Goal: Information Seeking & Learning: Learn about a topic

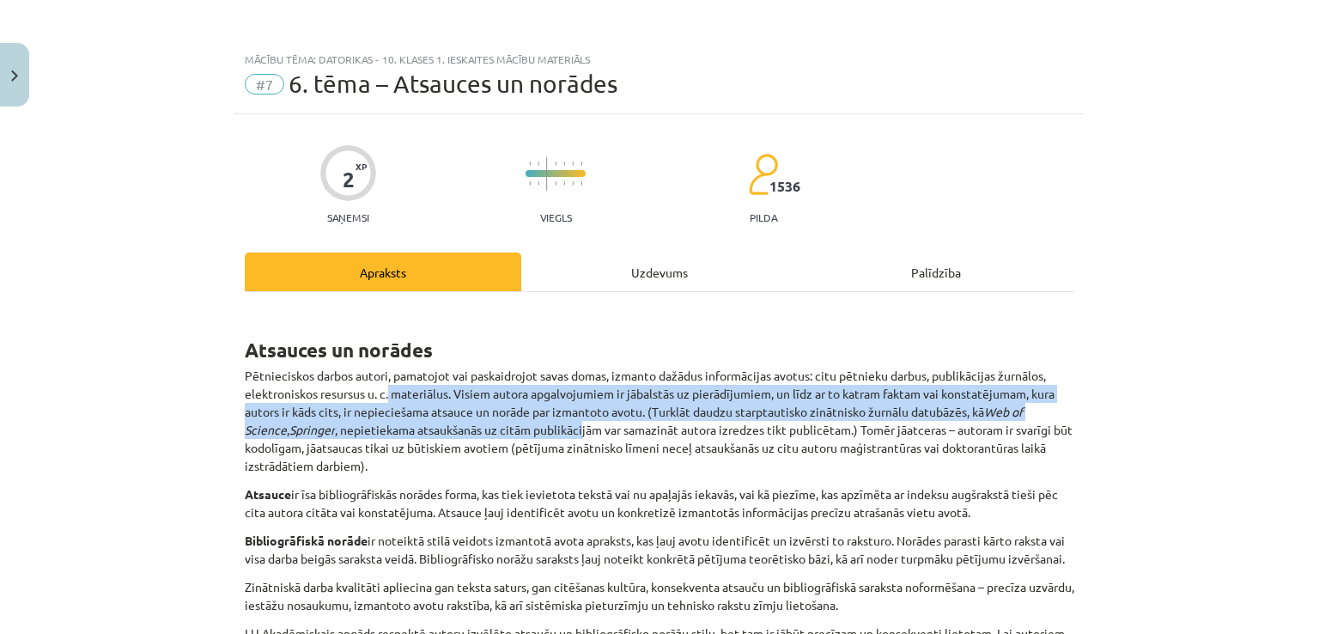
drag, startPoint x: 384, startPoint y: 58, endPoint x: 578, endPoint y: 427, distance: 417.3
click at [578, 427] on p "Pētnieciskos darbos autori, pamatojot vai paskaidrojot savas domas, izmanto daž…" at bounding box center [660, 421] width 830 height 108
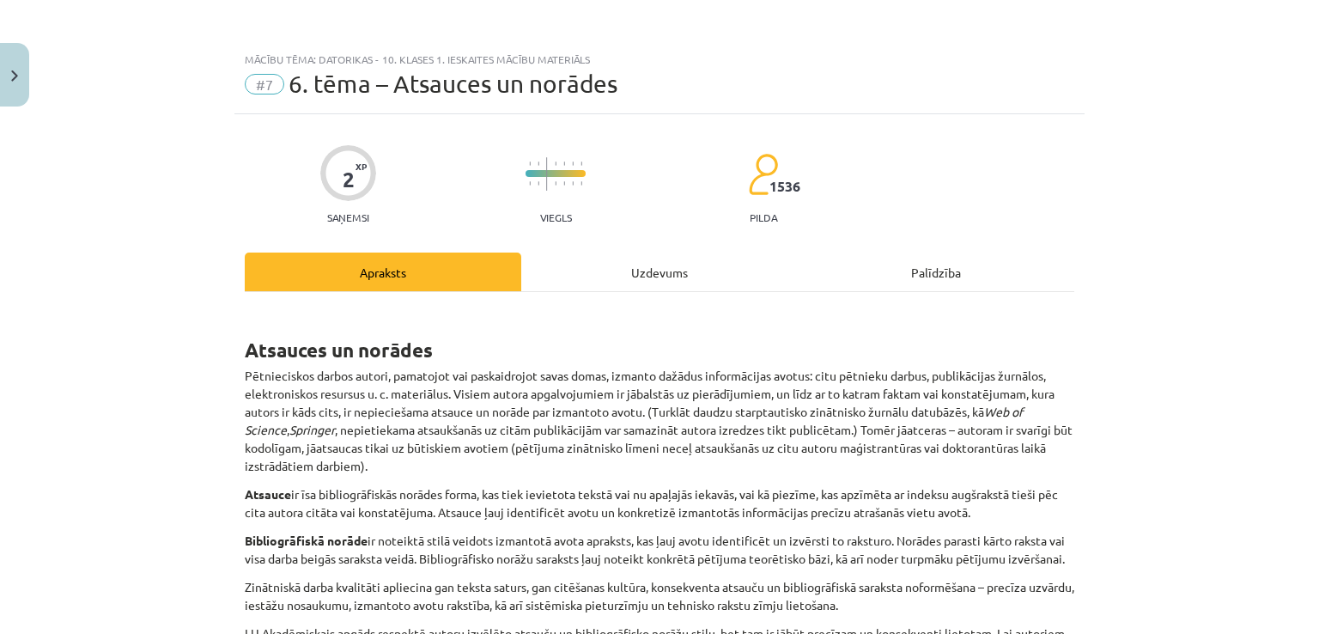
click at [619, 355] on h1 "Atsauces un norādes" at bounding box center [660, 335] width 830 height 54
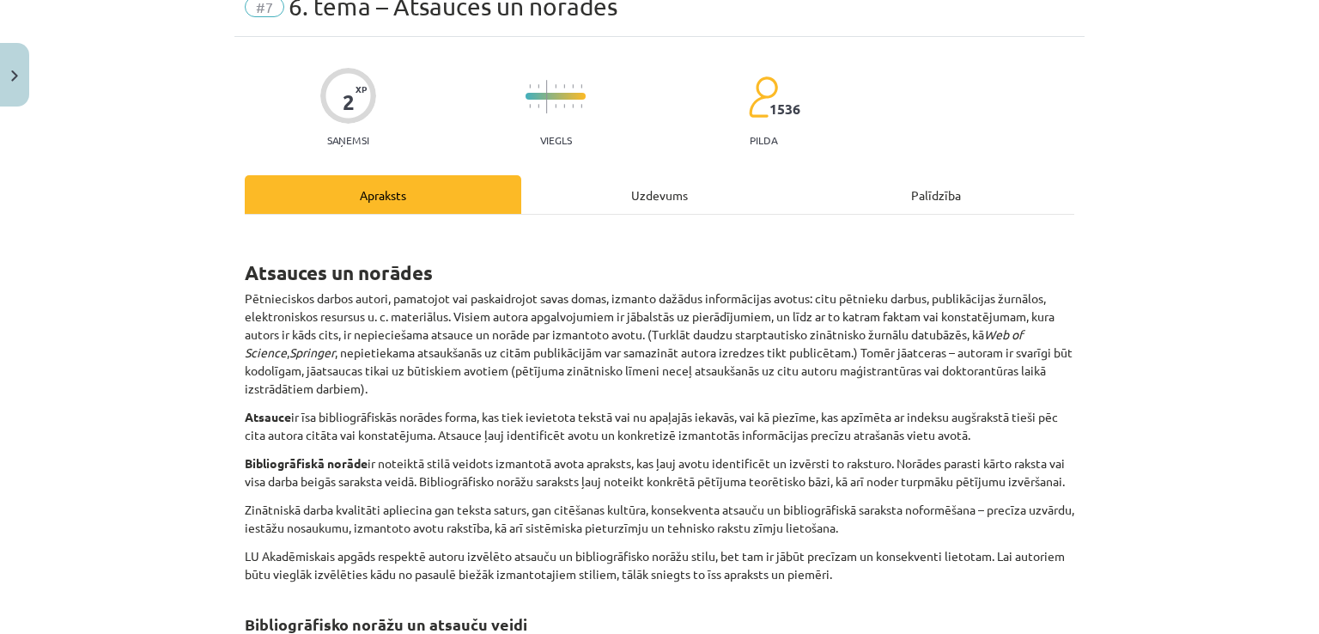
scroll to position [79, 0]
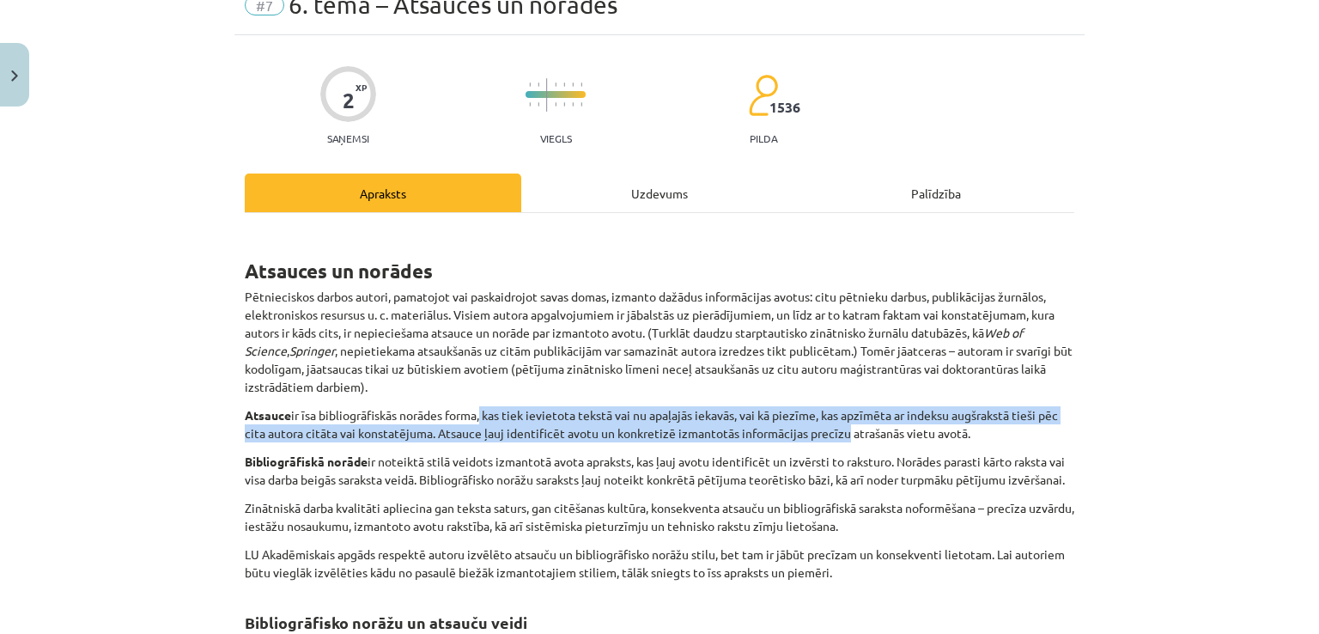
drag, startPoint x: 480, startPoint y: 412, endPoint x: 842, endPoint y: 431, distance: 362.2
click at [842, 431] on p "Atsauce ir īsa bibliogrāfiskās norādes forma, kas tiek ievietota tekstā vai nu …" at bounding box center [660, 424] width 830 height 36
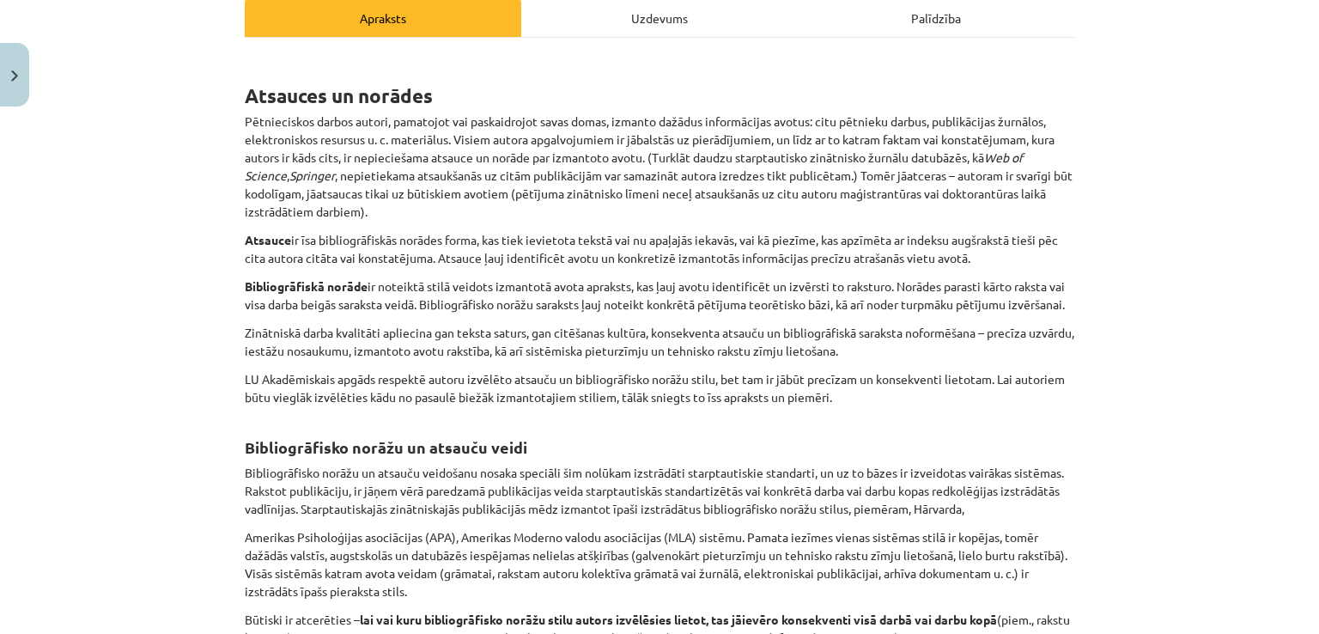
scroll to position [268, 0]
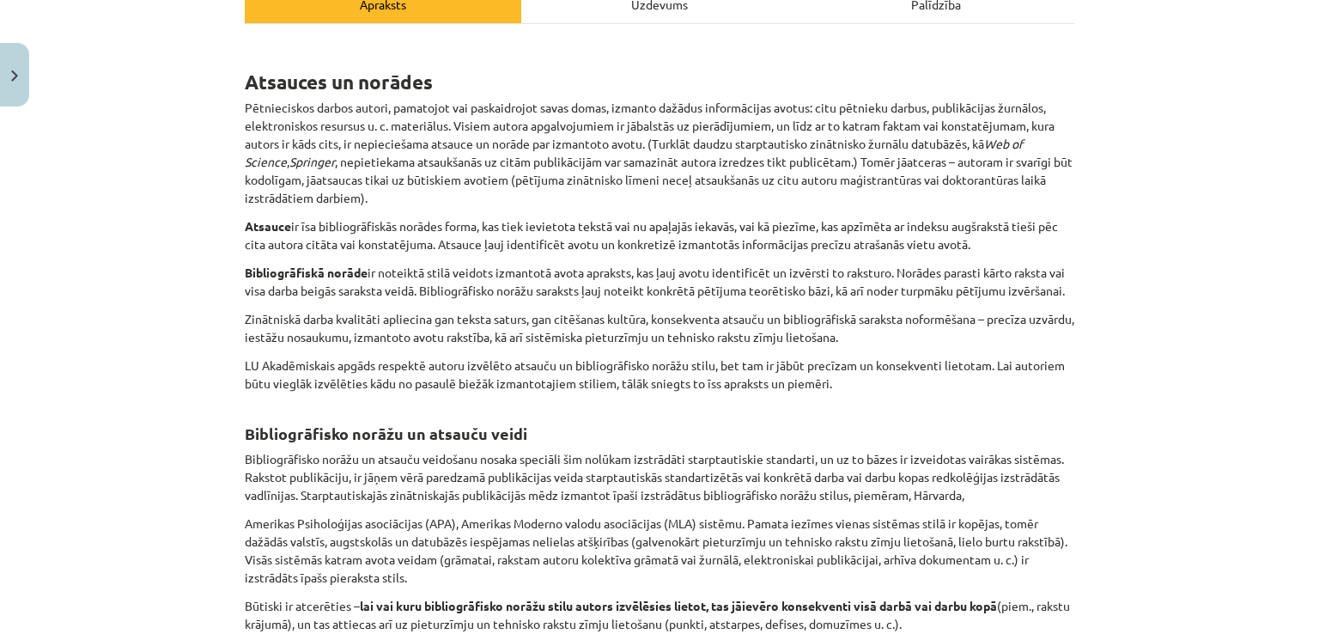
drag, startPoint x: 244, startPoint y: 260, endPoint x: 632, endPoint y: 417, distance: 418.6
click at [632, 417] on div "Atsauces un norādes Pētnieciskos darbos autori, pamatojot vai paskaidrojot sava…" at bounding box center [660, 436] width 830 height 792
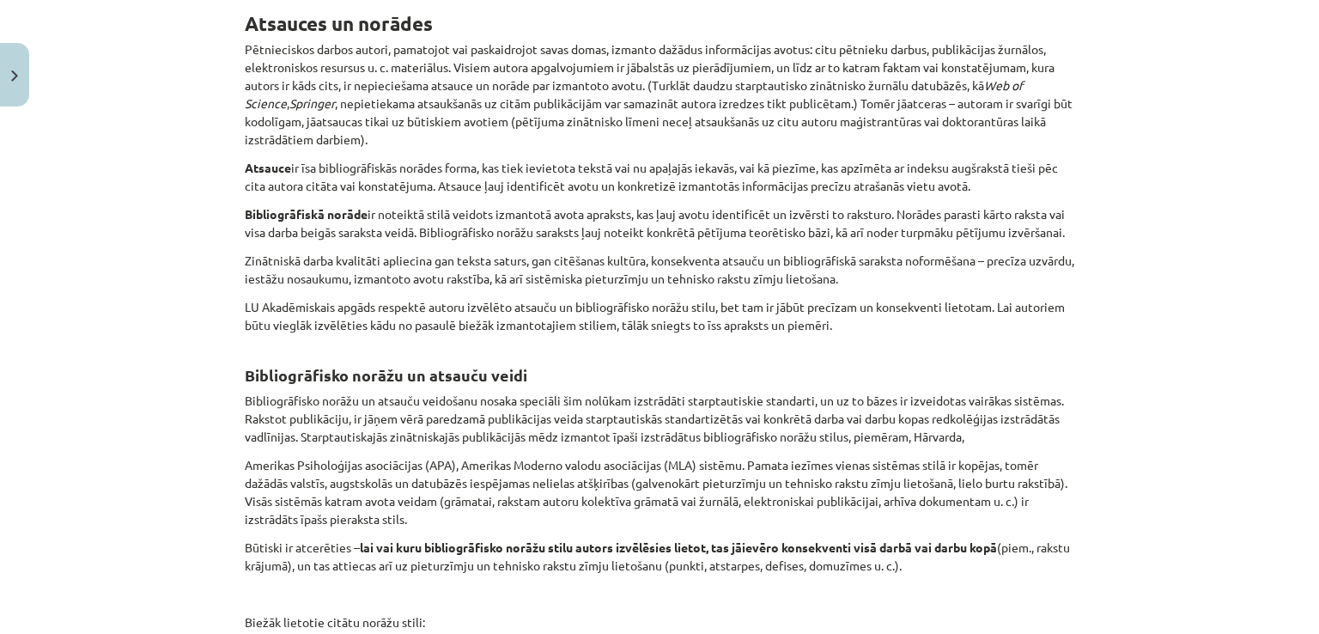
scroll to position [328, 0]
click at [632, 417] on p "Bibliogrāfisko norāžu un atsauču veidošanu nosaka speciāli šim nolūkam izstrādā…" at bounding box center [660, 417] width 830 height 54
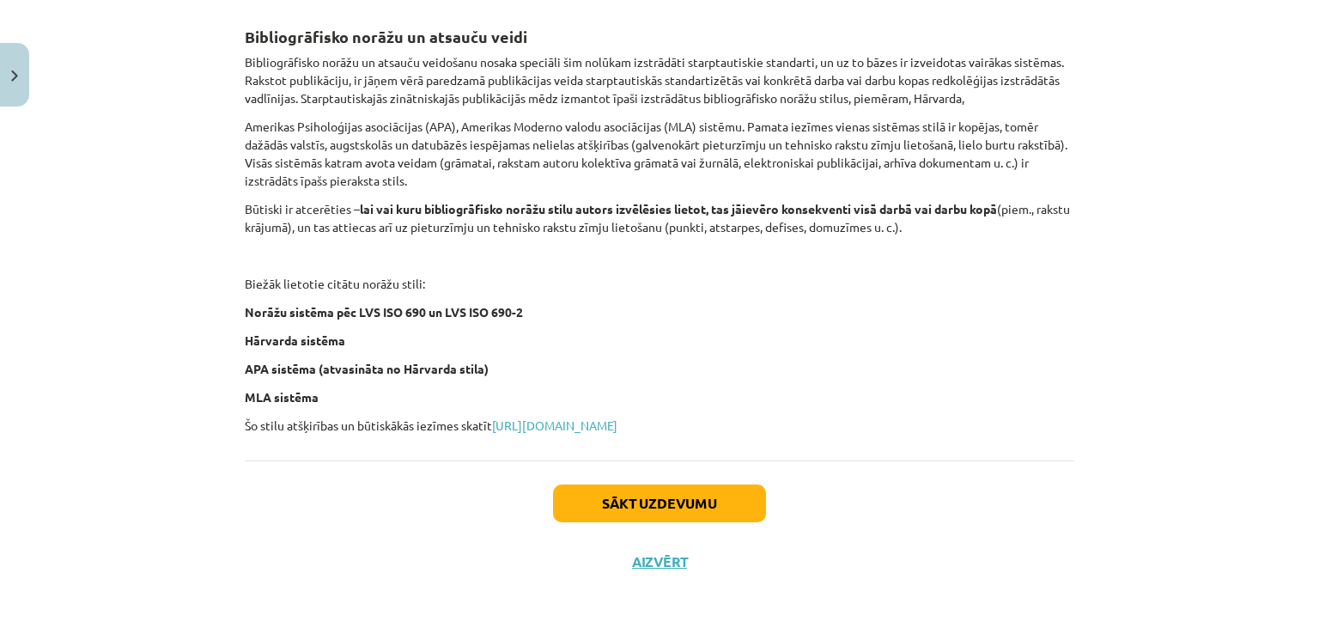
scroll to position [681, 0]
click at [641, 502] on button "Sākt uzdevumu" at bounding box center [659, 504] width 213 height 38
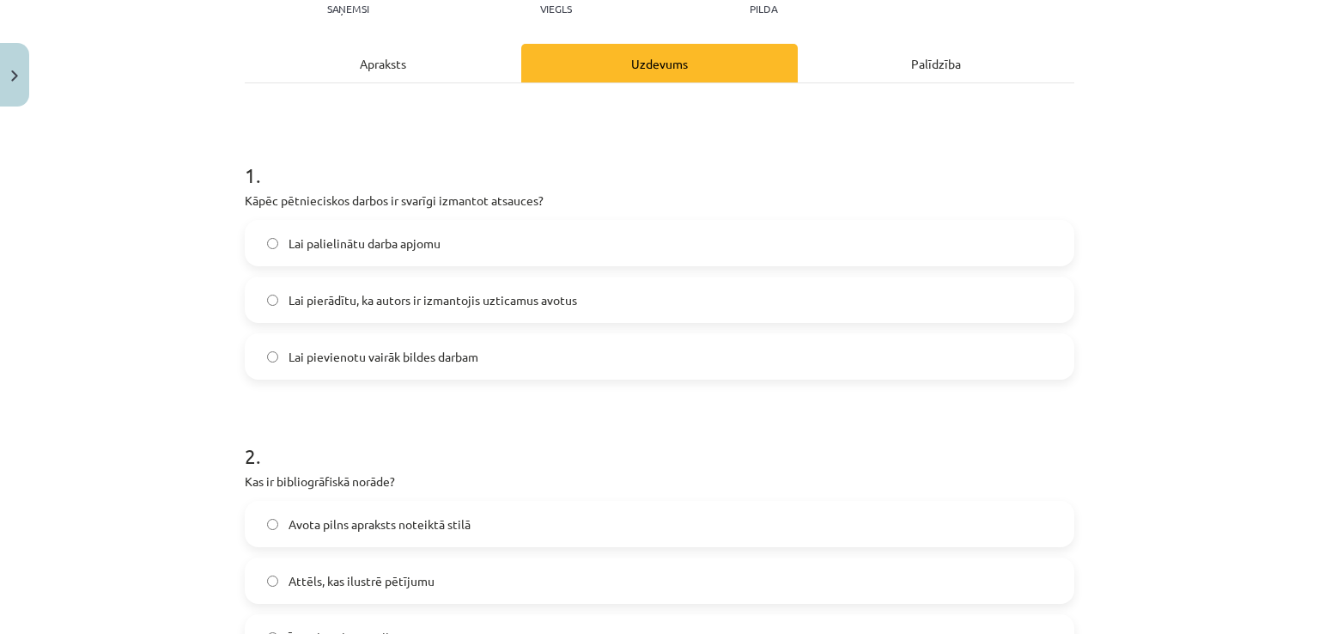
scroll to position [43, 0]
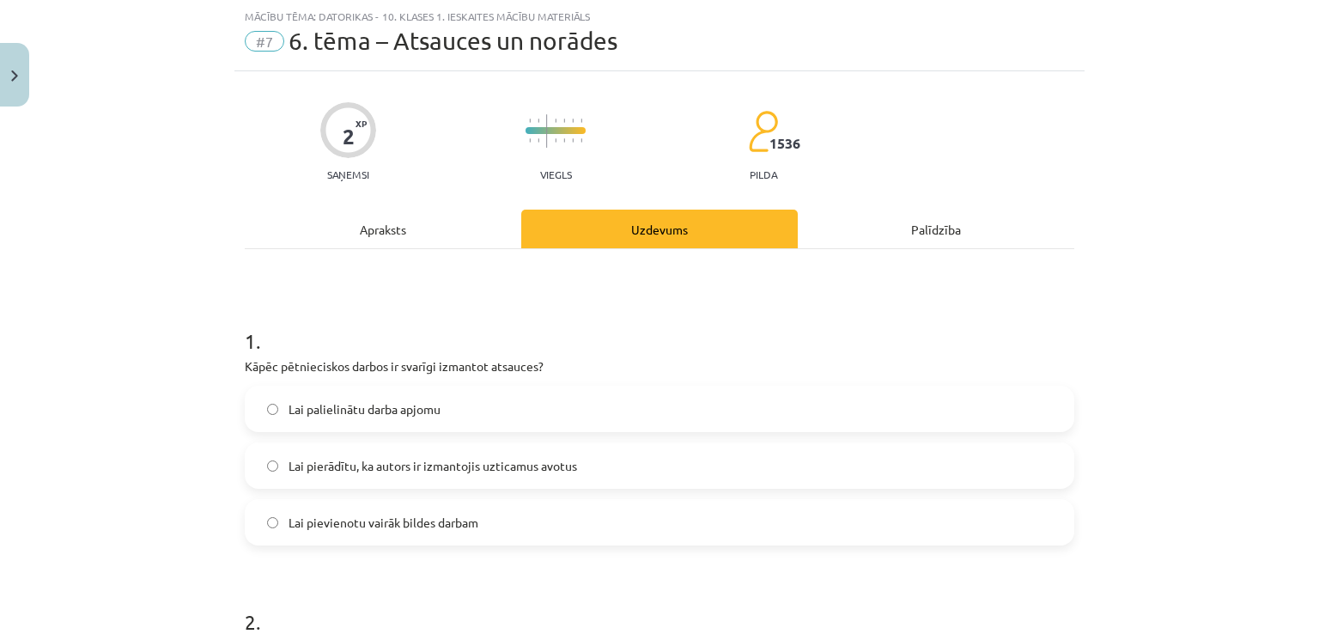
click at [632, 453] on label "Lai pierādītu, ka autors ir izmantojis uzticamus avotus" at bounding box center [660, 465] width 826 height 43
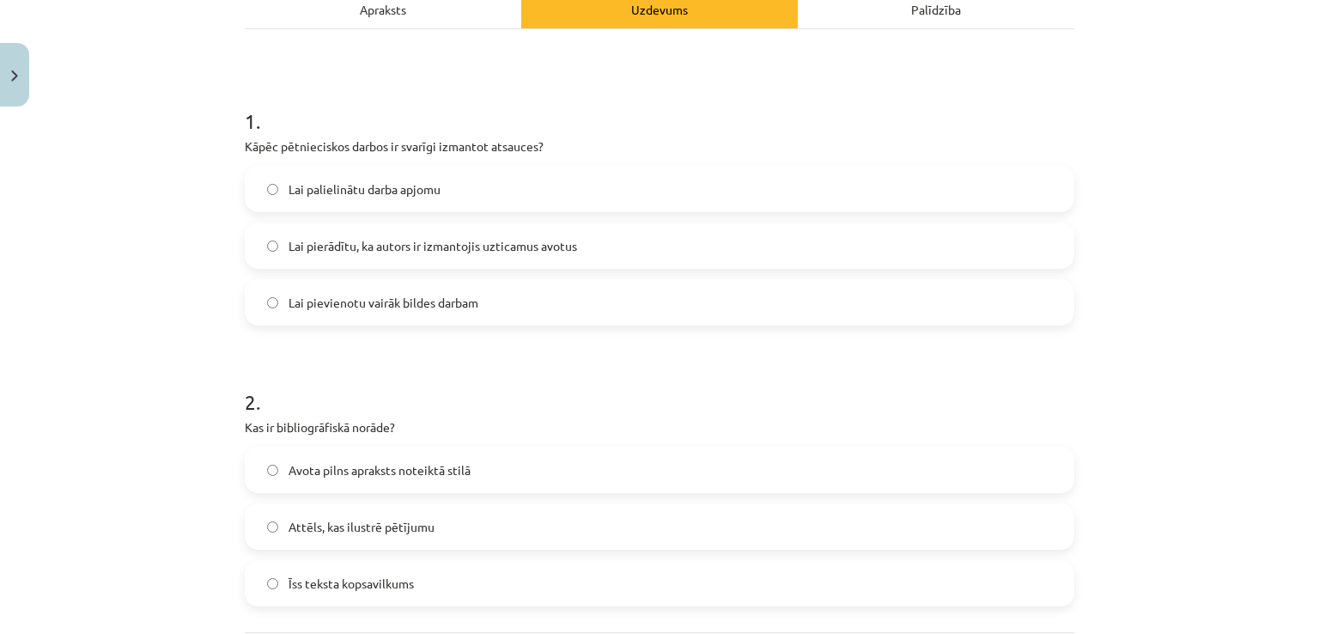
scroll to position [291, 0]
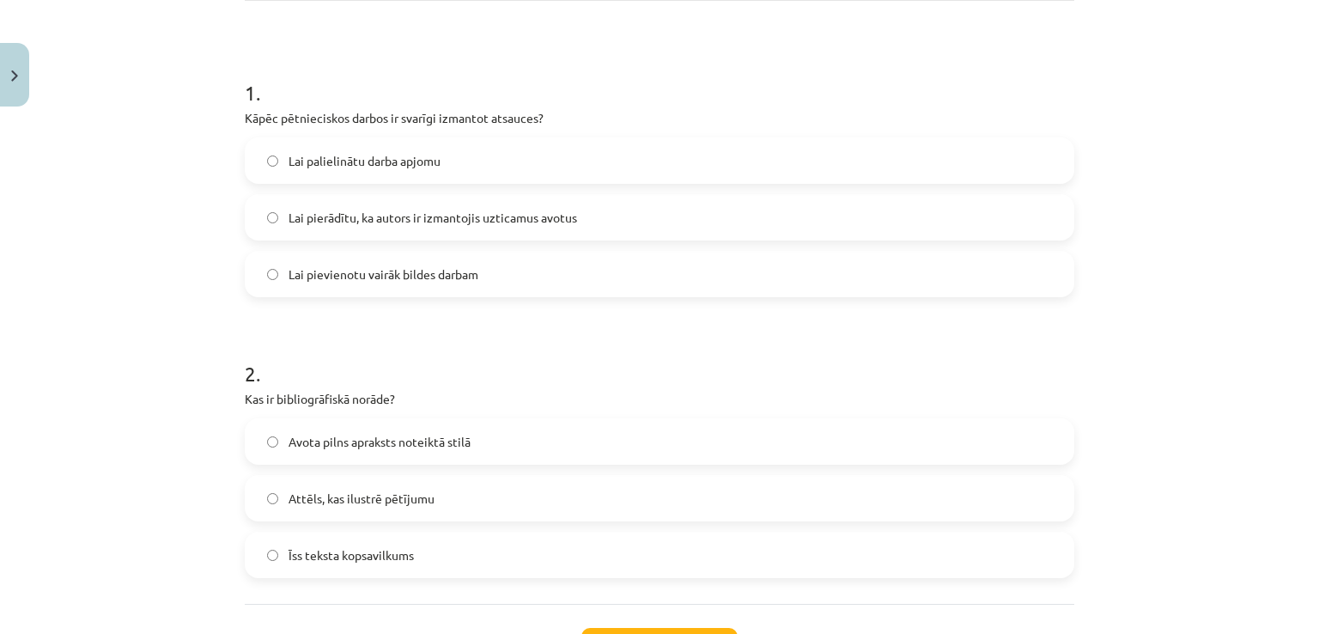
click at [582, 446] on label "Avota pilns apraksts noteiktā stilā" at bounding box center [660, 441] width 826 height 43
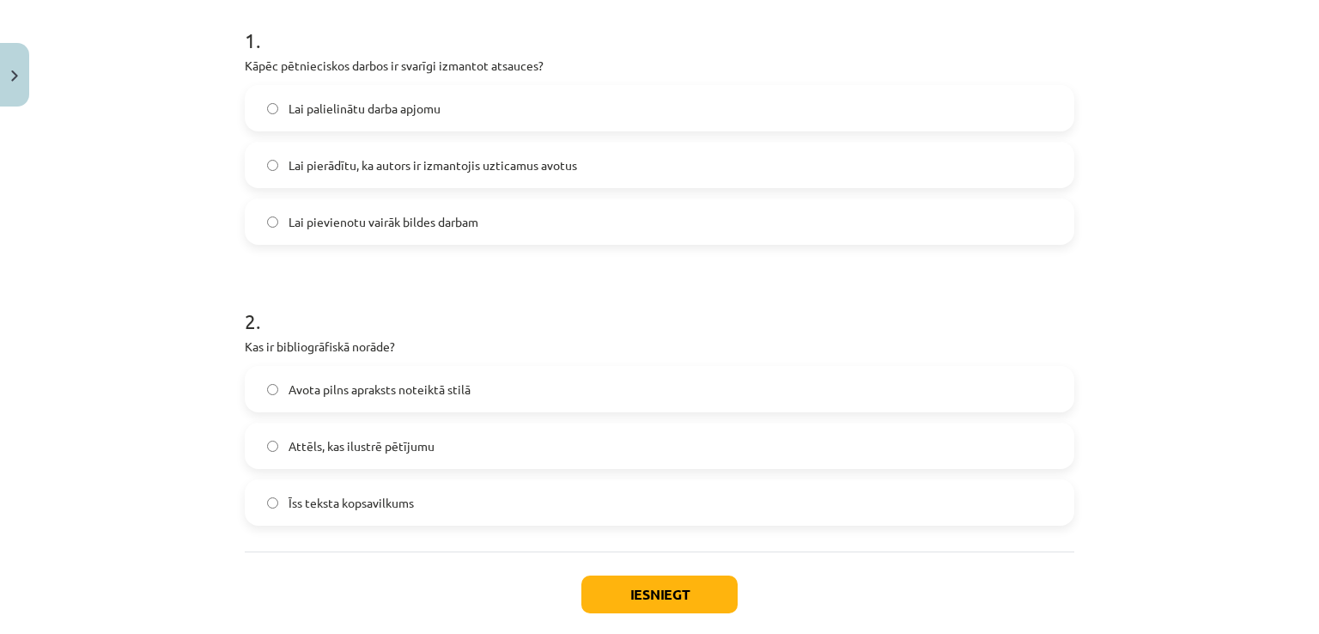
scroll to position [344, 0]
click at [657, 582] on button "Iesniegt" at bounding box center [660, 594] width 156 height 38
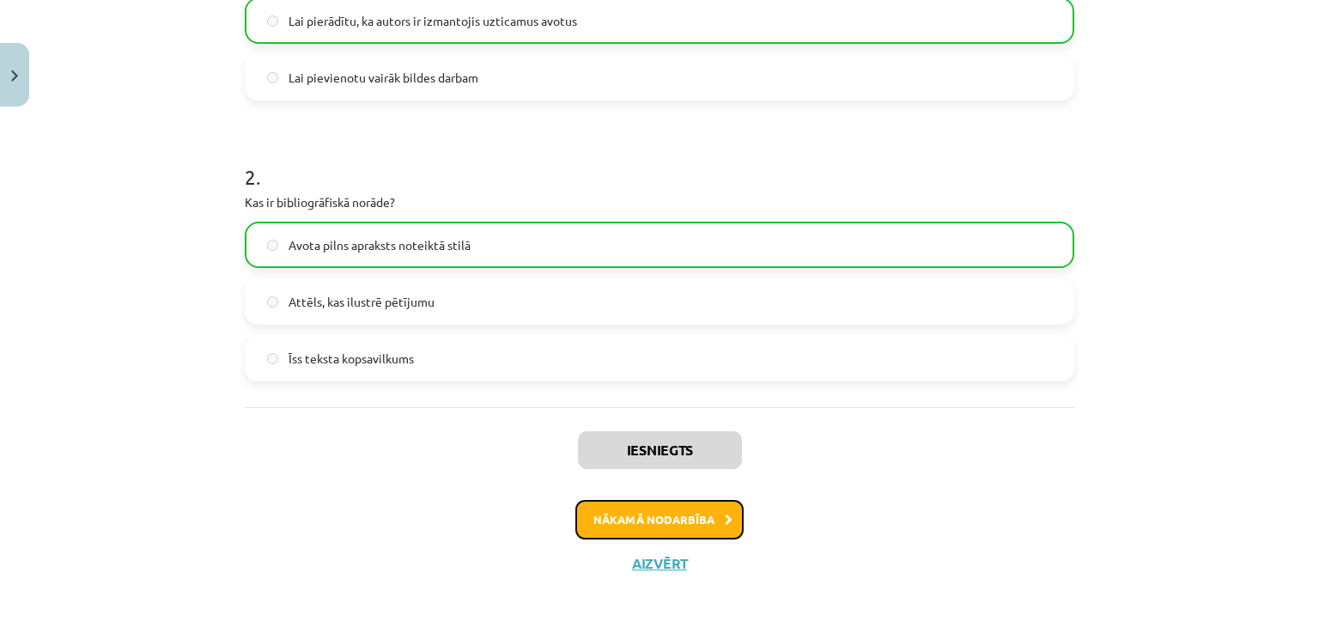
click at [646, 513] on button "Nākamā nodarbība" at bounding box center [660, 520] width 168 height 40
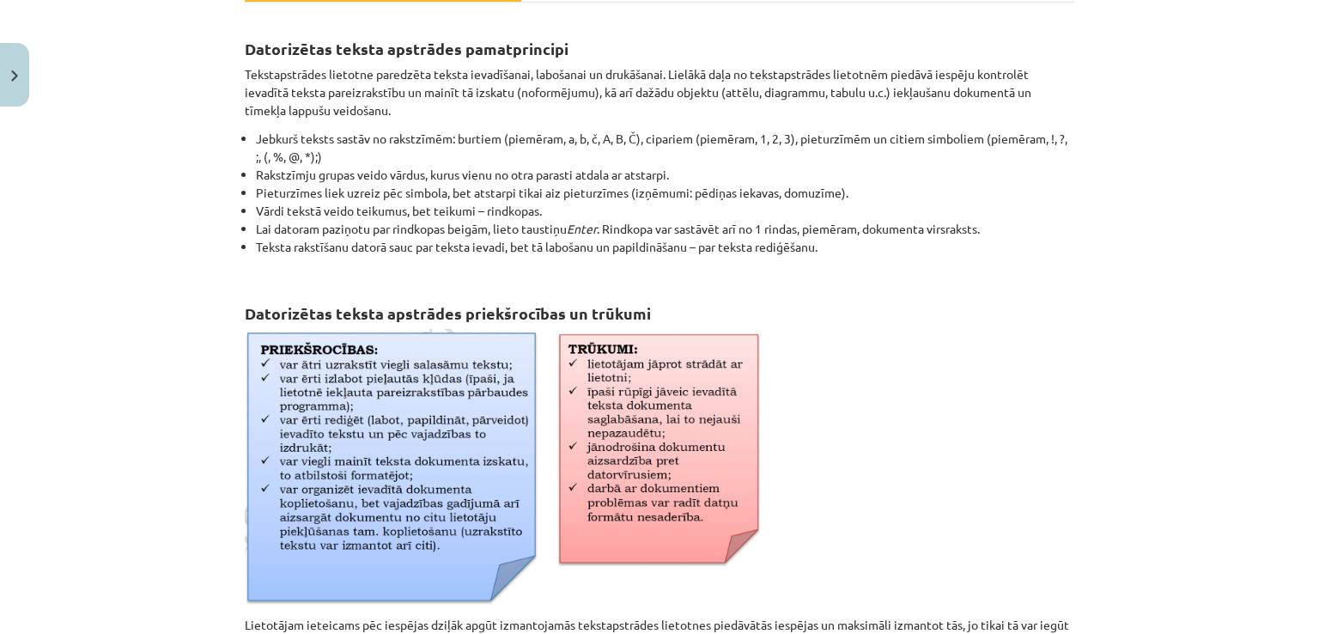
scroll to position [292, 0]
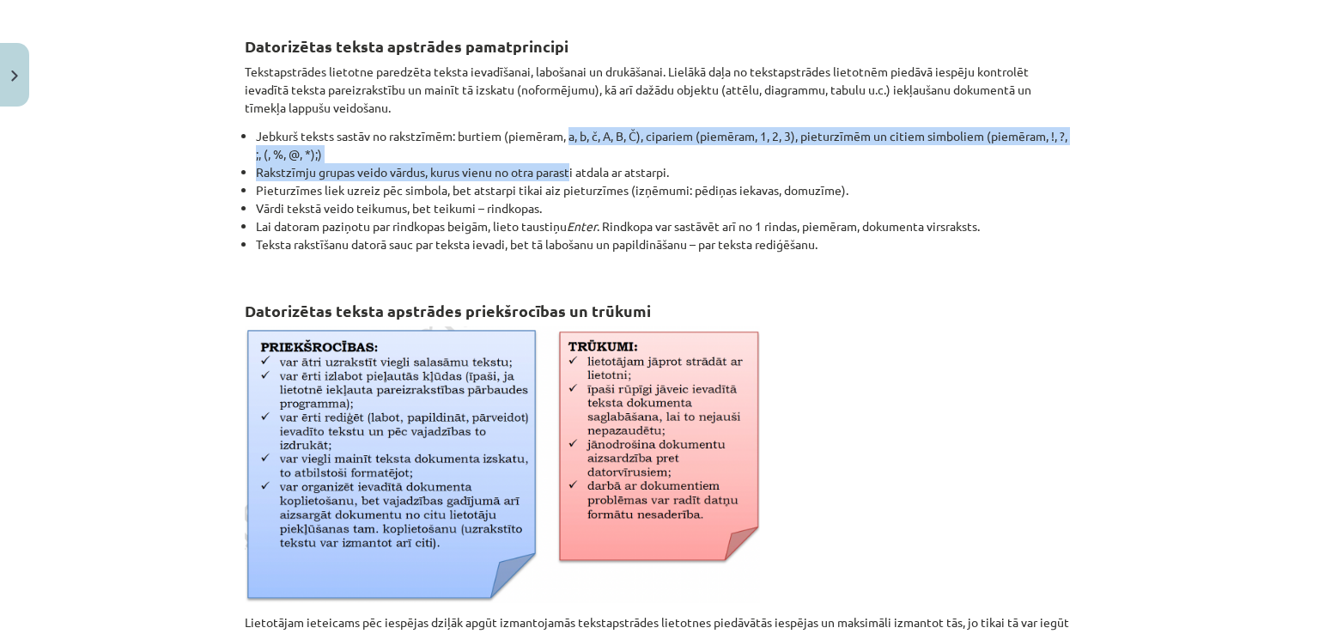
drag, startPoint x: 564, startPoint y: 132, endPoint x: 567, endPoint y: 176, distance: 43.9
click at [567, 176] on ul "Jebkurš teksts sastāv no rakstzīmēm: burtiem (piemēram, a, b, č, A, B, Č), cipa…" at bounding box center [660, 199] width 830 height 144
click at [567, 176] on li "Rakstzīmju grupas veido vārdus, kurus vienu no otra parasti atdala ar atstarpi." at bounding box center [665, 172] width 819 height 18
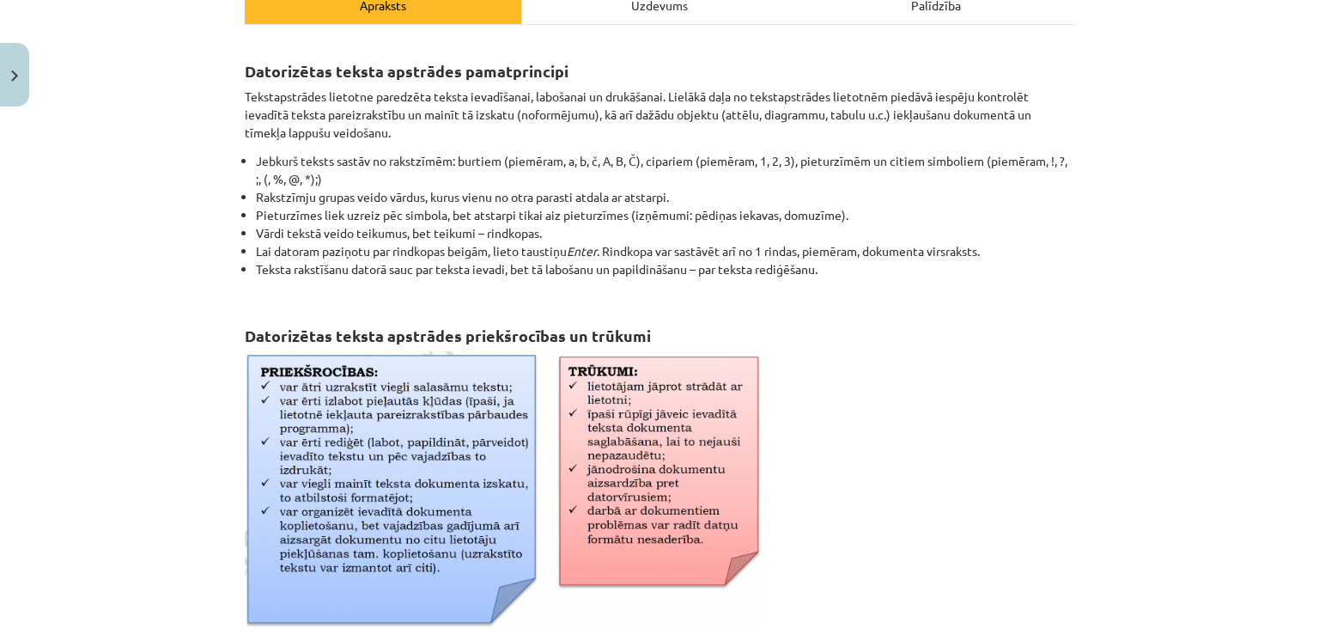
scroll to position [268, 0]
drag, startPoint x: 673, startPoint y: 115, endPoint x: 444, endPoint y: 179, distance: 237.2
click at [444, 179] on div "Datorizētas teksta apstrādes pamatprincipi Tekstapstrādes lietotne paredzēta te…" at bounding box center [660, 465] width 830 height 851
click at [444, 179] on li "Jebkurš teksts sastāv no rakstzīmēm: burtiem (piemēram, a, b, č, A, B, Č), cipa…" at bounding box center [665, 169] width 819 height 36
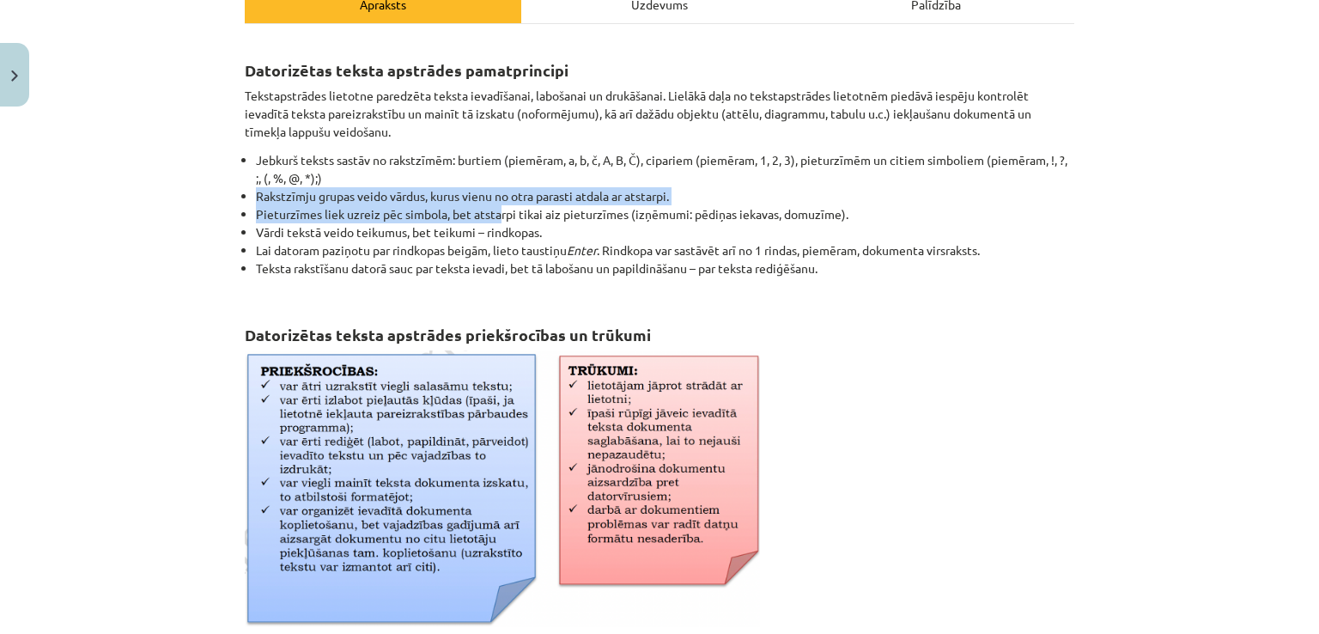
drag, startPoint x: 247, startPoint y: 193, endPoint x: 492, endPoint y: 212, distance: 245.6
click at [492, 212] on ul "Jebkurš teksts sastāv no rakstzīmēm: burtiem (piemēram, a, b, č, A, B, Č), cipa…" at bounding box center [660, 223] width 830 height 144
click at [492, 212] on li "Pieturzīmes liek uzreiz pēc simbola, bet atstarpi tikai aiz pieturzīmes (izņēmu…" at bounding box center [665, 214] width 819 height 18
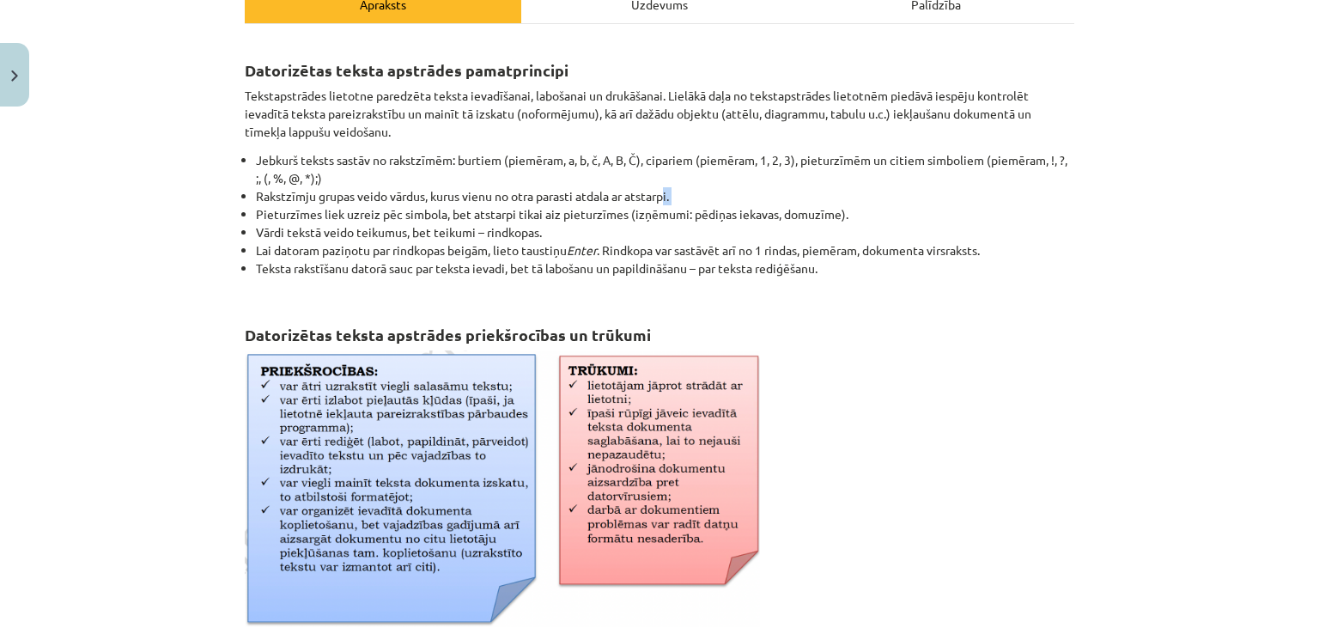
drag, startPoint x: 247, startPoint y: 210, endPoint x: 662, endPoint y: 200, distance: 415.0
click at [662, 200] on ul "Jebkurš teksts sastāv no rakstzīmēm: burtiem (piemēram, a, b, č, A, B, Č), cipa…" at bounding box center [660, 223] width 830 height 144
click at [662, 200] on li "Rakstzīmju grupas veido vārdus, kurus vienu no otra parasti atdala ar atstarpi." at bounding box center [665, 196] width 819 height 18
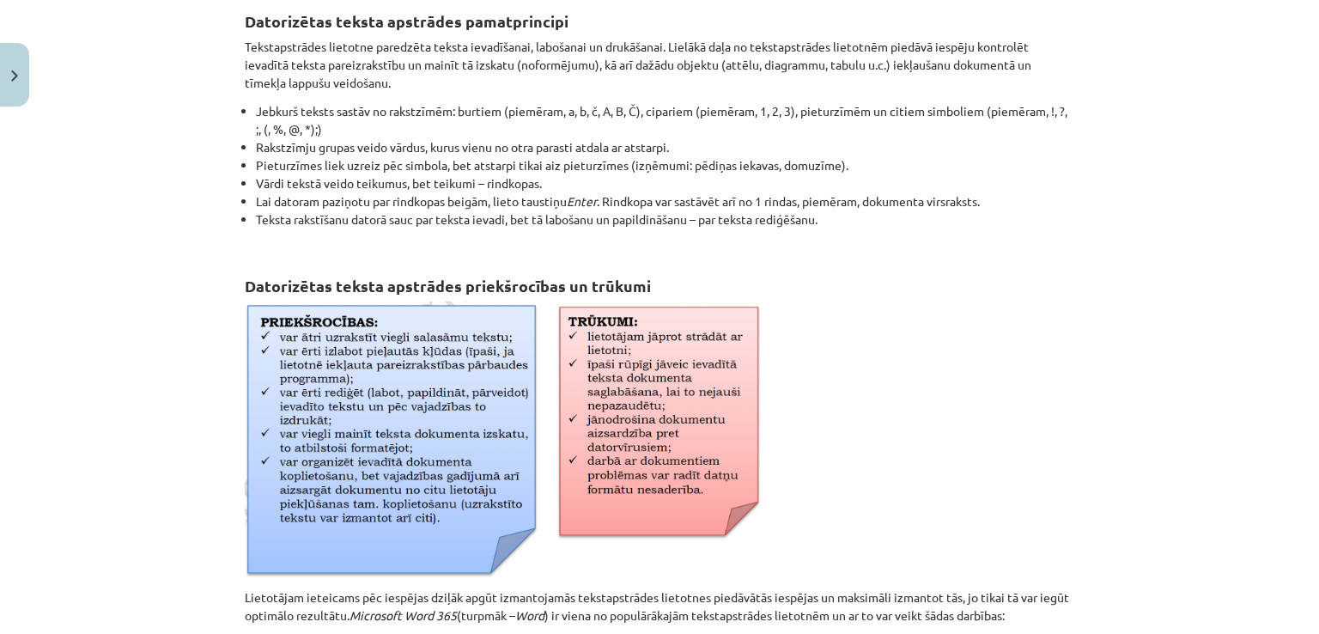
scroll to position [320, 0]
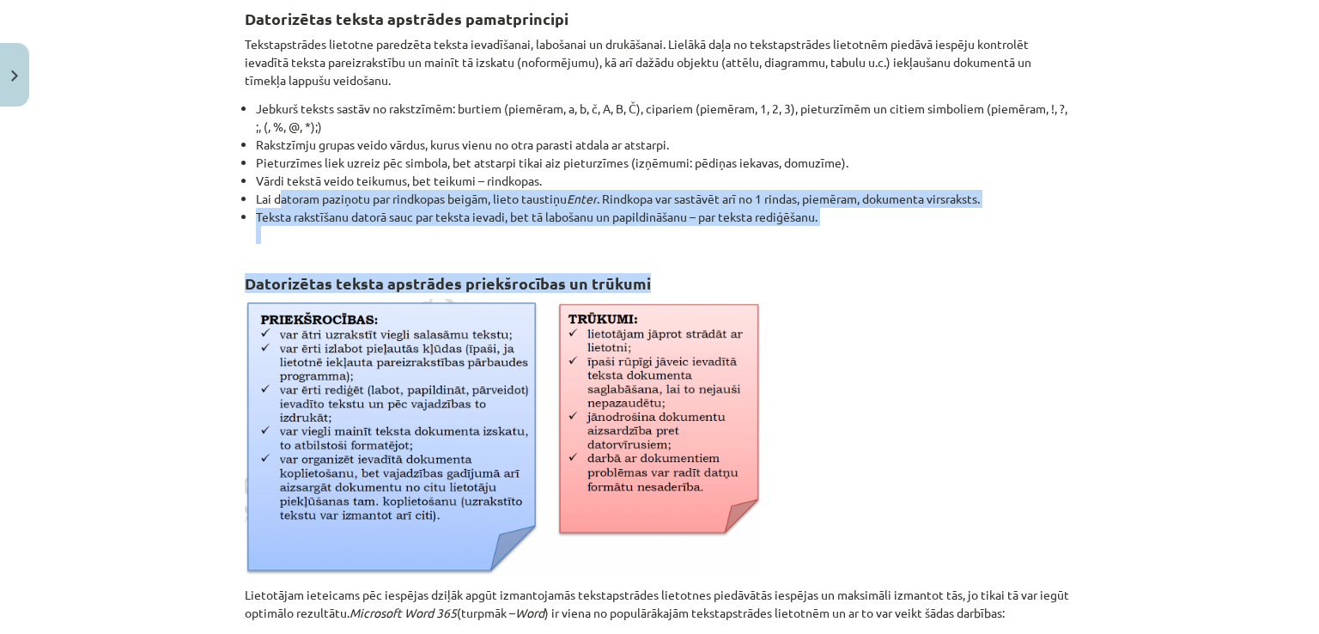
drag, startPoint x: 275, startPoint y: 198, endPoint x: 651, endPoint y: 276, distance: 384.3
click at [651, 276] on div "Datorizētas teksta apstrādes pamatprincipi Tekstapstrādes lietotne paredzēta te…" at bounding box center [660, 413] width 830 height 851
click at [651, 276] on h2 "Datorizētas teksta apstrādes priekšrocības un trūkumi" at bounding box center [660, 274] width 830 height 42
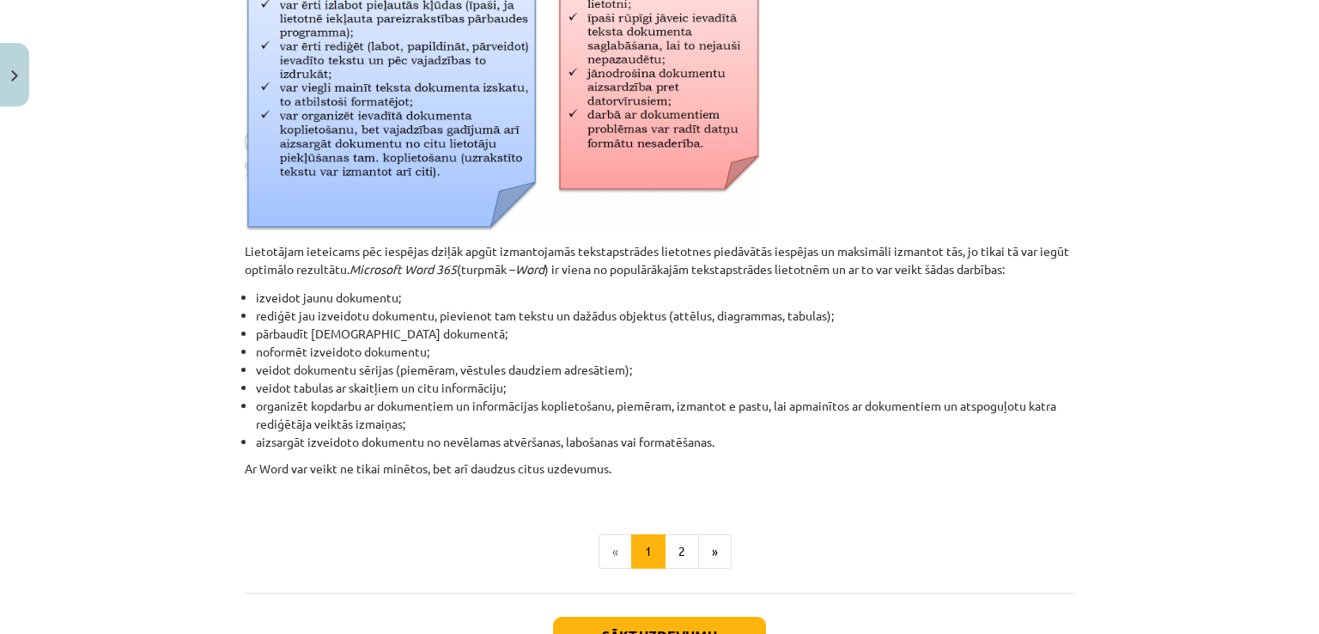
scroll to position [664, 0]
drag, startPoint x: 250, startPoint y: 247, endPoint x: 1107, endPoint y: 454, distance: 882.0
click at [1107, 454] on div "Mācību tēma: Datorikas - 10. klases 1. ieskaites mācību materiāls #8 7. tema – …" at bounding box center [659, 317] width 1319 height 634
click at [681, 539] on button "2" at bounding box center [682, 550] width 34 height 34
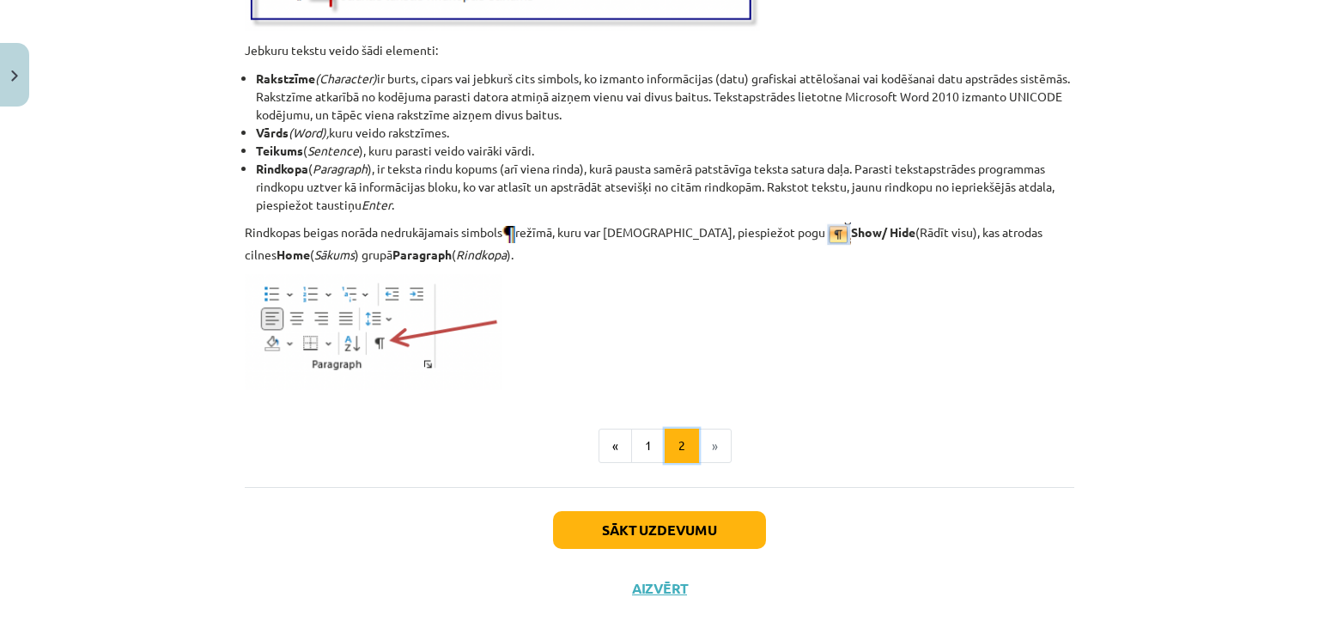
scroll to position [2190, 0]
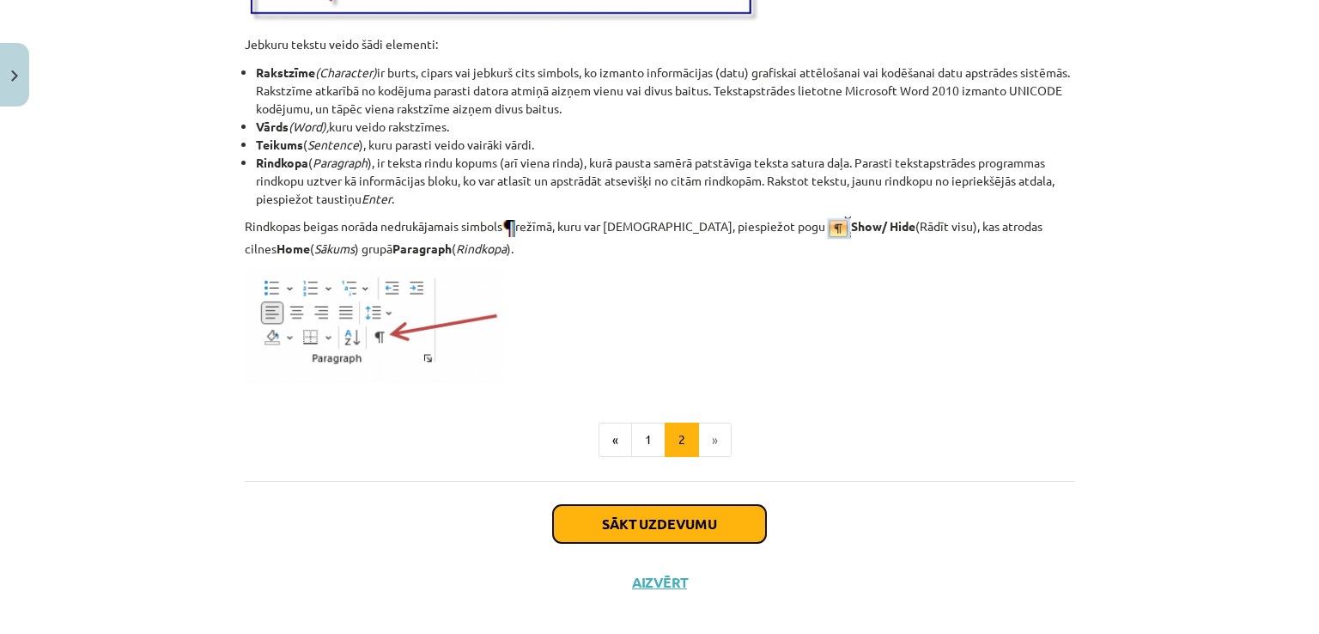
click at [620, 523] on button "Sākt uzdevumu" at bounding box center [659, 524] width 213 height 38
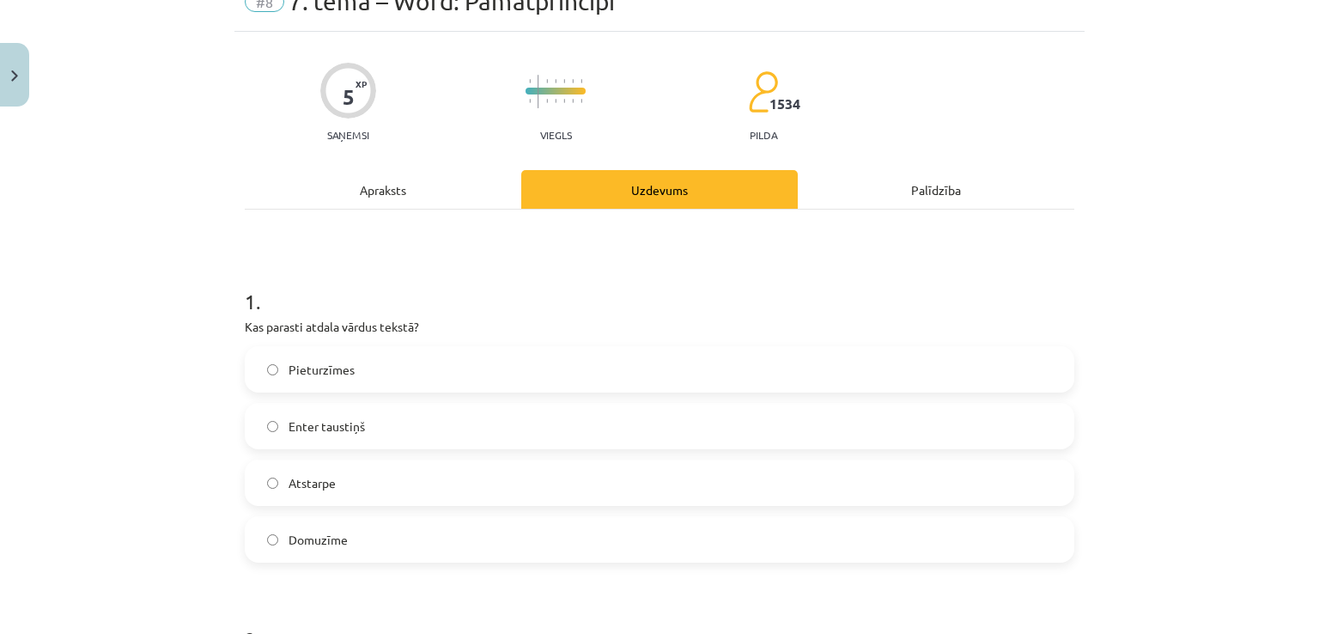
scroll to position [86, 0]
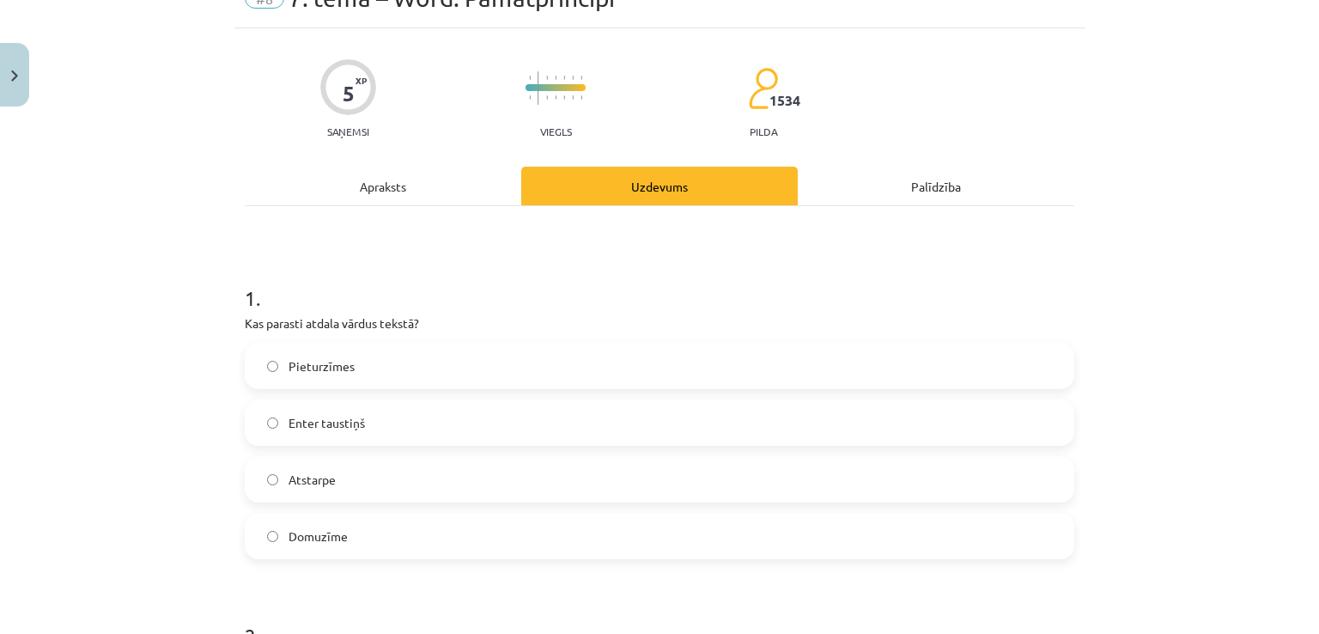
click at [387, 475] on label "Atstarpe" at bounding box center [660, 479] width 826 height 43
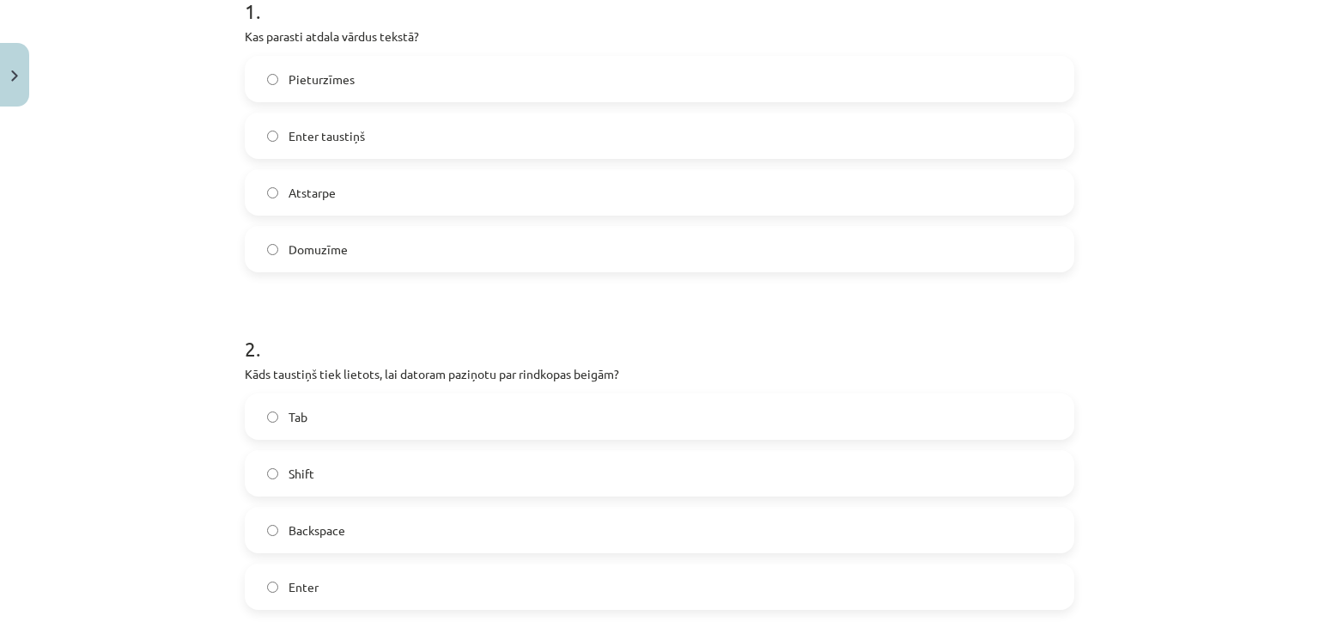
scroll to position [374, 0]
click at [357, 598] on label "Enter" at bounding box center [660, 585] width 826 height 43
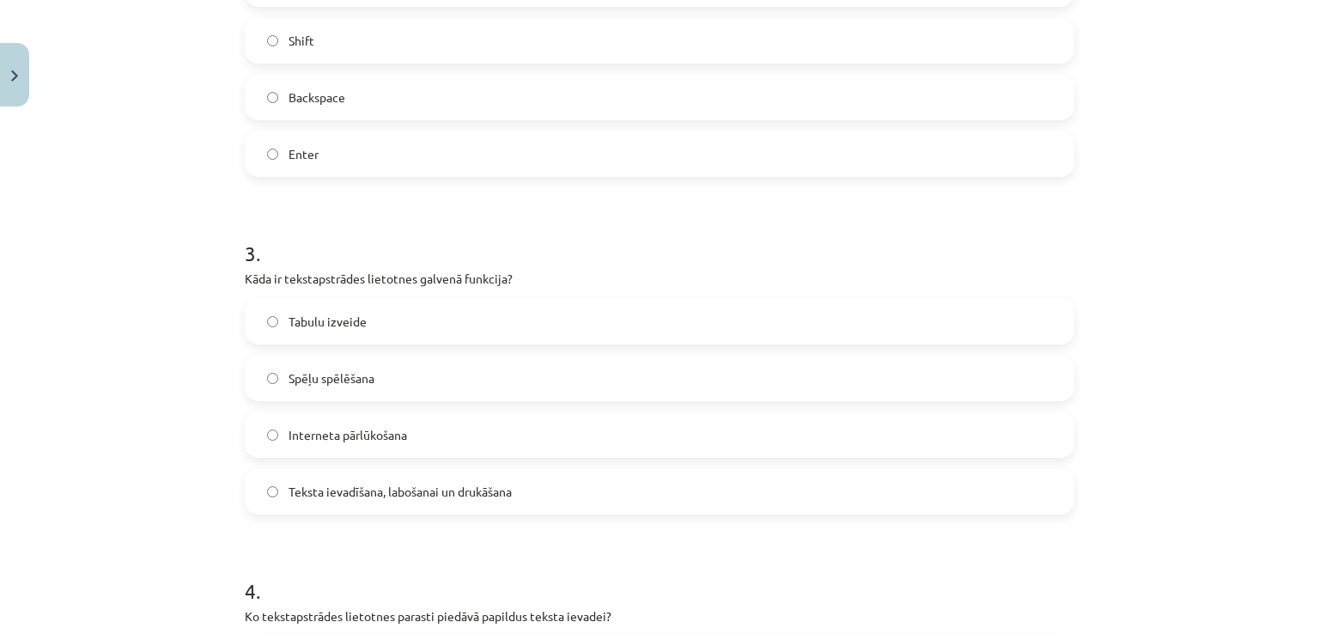
scroll to position [816, 0]
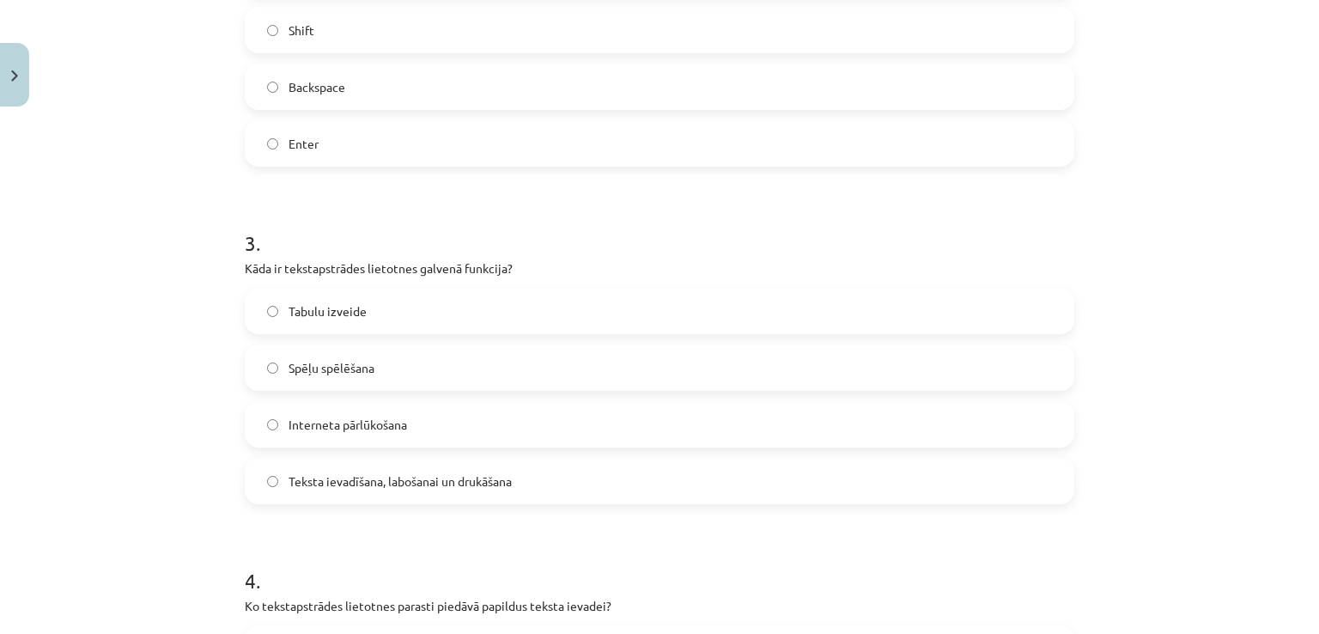
click at [489, 485] on span "Teksta ievadīšana, labošanai un drukāšana" at bounding box center [400, 481] width 223 height 18
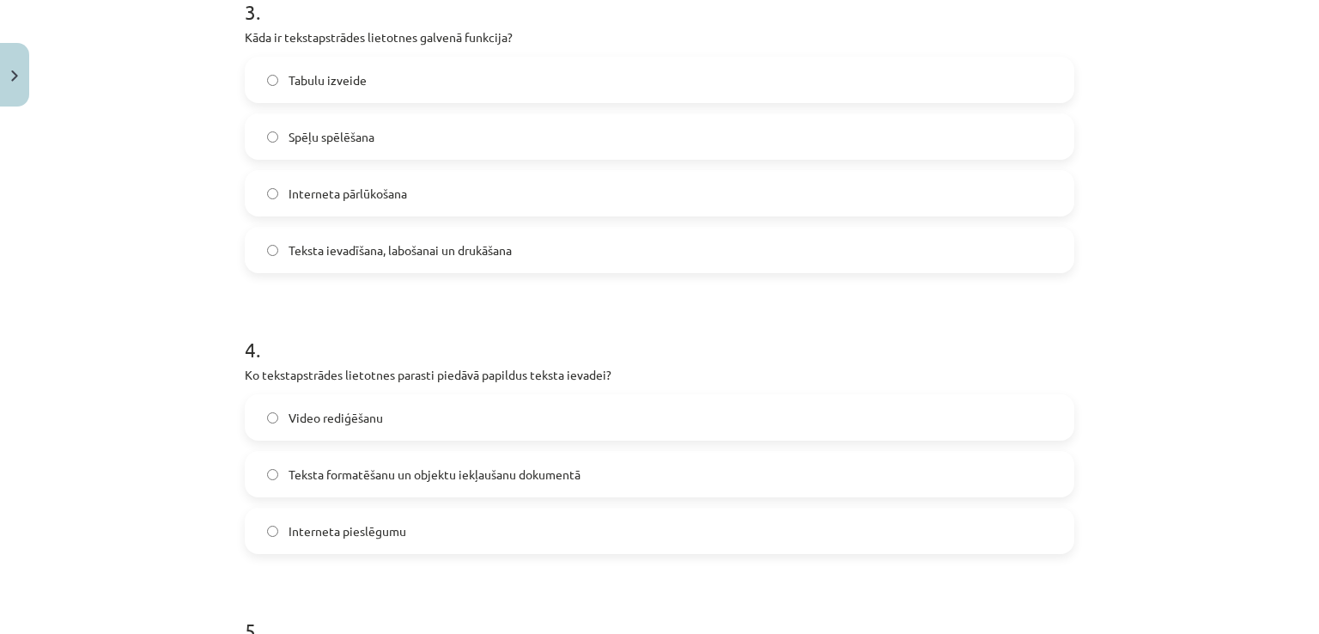
scroll to position [1048, 0]
click at [458, 475] on span "Teksta formatēšanu un objektu iekļaušanu dokumentā" at bounding box center [435, 474] width 292 height 18
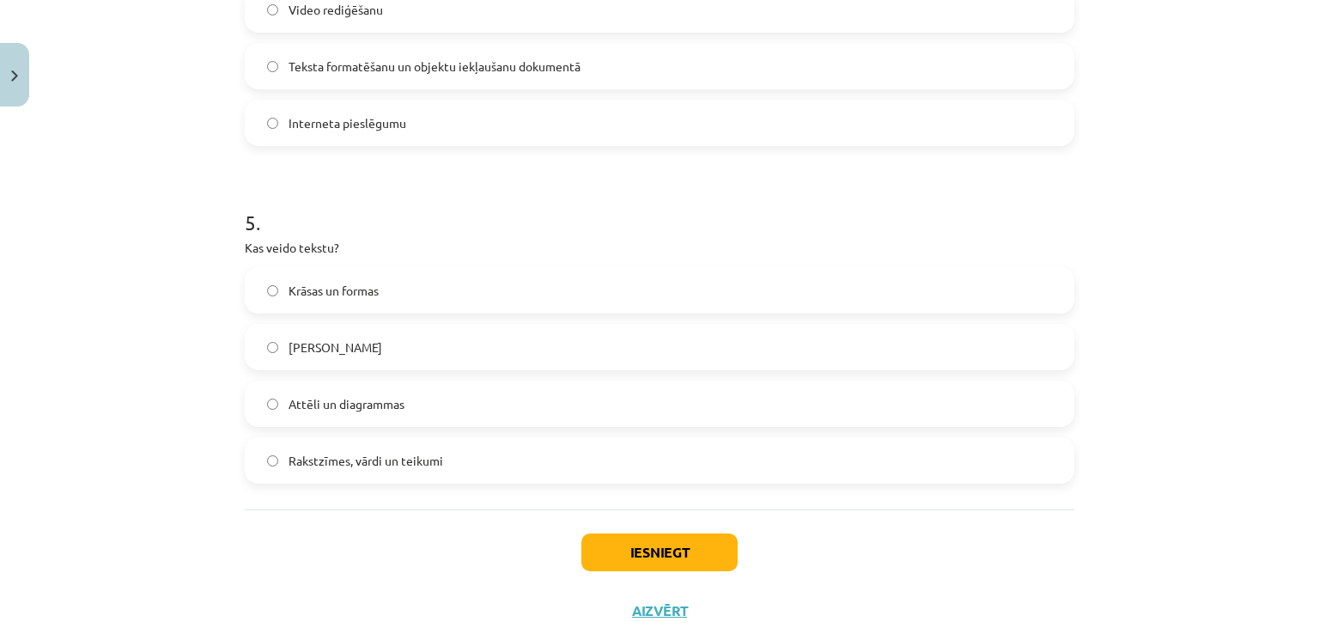
scroll to position [1456, 0]
click at [436, 448] on label "Rakstzīmes, vārdi un teikumi" at bounding box center [660, 459] width 826 height 43
click at [651, 561] on button "Iesniegt" at bounding box center [660, 552] width 156 height 38
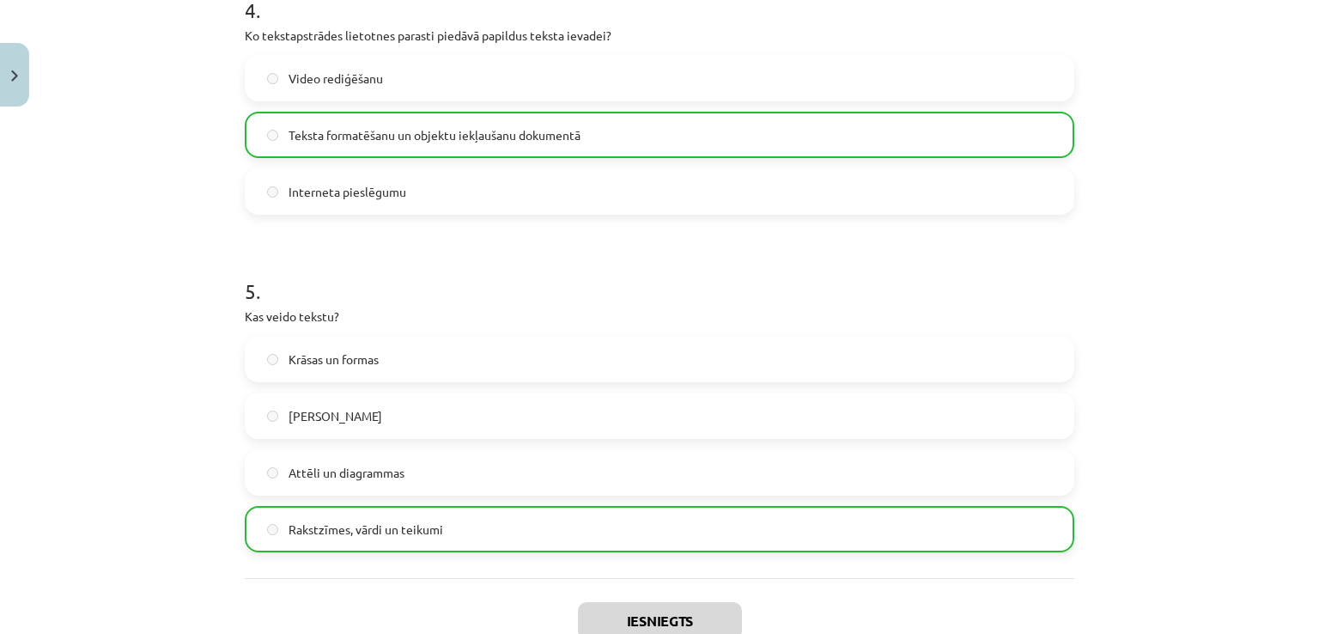
scroll to position [1557, 0]
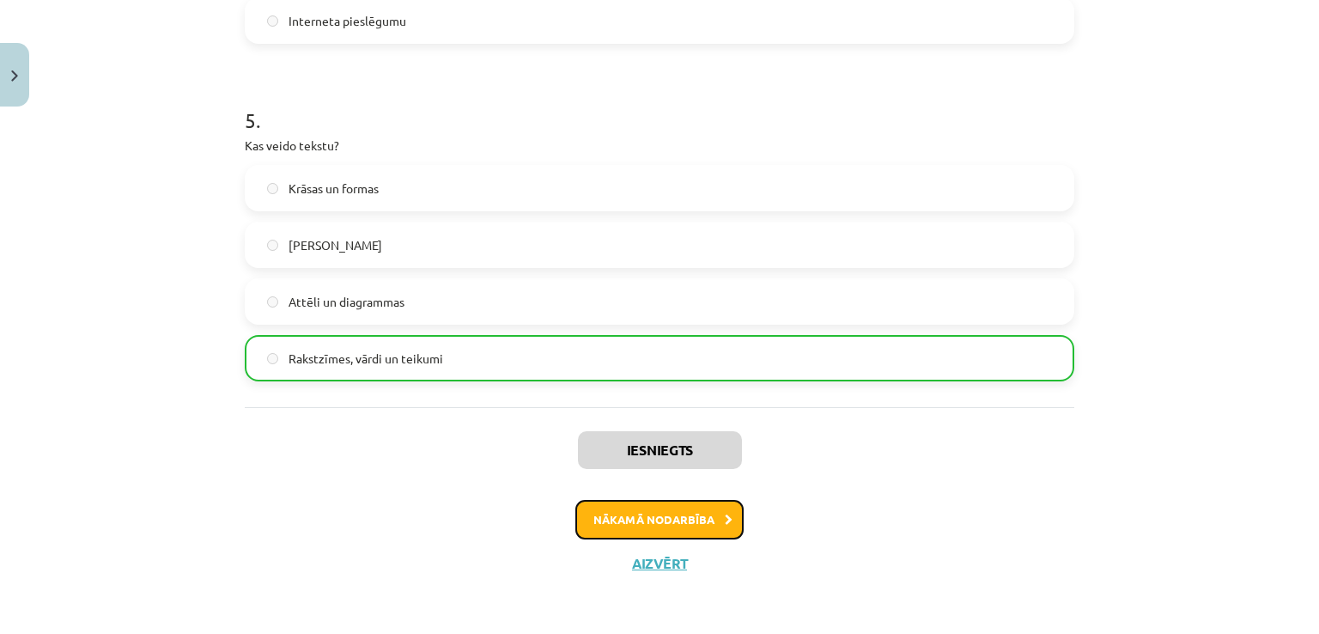
click at [615, 523] on button "Nākamā nodarbība" at bounding box center [660, 520] width 168 height 40
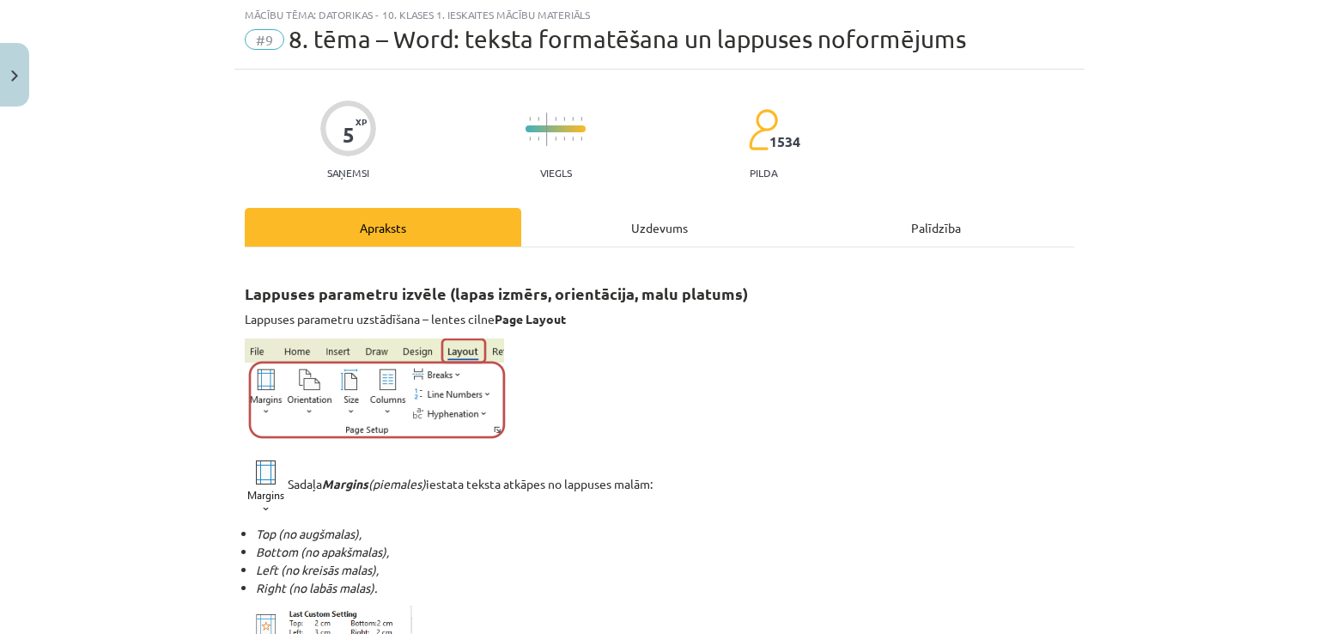
scroll to position [43, 0]
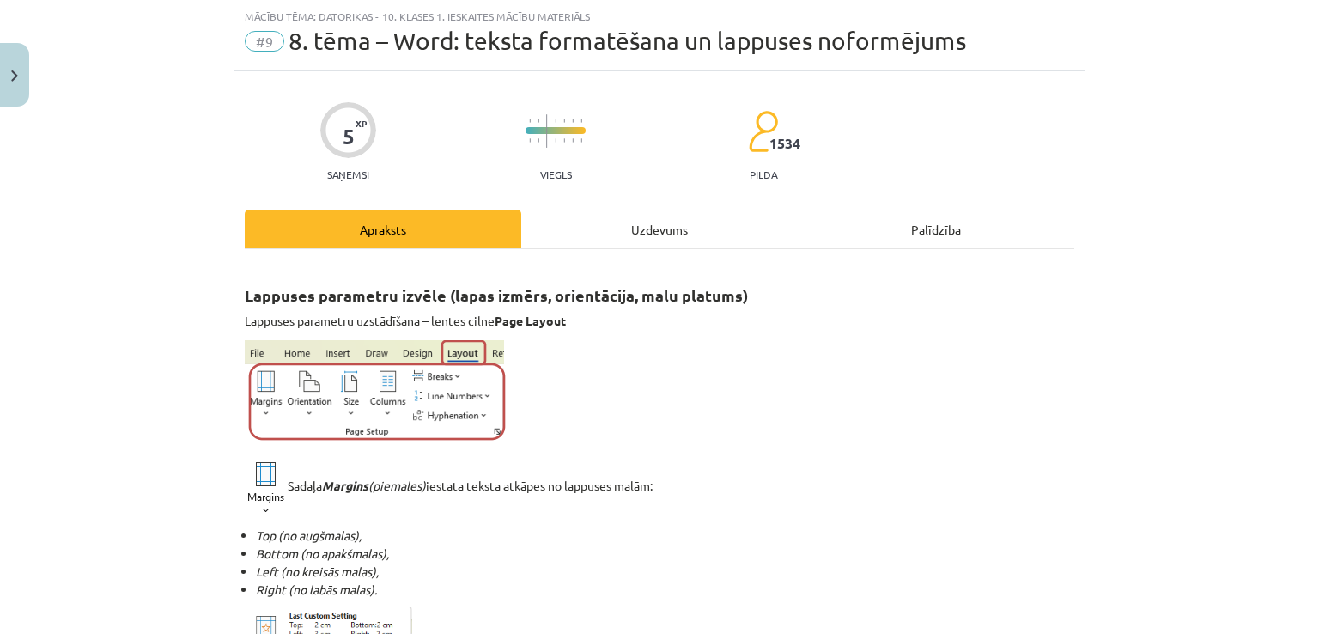
drag, startPoint x: 229, startPoint y: 285, endPoint x: 695, endPoint y: 328, distance: 467.6
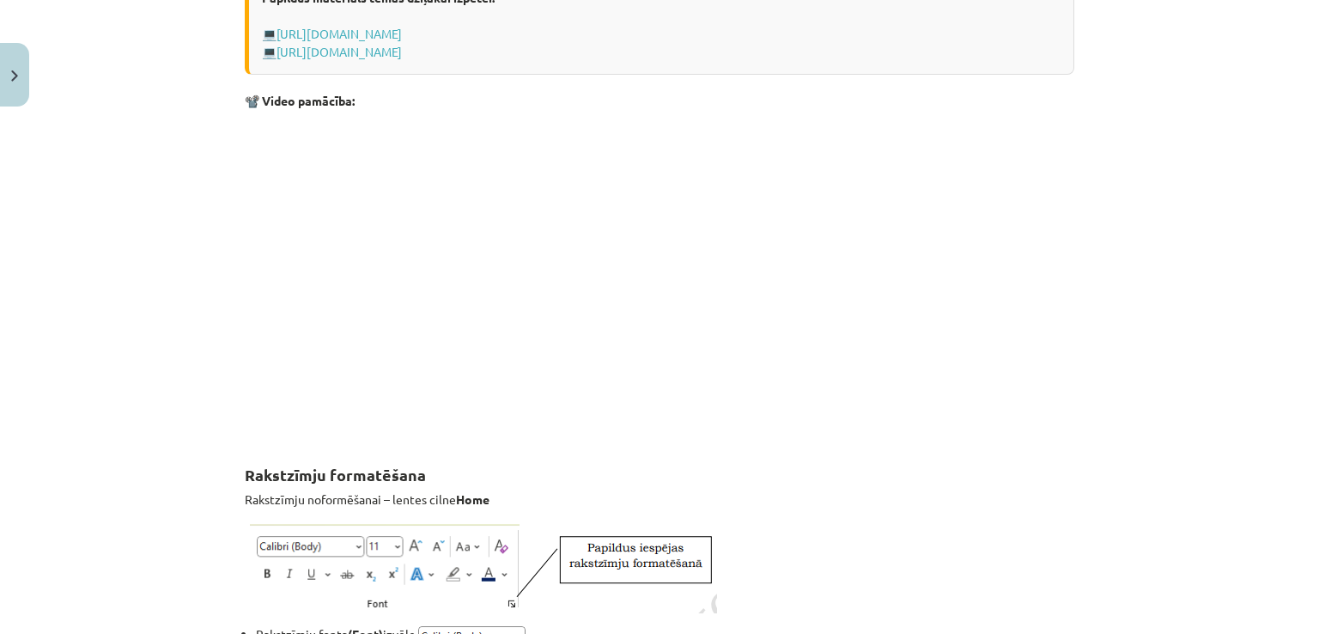
scroll to position [1485, 0]
click at [823, 488] on p "Rakstzīmju noformēšanai – lentes cilne Home" at bounding box center [660, 497] width 830 height 18
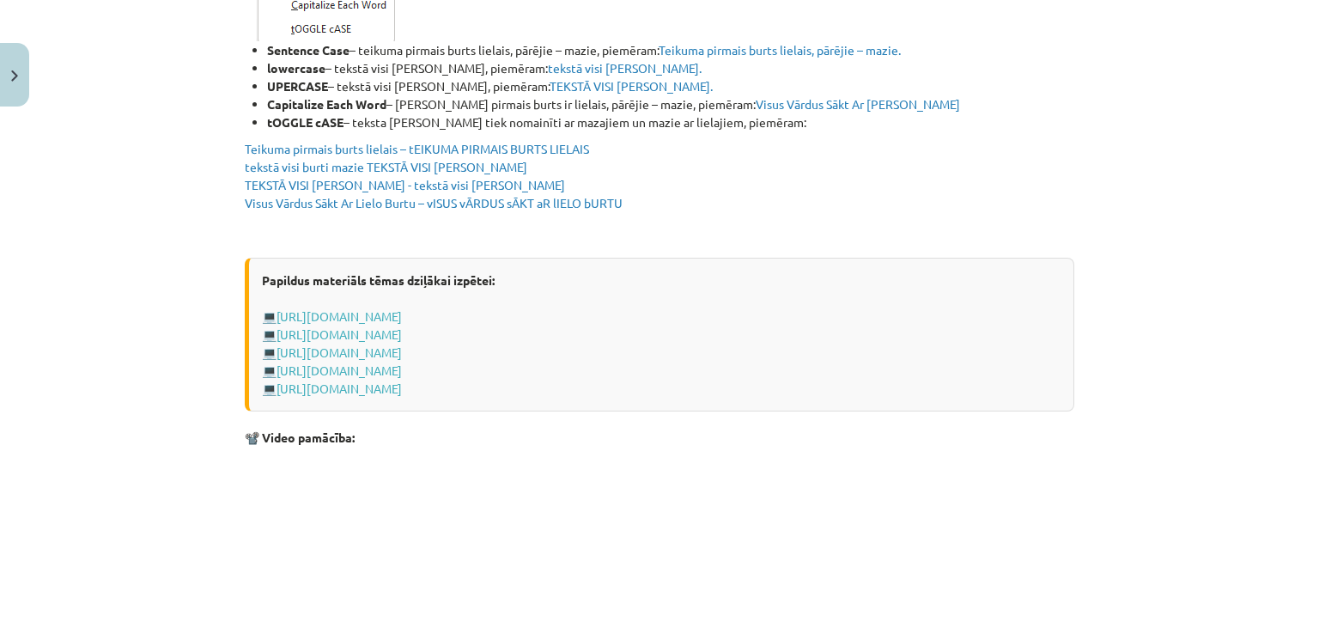
scroll to position [3433, 0]
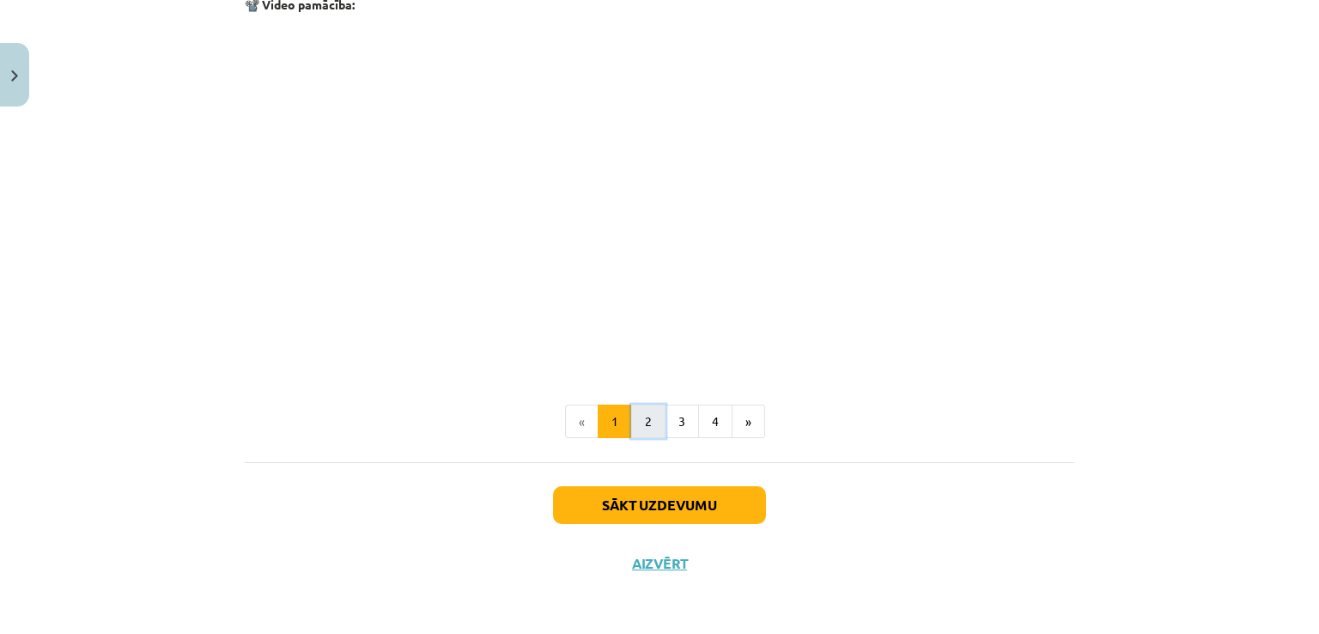
click at [639, 430] on button "2" at bounding box center [648, 422] width 34 height 34
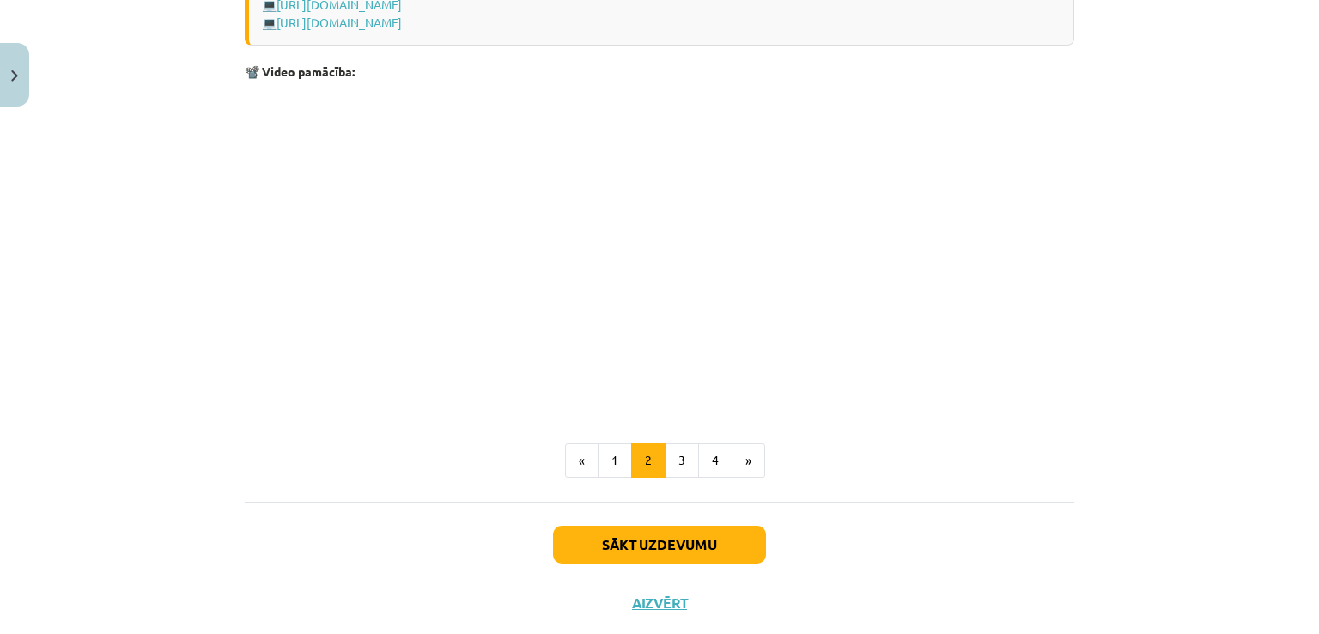
scroll to position [2216, 0]
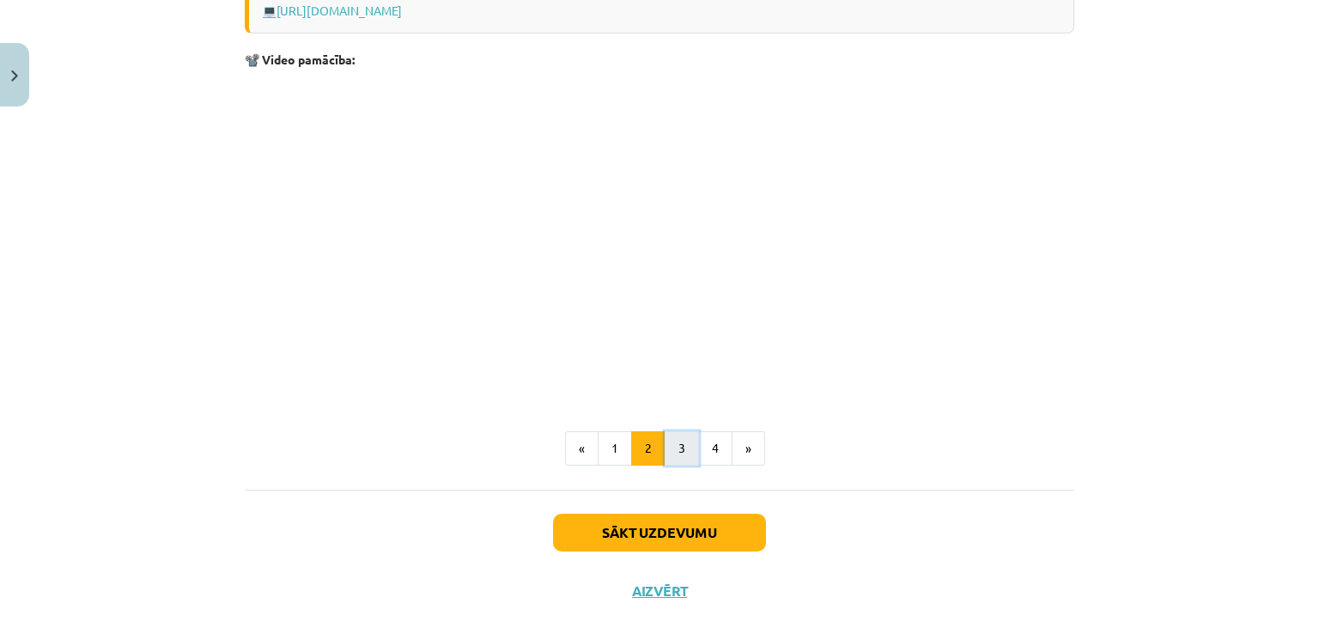
click at [673, 448] on button "3" at bounding box center [682, 448] width 34 height 34
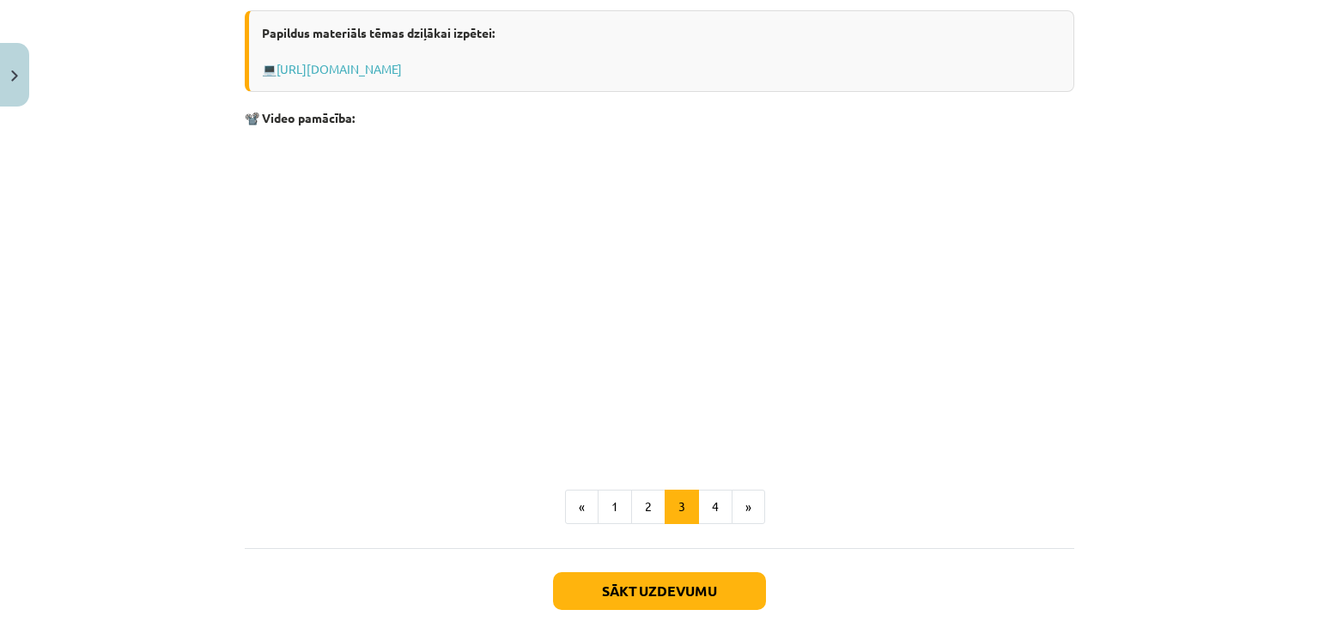
scroll to position [2719, 0]
click at [713, 506] on button "4" at bounding box center [715, 508] width 34 height 34
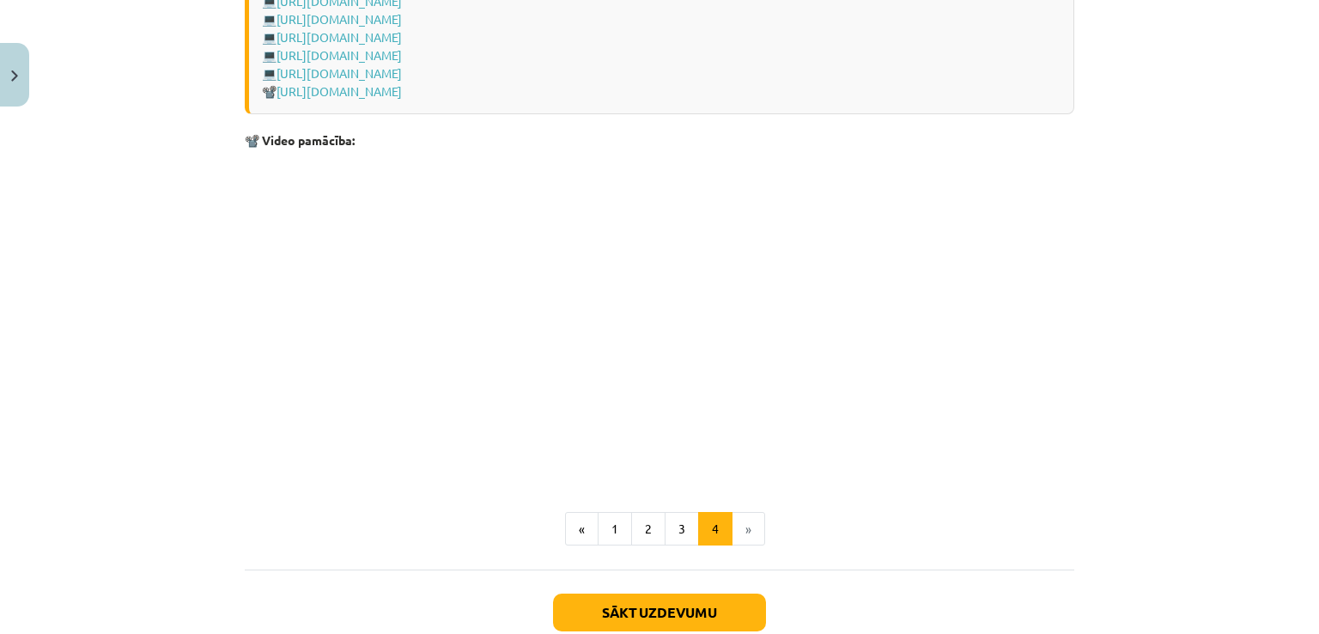
scroll to position [2508, 0]
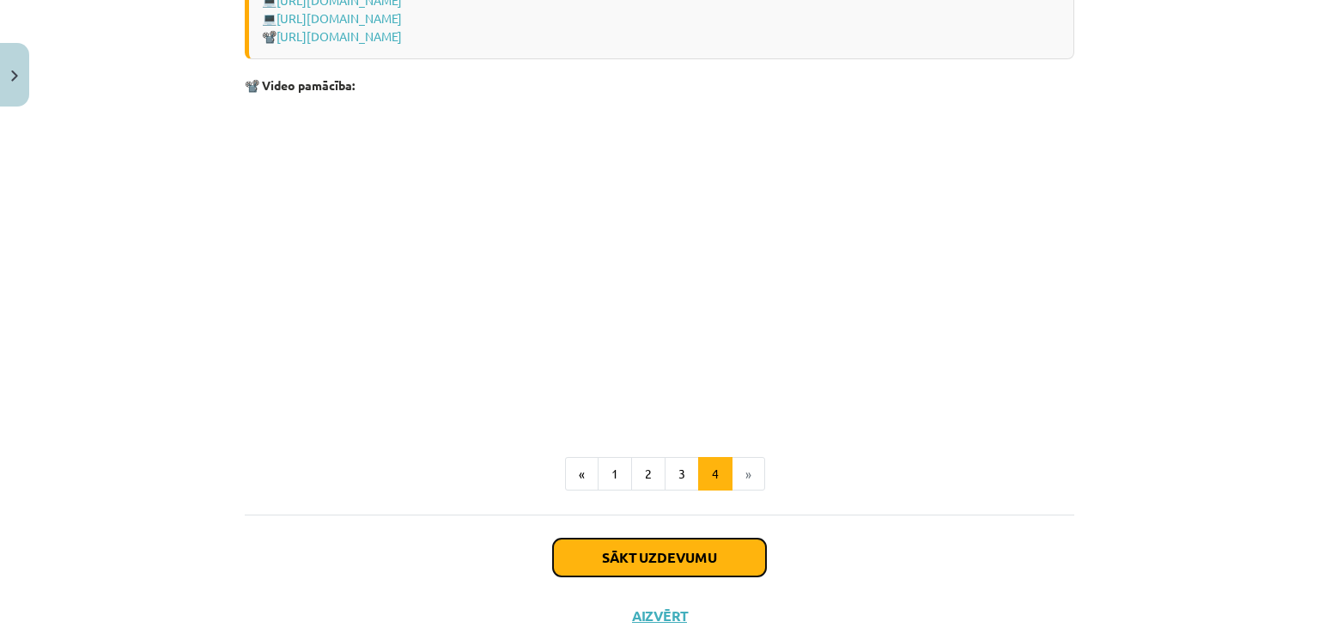
click at [675, 558] on button "Sākt uzdevumu" at bounding box center [659, 558] width 213 height 38
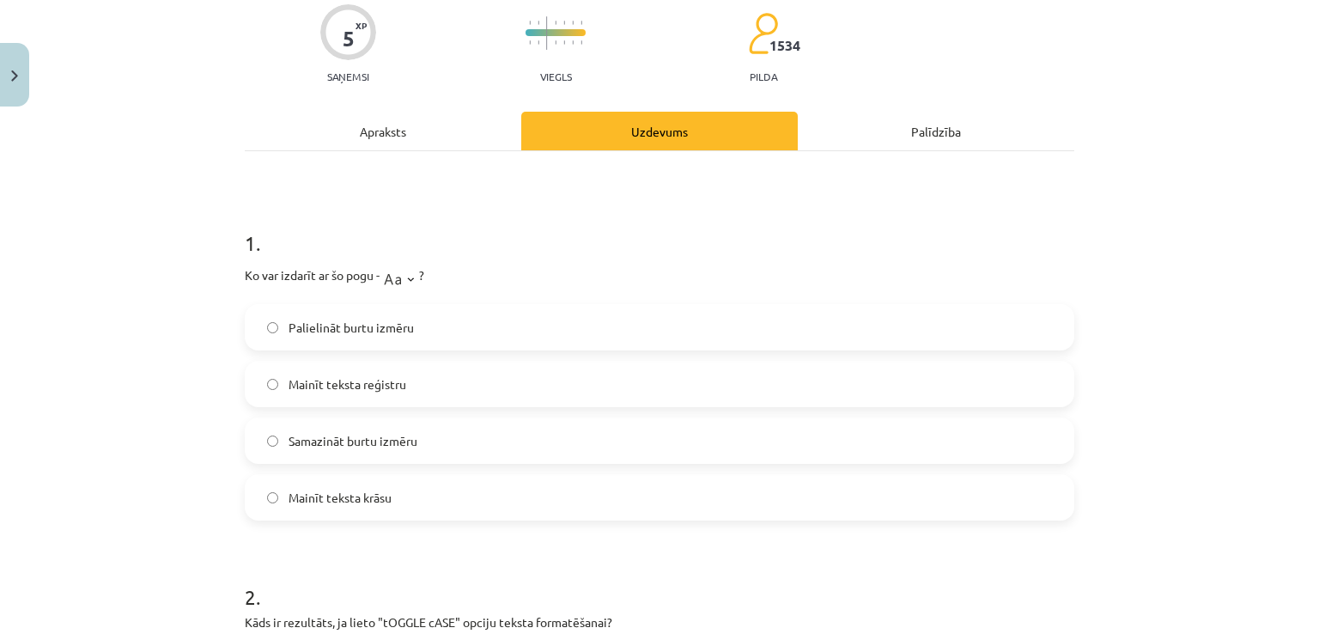
scroll to position [142, 0]
click at [460, 438] on label "Samazināt burtu izmēru" at bounding box center [660, 439] width 826 height 43
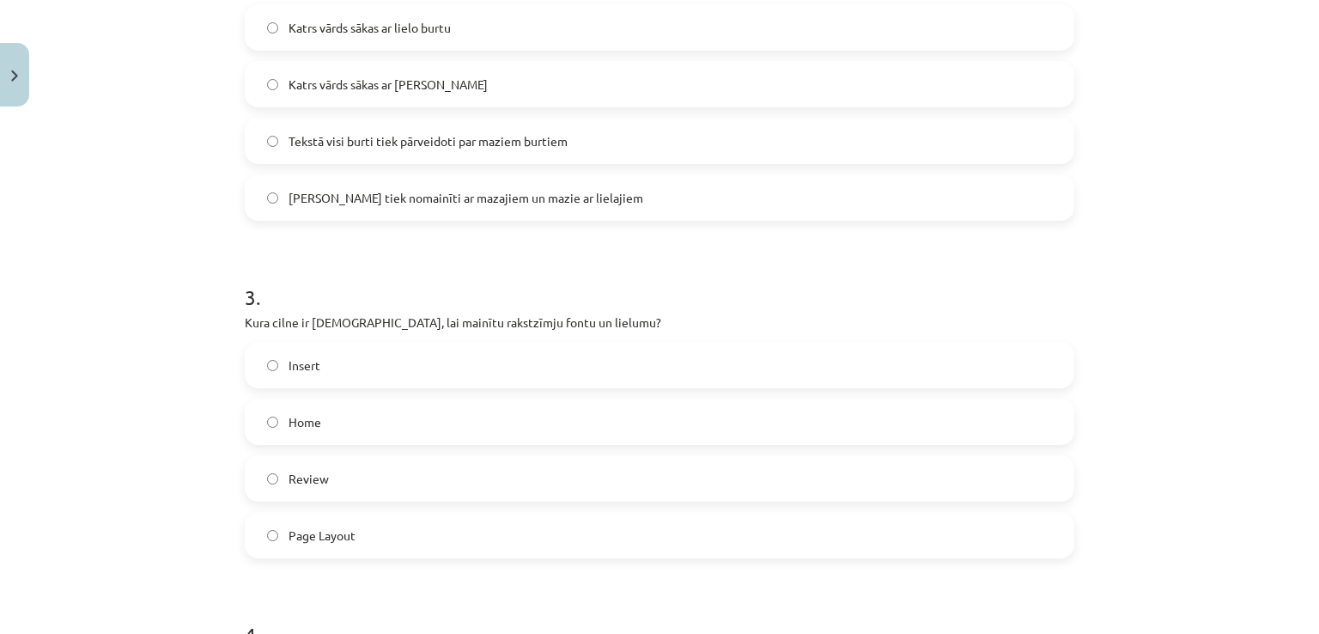
scroll to position [781, 0]
click at [446, 427] on label "Home" at bounding box center [660, 419] width 826 height 43
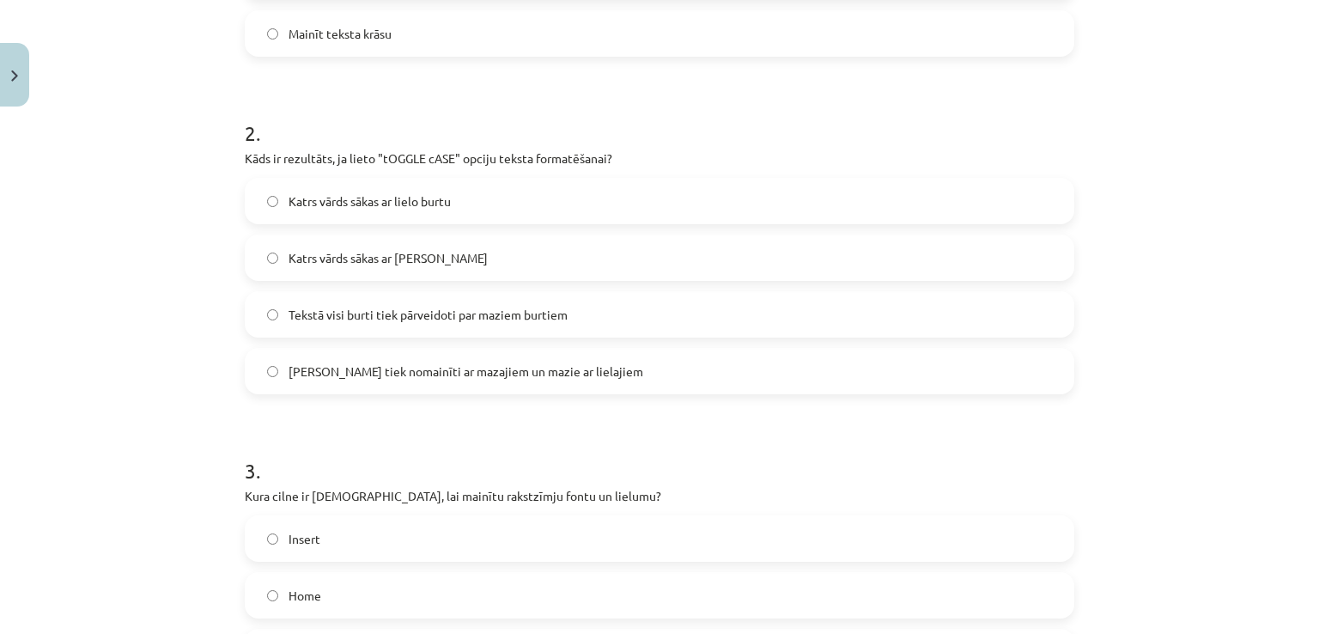
scroll to position [616, 0]
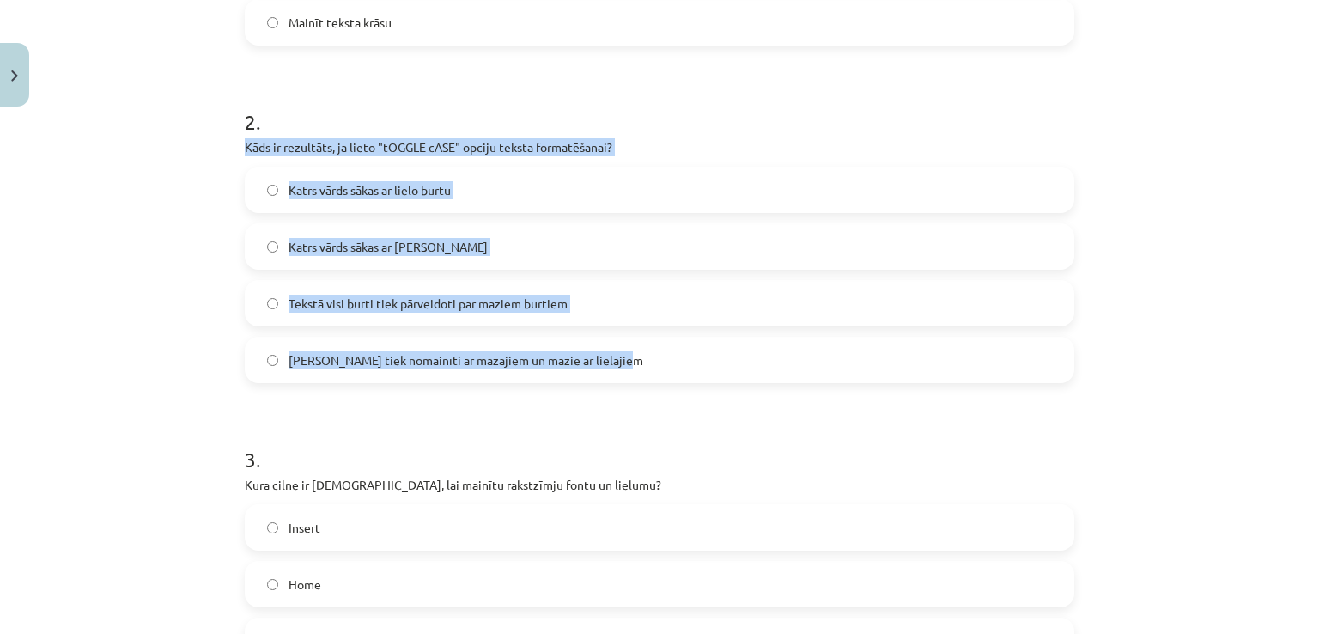
drag, startPoint x: 237, startPoint y: 147, endPoint x: 662, endPoint y: 365, distance: 477.9
click at [662, 365] on div "5 XP Saņemsi Viegls 1534 pilda Apraksts Uzdevums Palīdzība 1 . Ko var izdarīt a…" at bounding box center [660, 525] width 850 height 2054
copy div "Kāds ir rezultāts, ja lieto "tOGGLE cASE" opciju teksta formatēšanai? Katrs vār…"
click at [570, 369] on label "[PERSON_NAME] tiek nomainīti ar mazajiem un mazie ar lielajiem" at bounding box center [660, 359] width 826 height 43
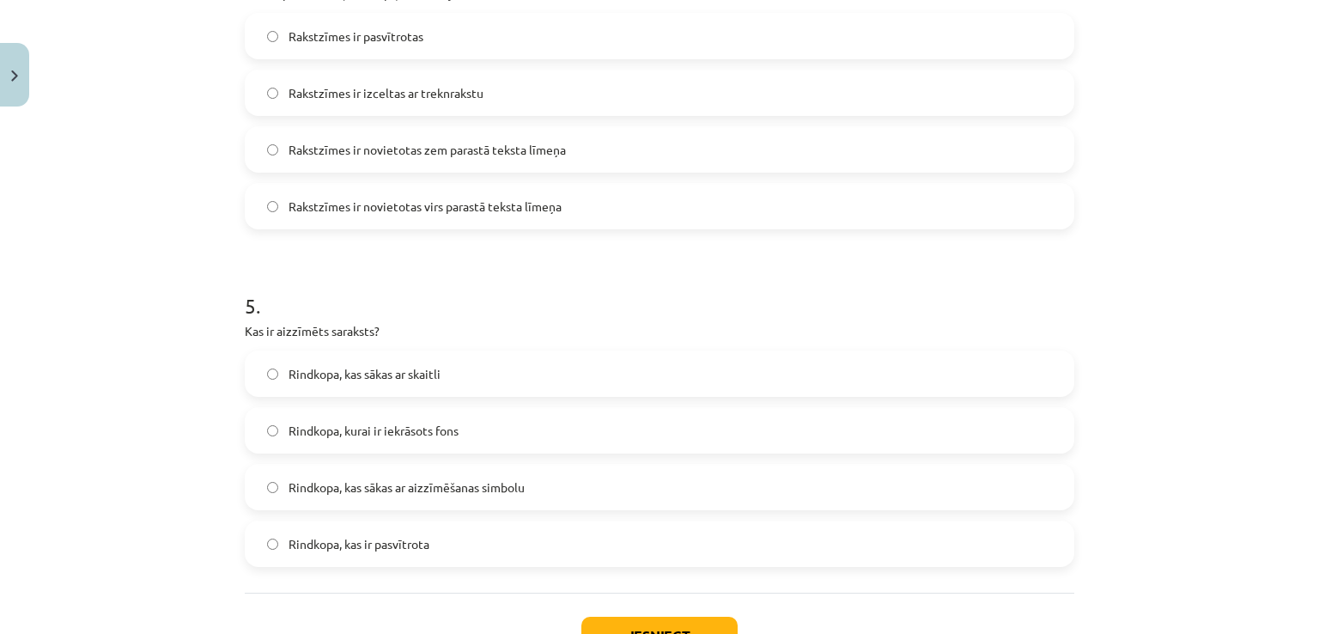
scroll to position [1457, 0]
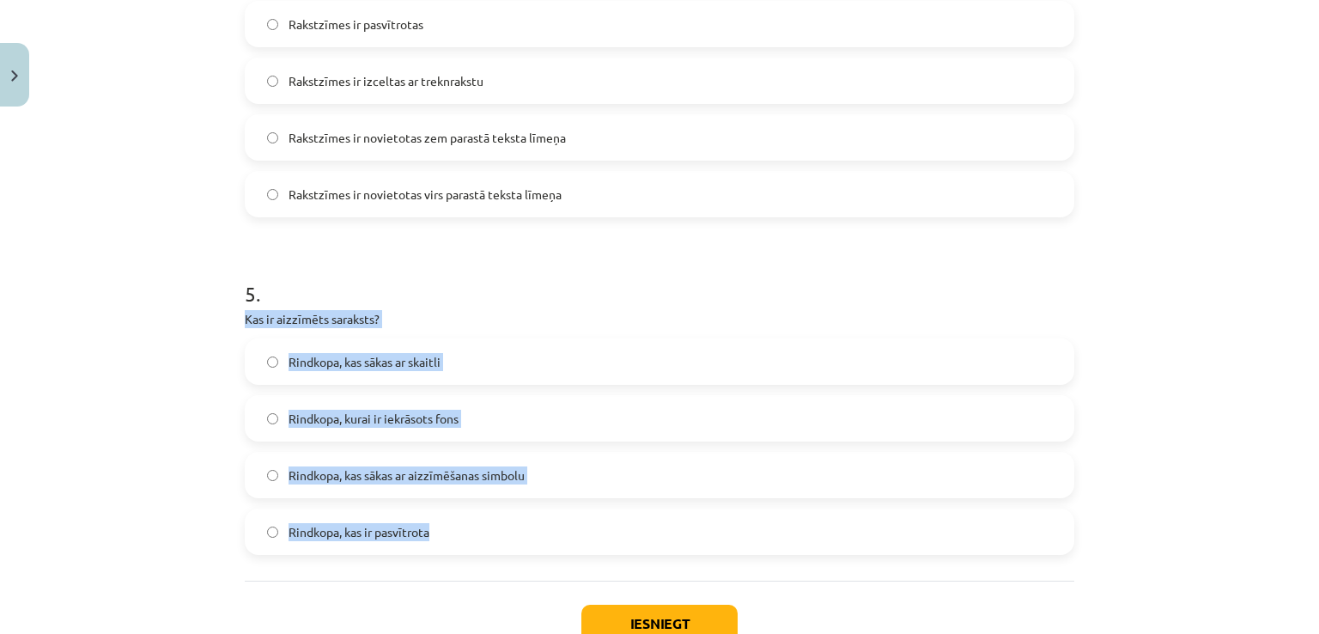
drag, startPoint x: 230, startPoint y: 315, endPoint x: 519, endPoint y: 509, distance: 347.9
copy div "Kas ir aizzīmēts saraksts? Rindkopa, kas sākas ar skaitli Rindkopa, kurai ir ie…"
click at [414, 478] on span "Rindkopa, kas sākas ar aizzīmēšanas simbolu" at bounding box center [407, 475] width 236 height 18
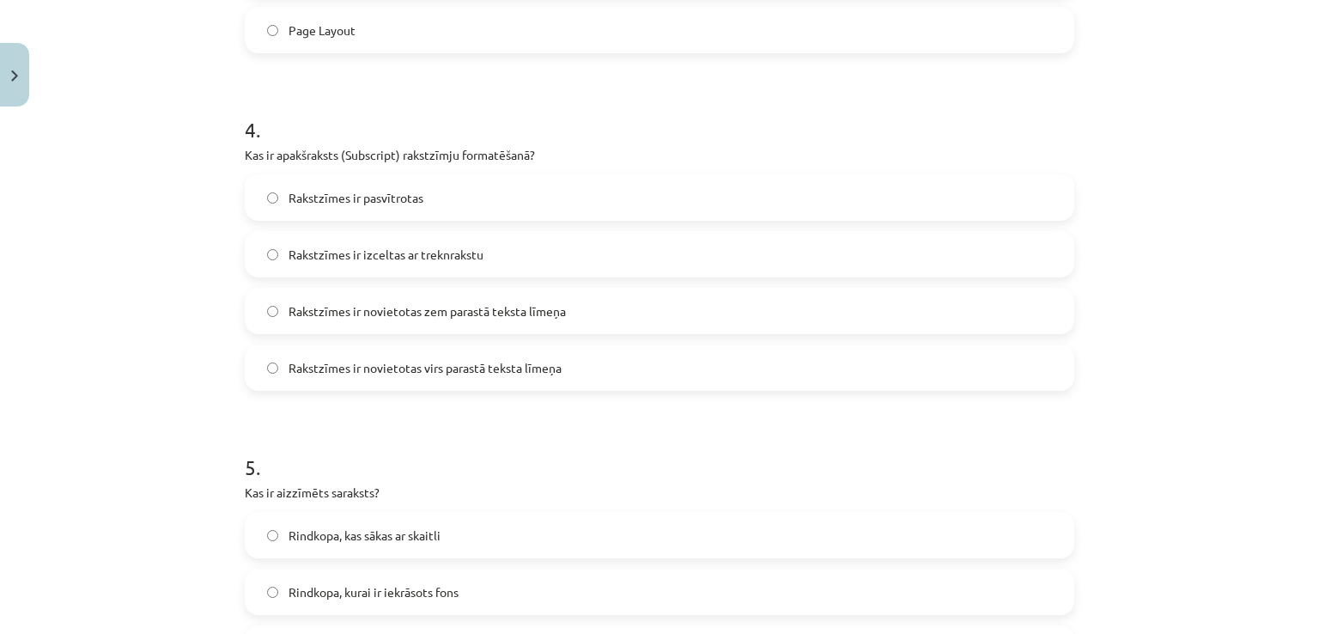
scroll to position [1283, 0]
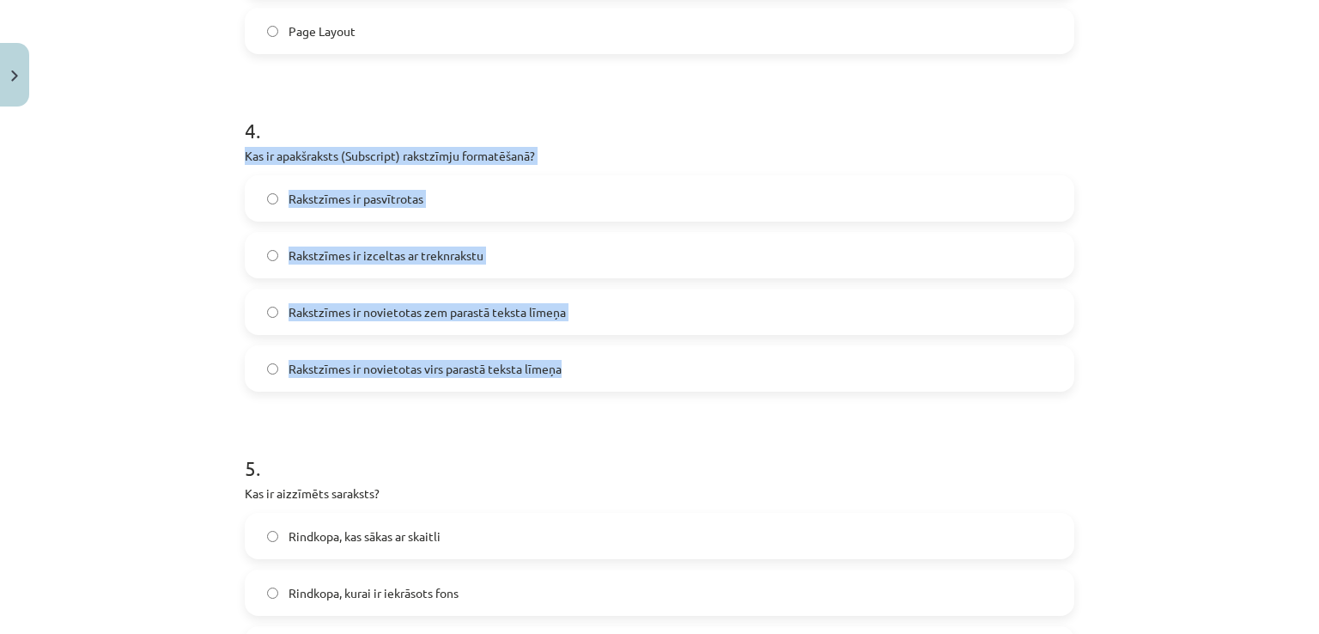
drag, startPoint x: 235, startPoint y: 149, endPoint x: 650, endPoint y: 352, distance: 462.2
copy div "Kas ir apakšraksts (Subscript) rakstzīmju formatēšanā? Rakstzīmes ir pasvītrota…"
click at [466, 329] on label "Rakstzīmes ir novietotas zem parastā teksta līmeņa" at bounding box center [660, 311] width 826 height 43
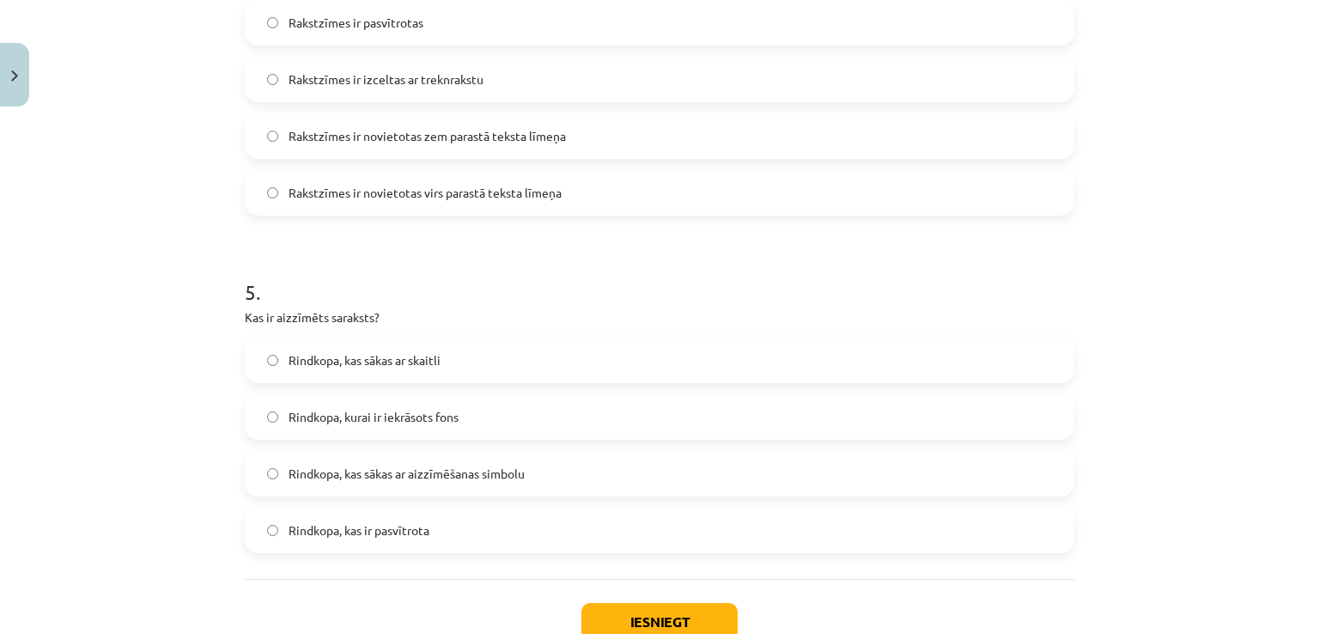
scroll to position [1577, 0]
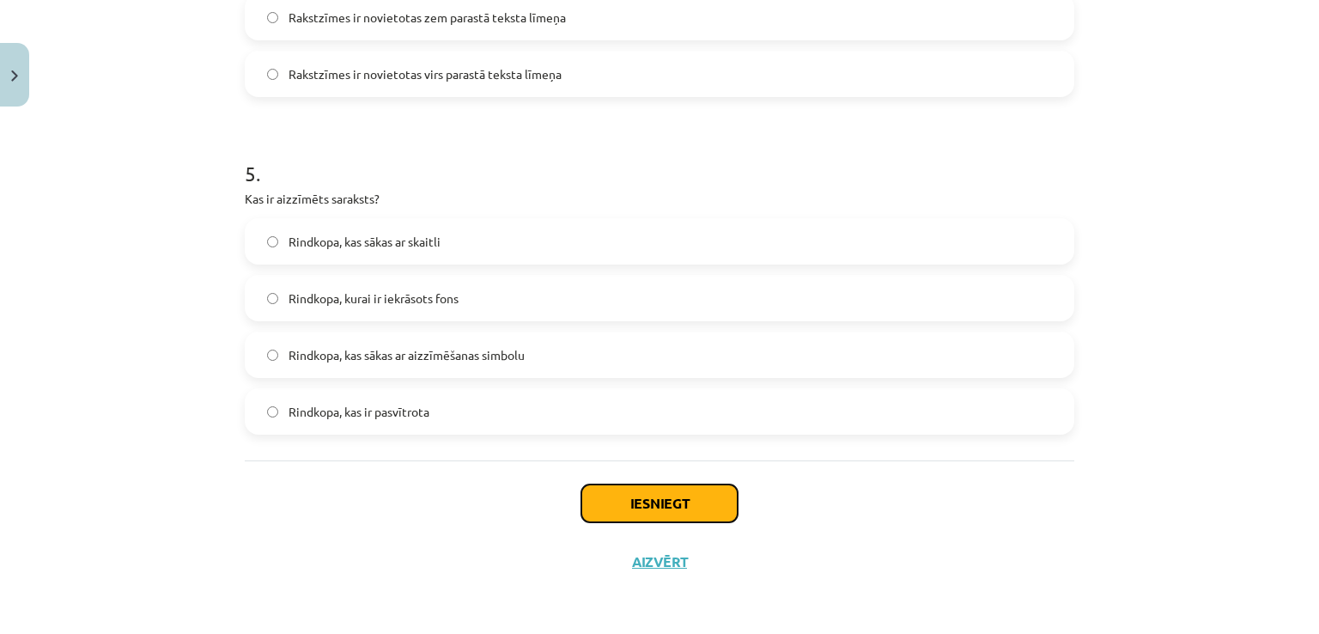
click at [631, 487] on button "Iesniegt" at bounding box center [660, 504] width 156 height 38
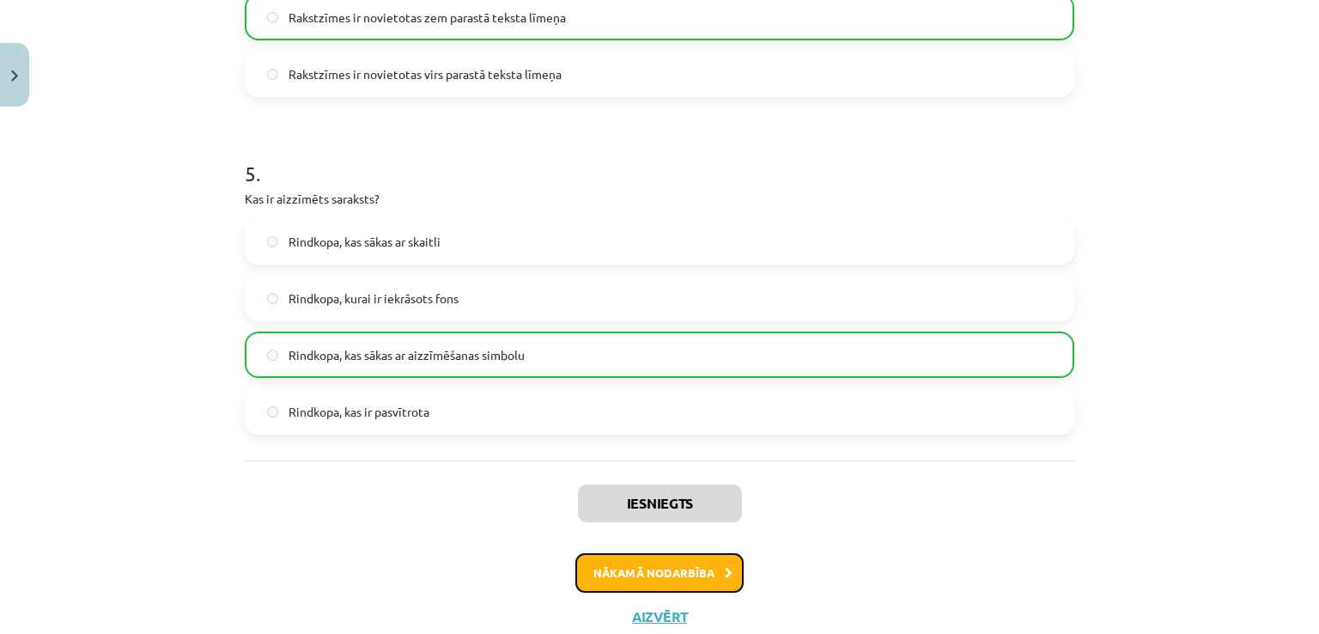
click at [671, 582] on button "Nākamā nodarbība" at bounding box center [660, 573] width 168 height 40
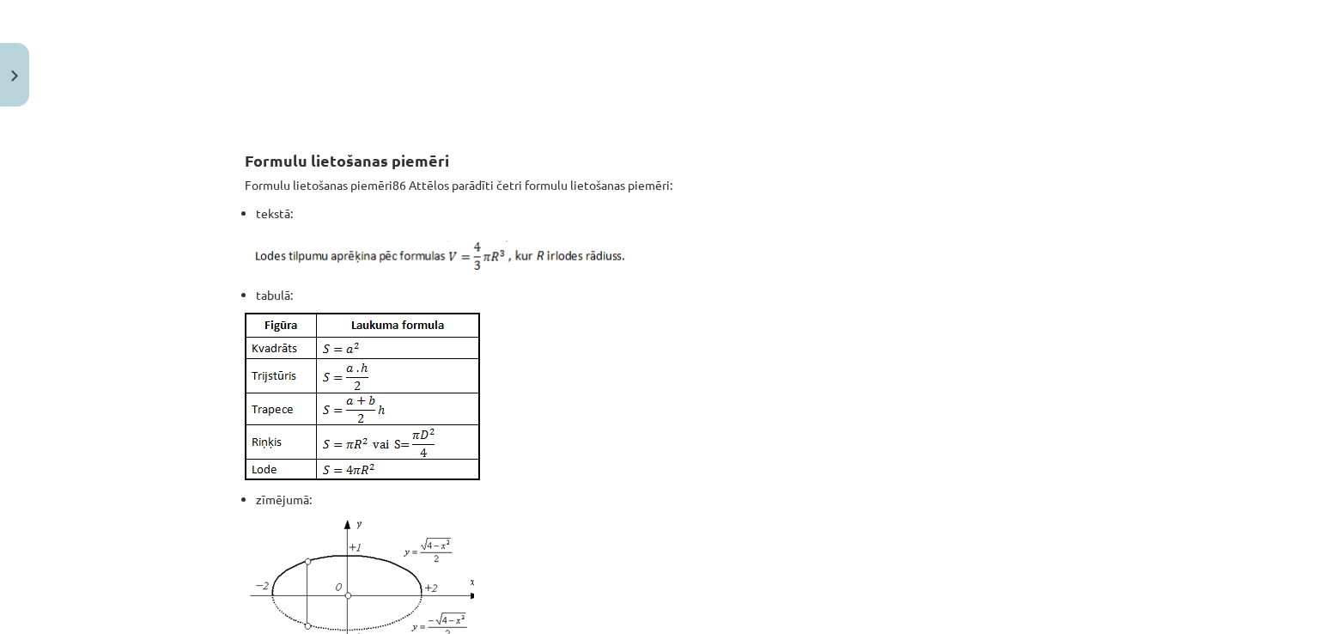
scroll to position [1262, 0]
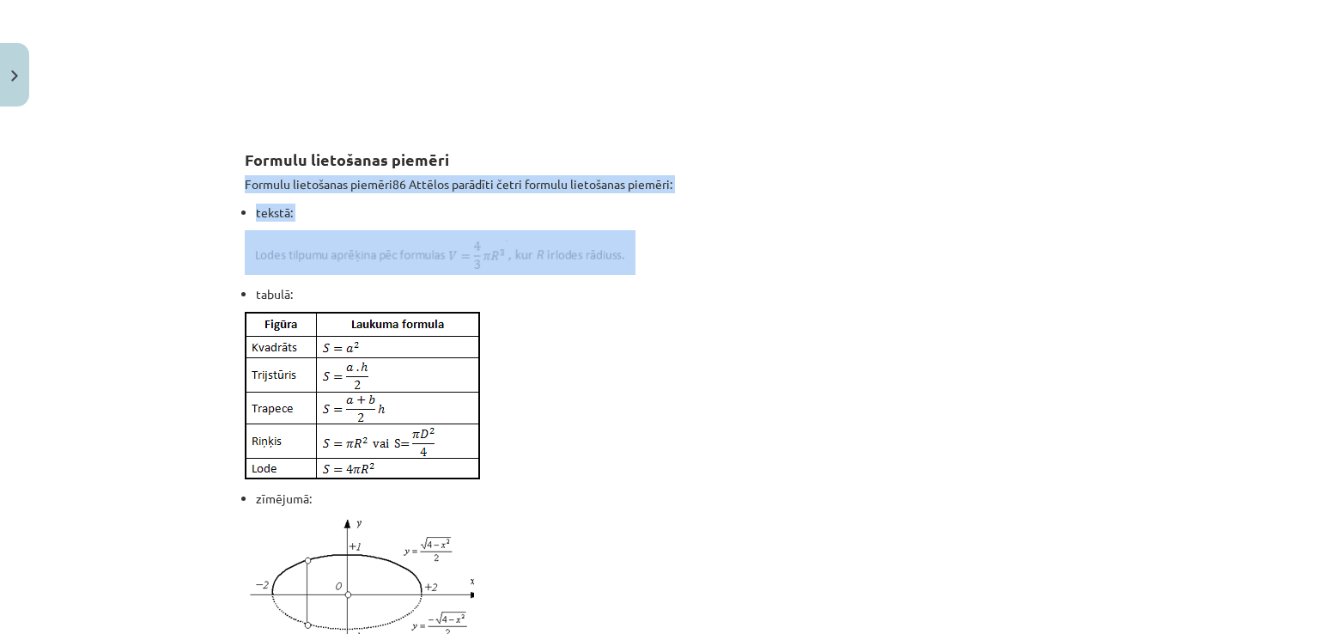
drag, startPoint x: 235, startPoint y: 205, endPoint x: 680, endPoint y: 245, distance: 446.7
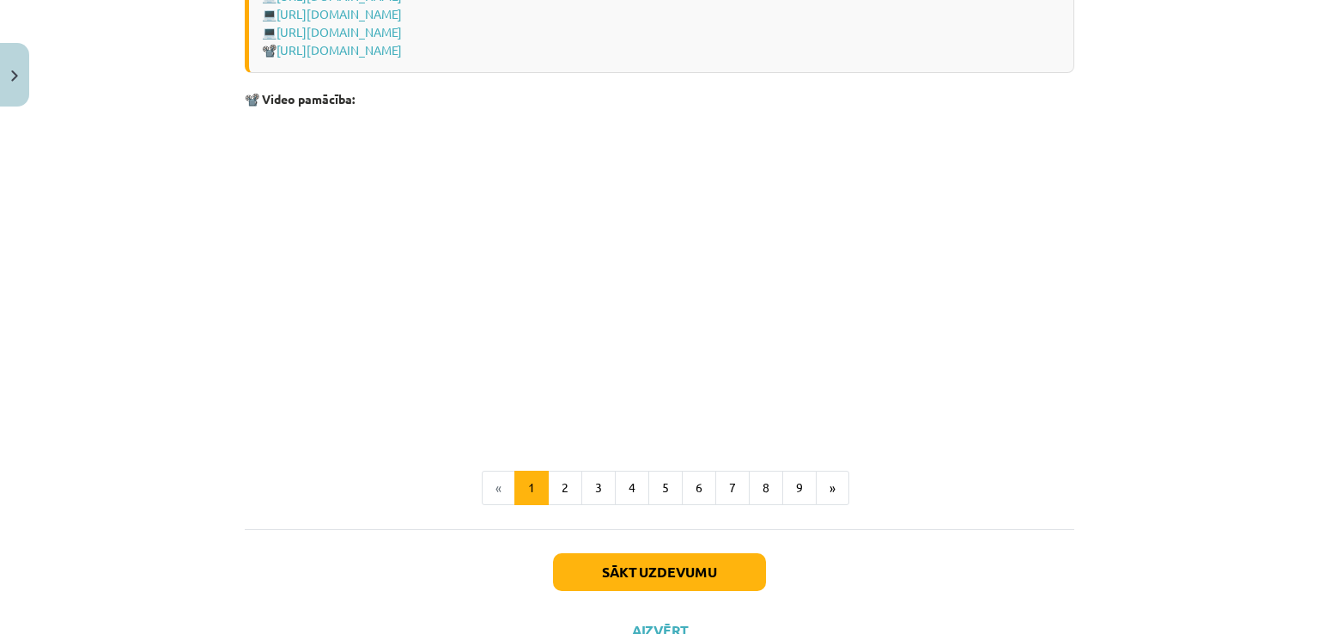
scroll to position [3526, 0]
click at [574, 503] on button "2" at bounding box center [565, 486] width 34 height 34
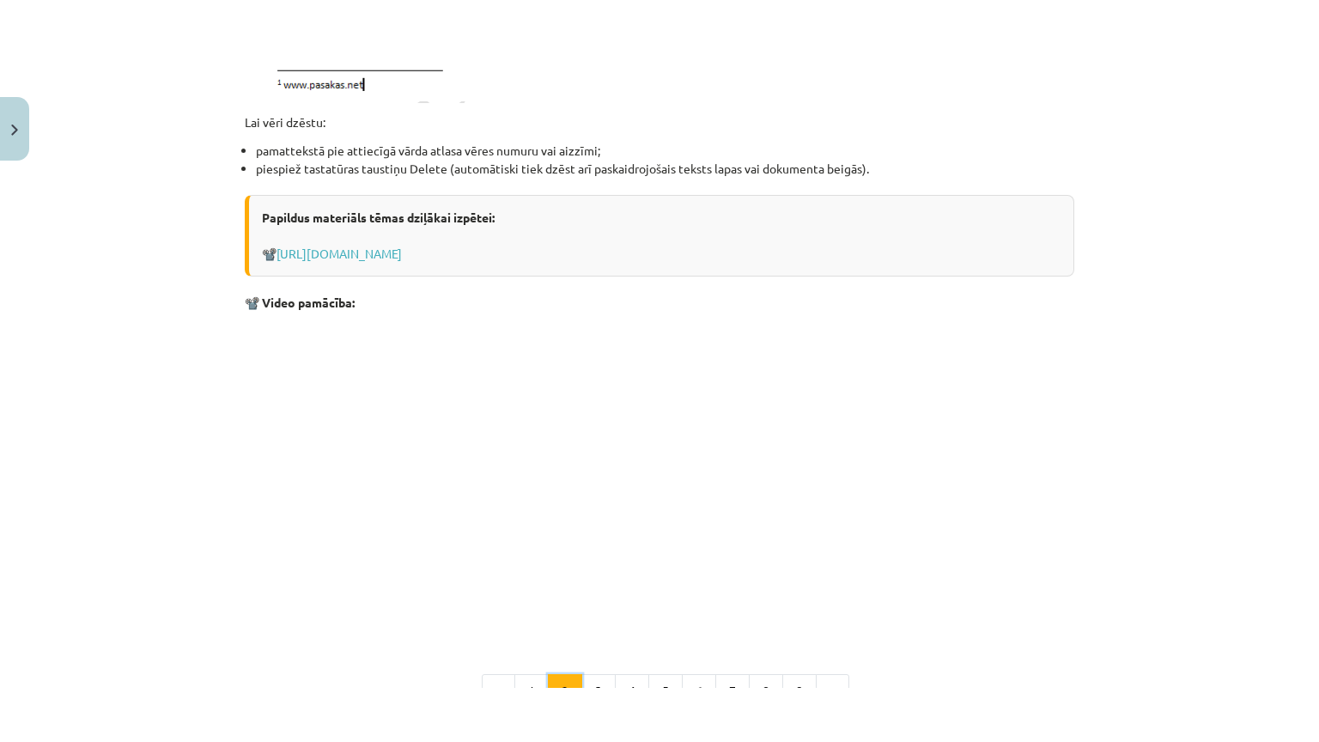
scroll to position [1885, 0]
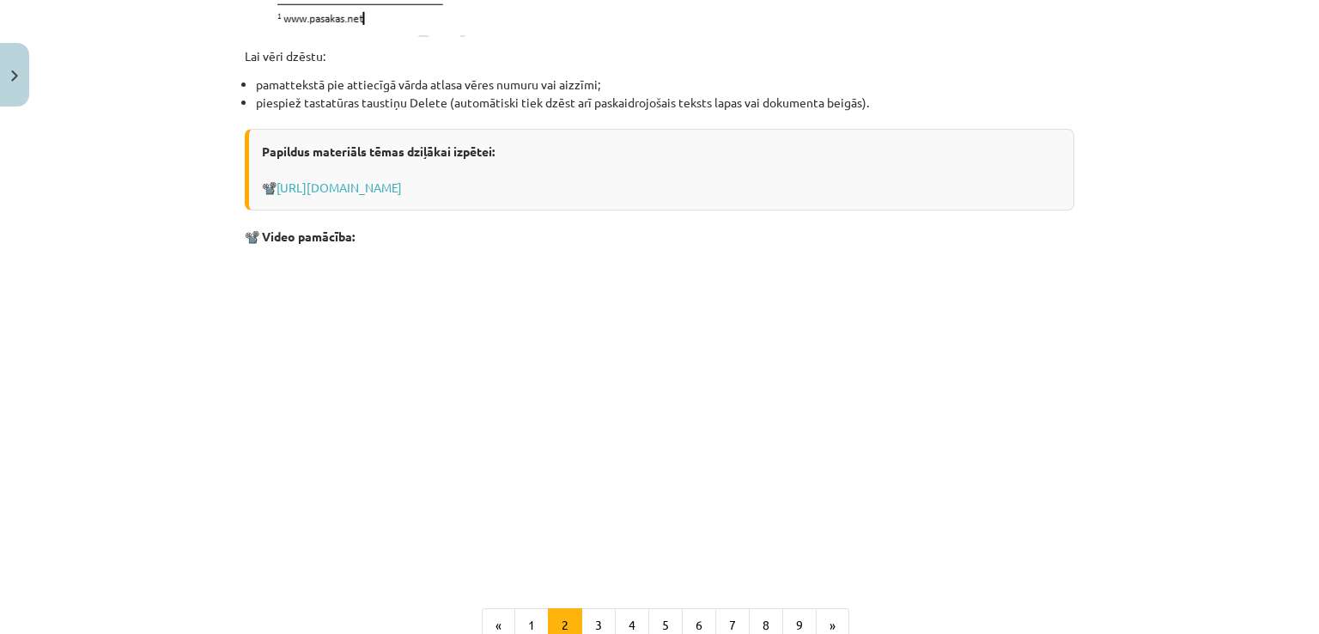
click at [867, 513] on p at bounding box center [660, 413] width 830 height 314
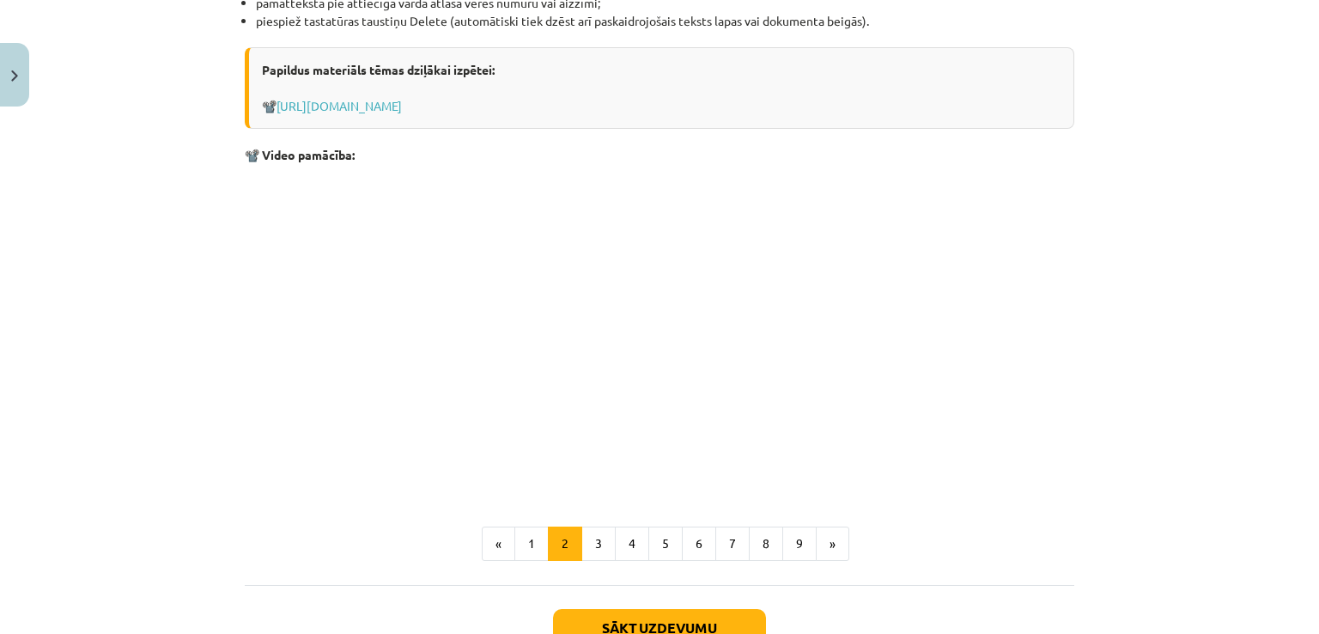
scroll to position [1967, 0]
click at [590, 541] on button "3" at bounding box center [599, 543] width 34 height 34
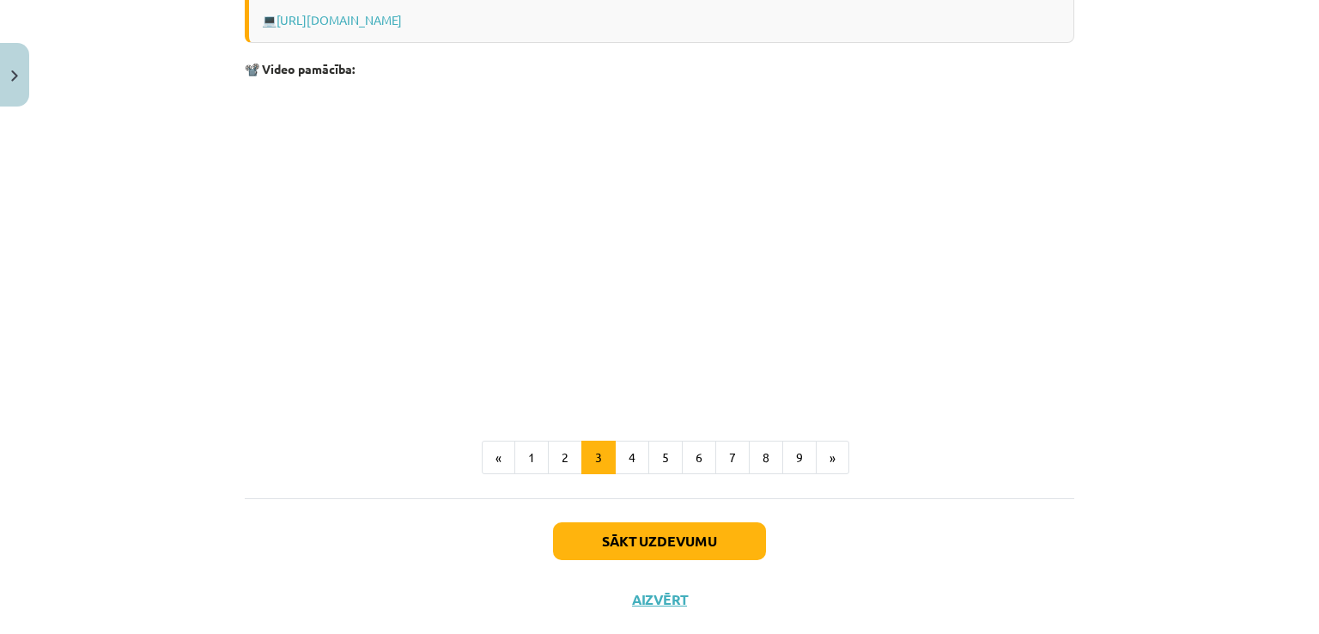
scroll to position [602, 0]
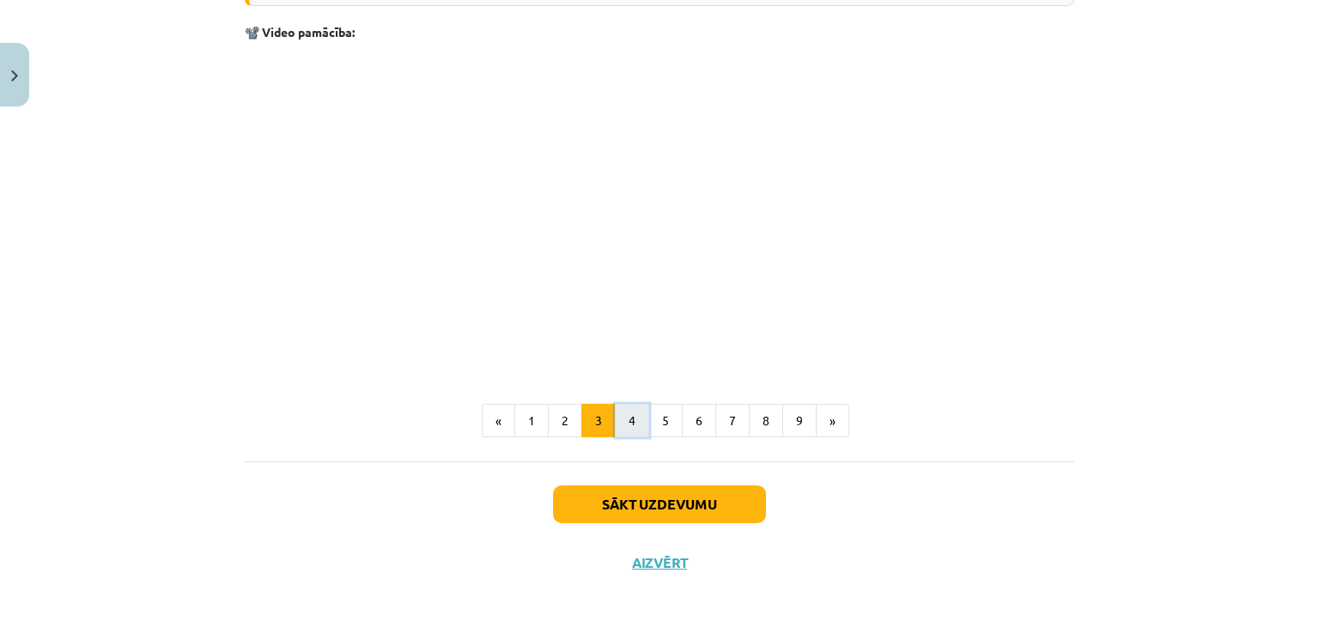
click at [632, 427] on button "4" at bounding box center [632, 421] width 34 height 34
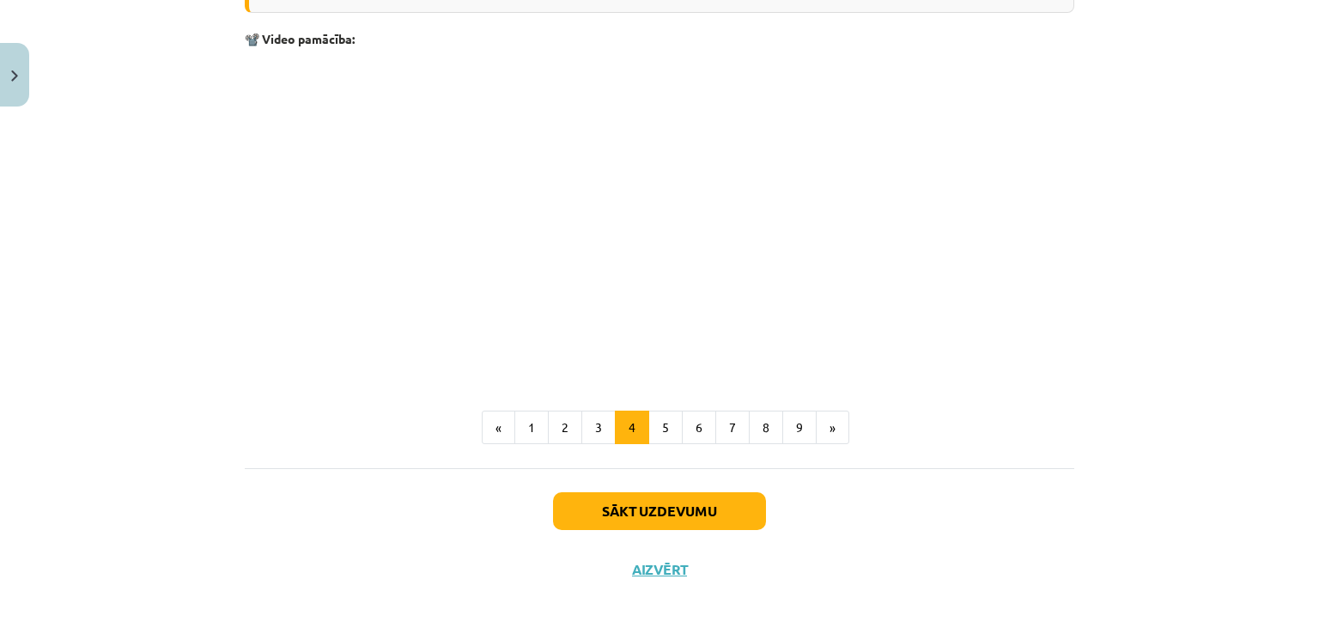
scroll to position [1602, 0]
click at [656, 413] on button "5" at bounding box center [666, 427] width 34 height 34
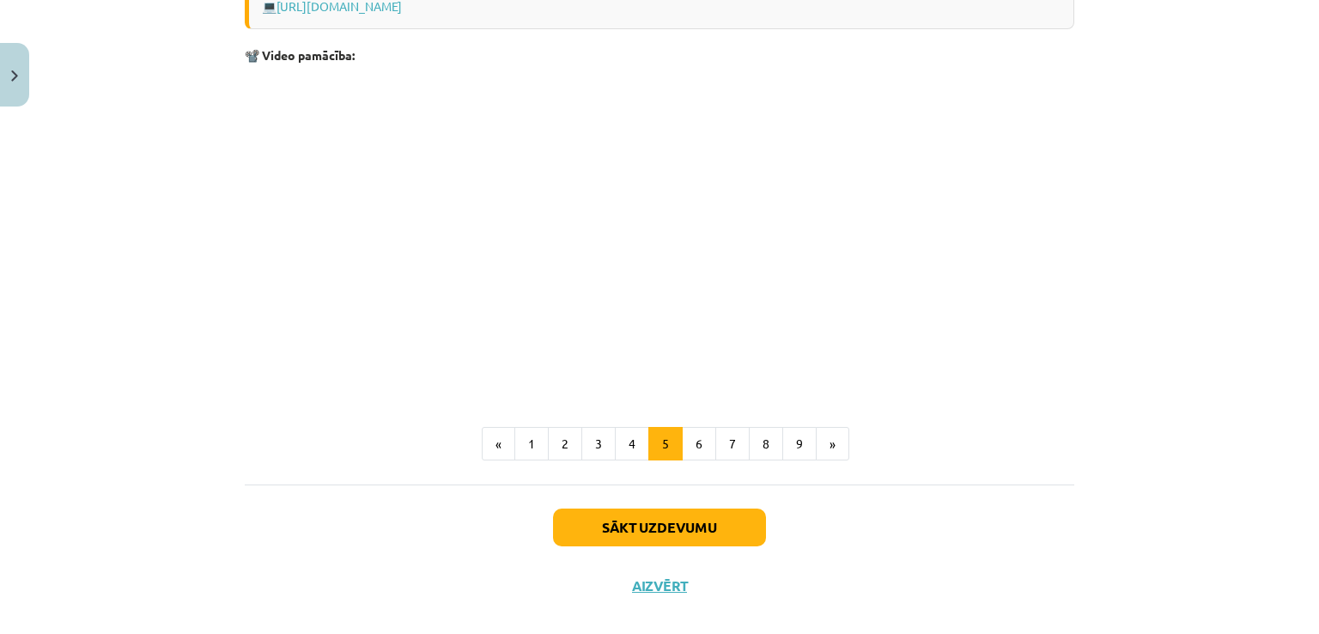
scroll to position [1068, 0]
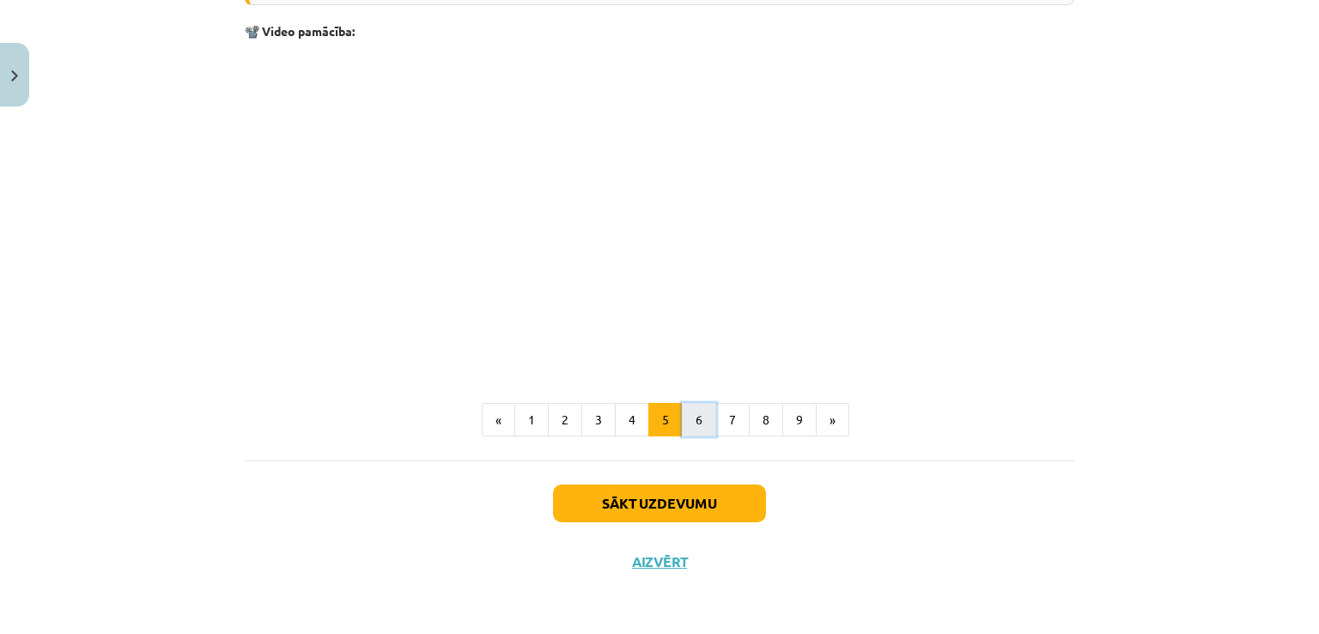
click at [685, 425] on button "6" at bounding box center [699, 420] width 34 height 34
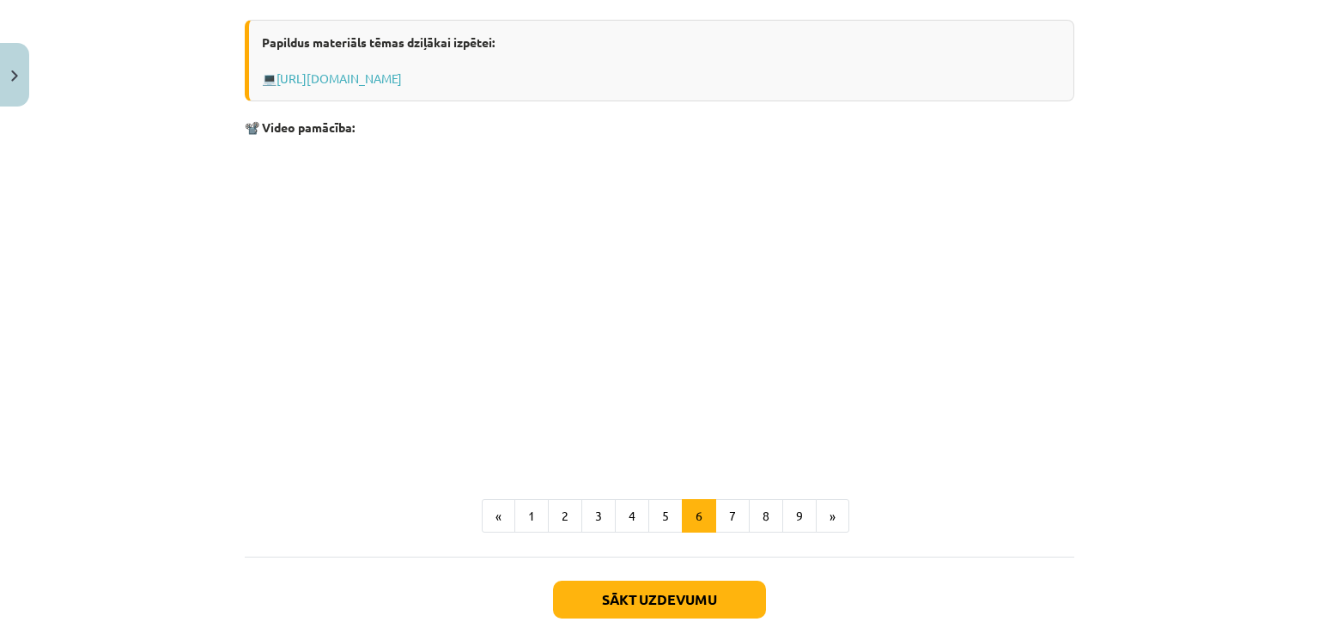
scroll to position [941, 0]
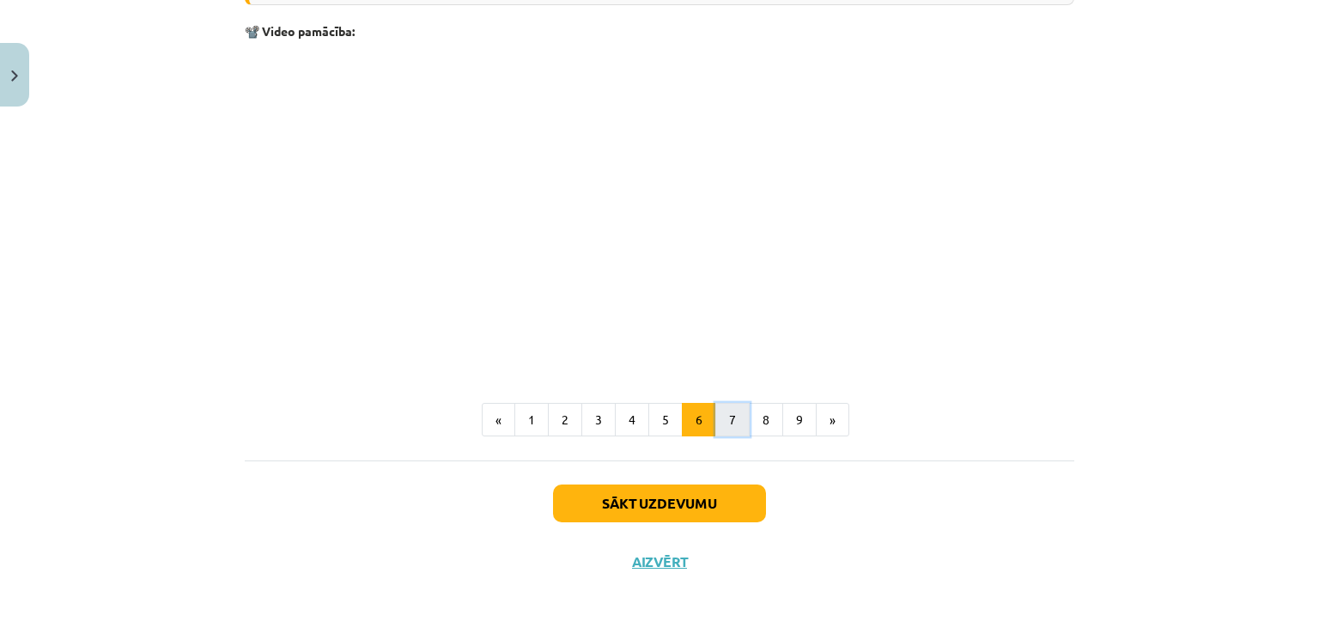
click at [718, 418] on button "7" at bounding box center [733, 420] width 34 height 34
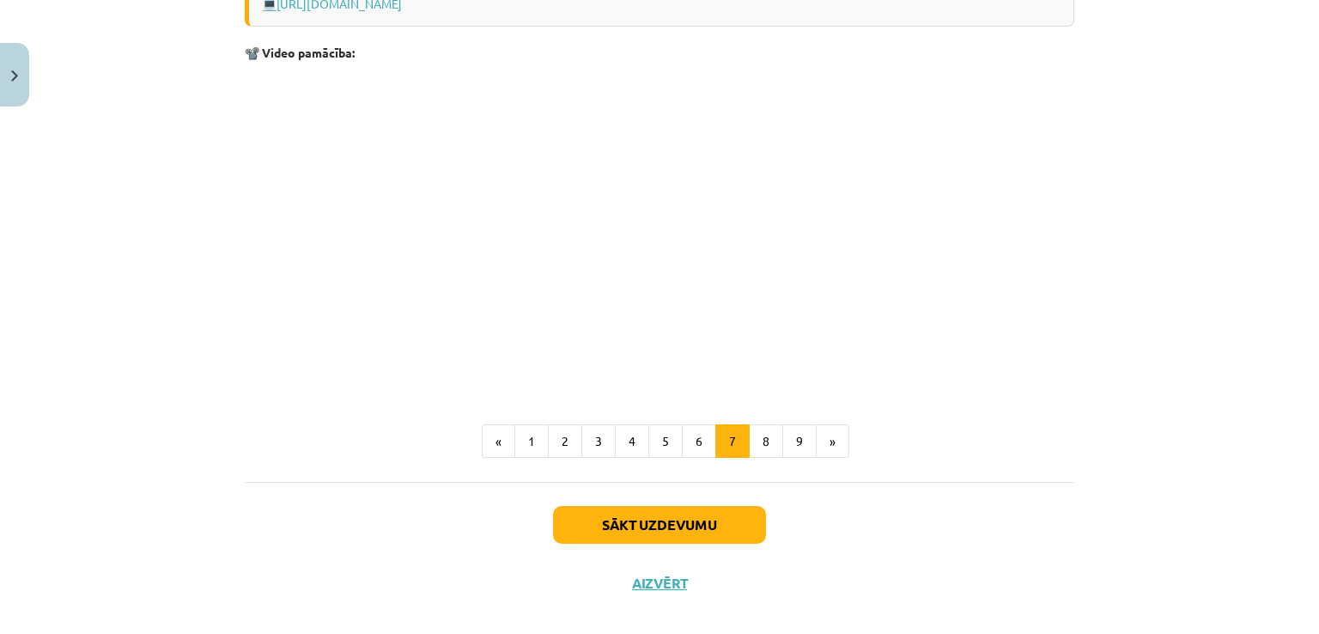
scroll to position [1474, 0]
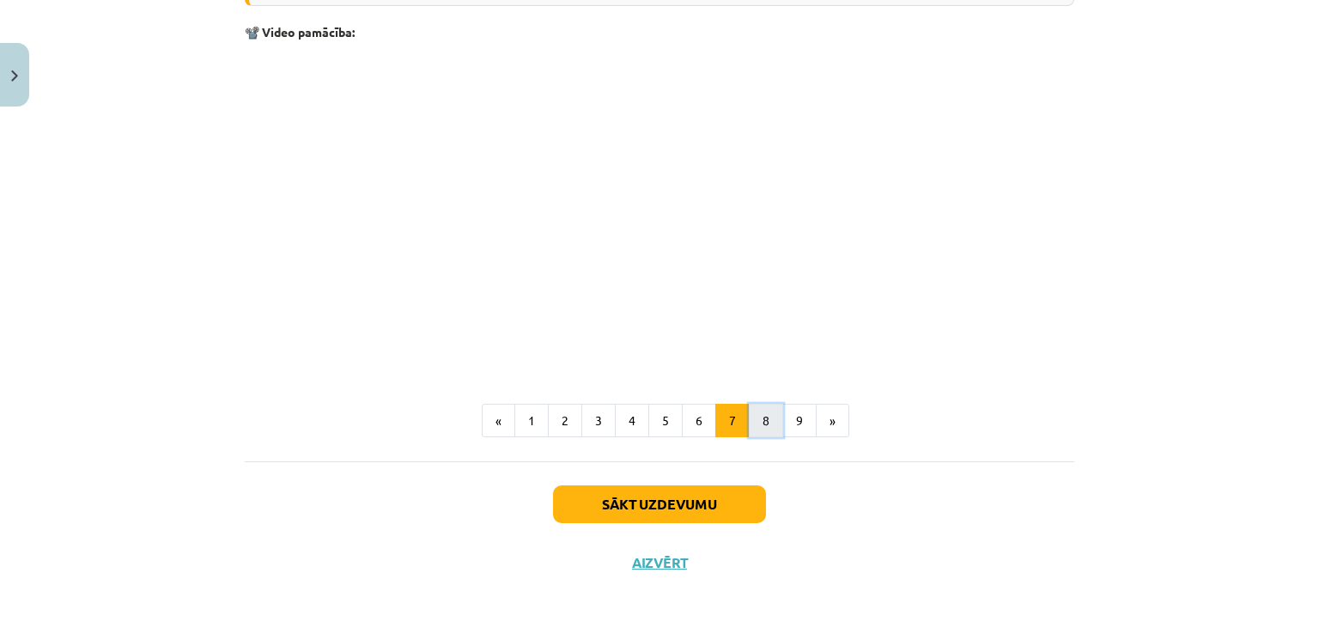
click at [753, 427] on button "8" at bounding box center [766, 421] width 34 height 34
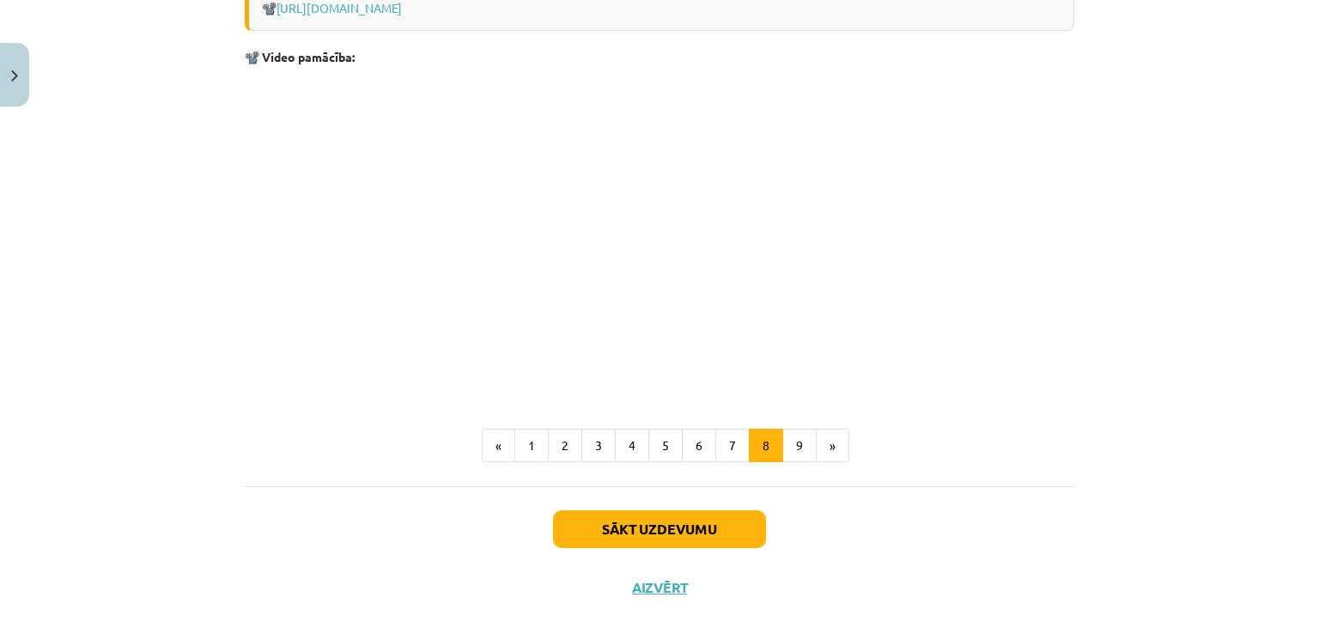
scroll to position [1265, 0]
click at [798, 456] on button "9" at bounding box center [800, 444] width 34 height 34
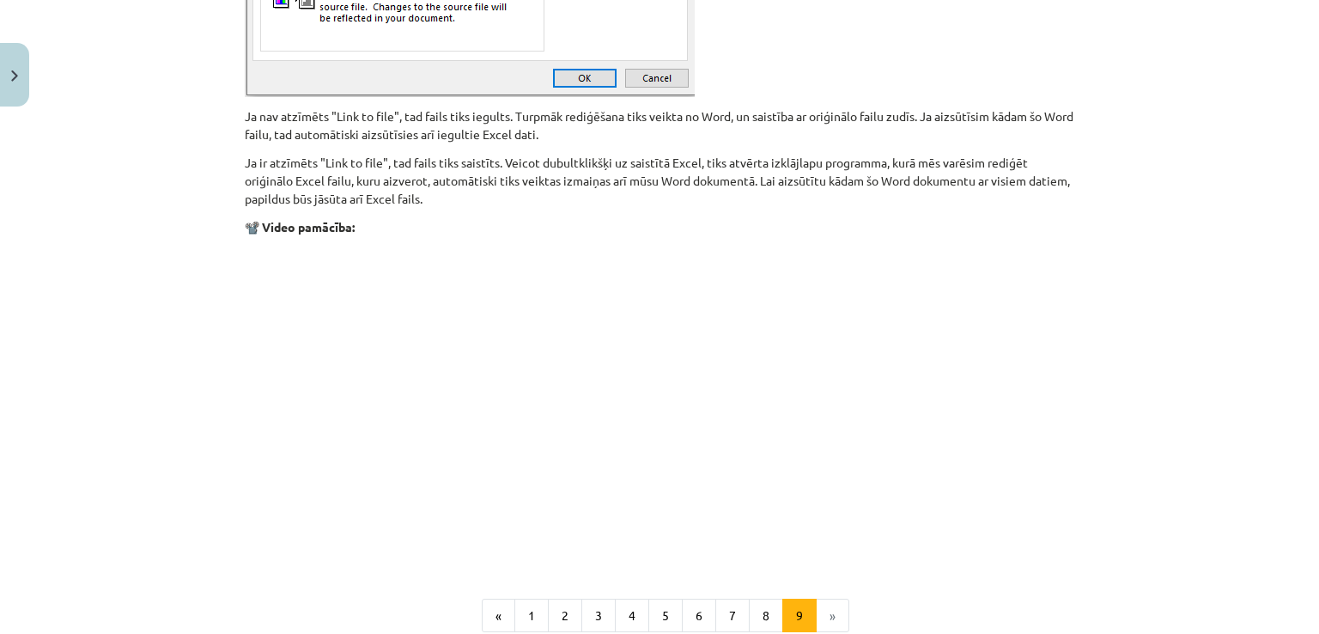
scroll to position [1942, 0]
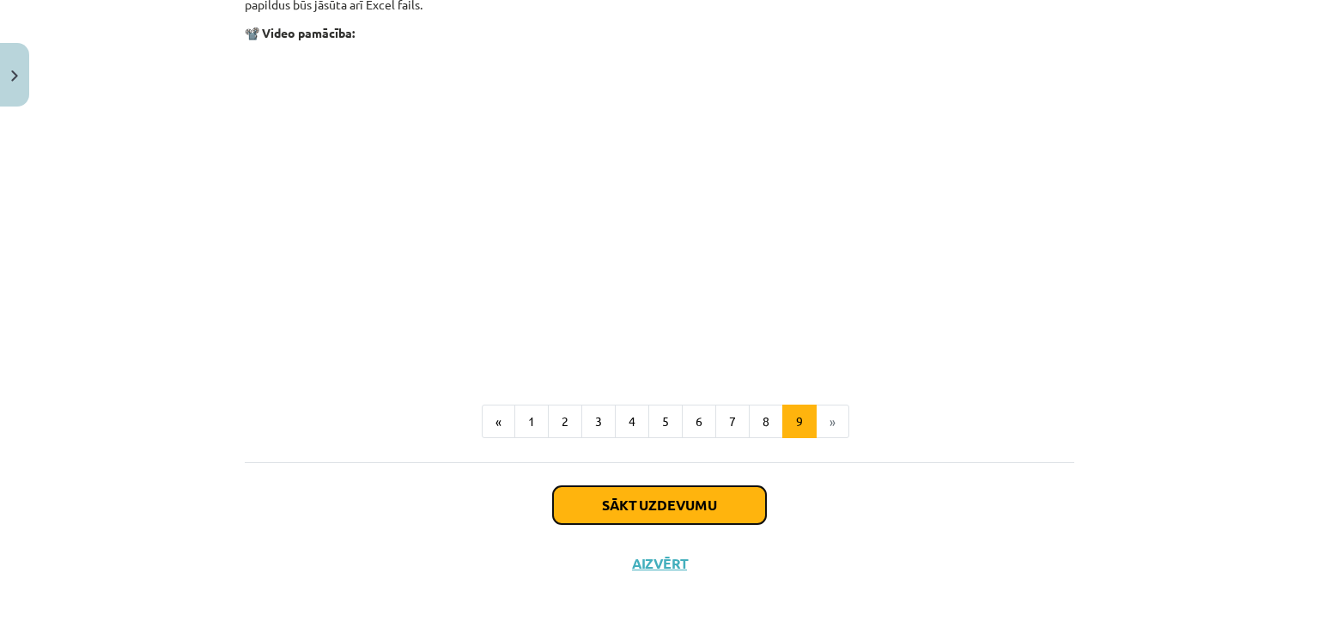
click at [732, 516] on button "Sākt uzdevumu" at bounding box center [659, 505] width 213 height 38
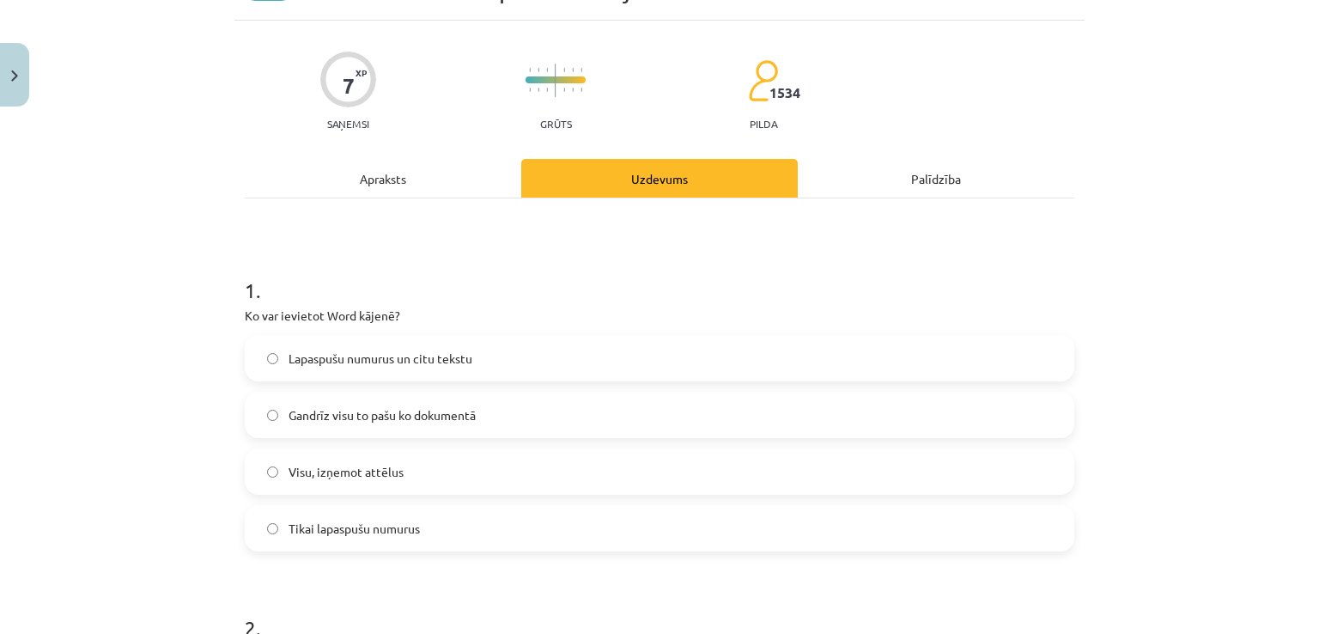
scroll to position [93, 0]
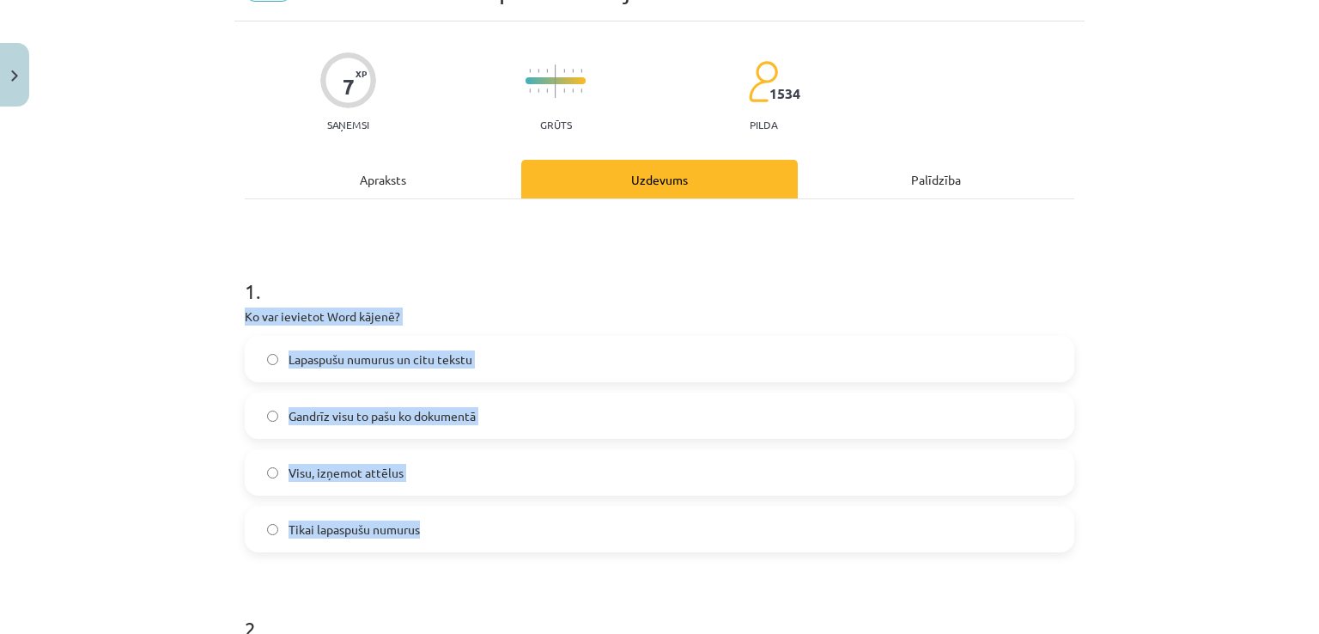
drag, startPoint x: 234, startPoint y: 310, endPoint x: 497, endPoint y: 534, distance: 346.2
copy div "Ko var ievietot Word kājenē? Lapaspušu numurus un citu tekstu Gandrīz visu to p…"
click at [430, 351] on span "Lapaspušu numurus un citu tekstu" at bounding box center [381, 359] width 184 height 18
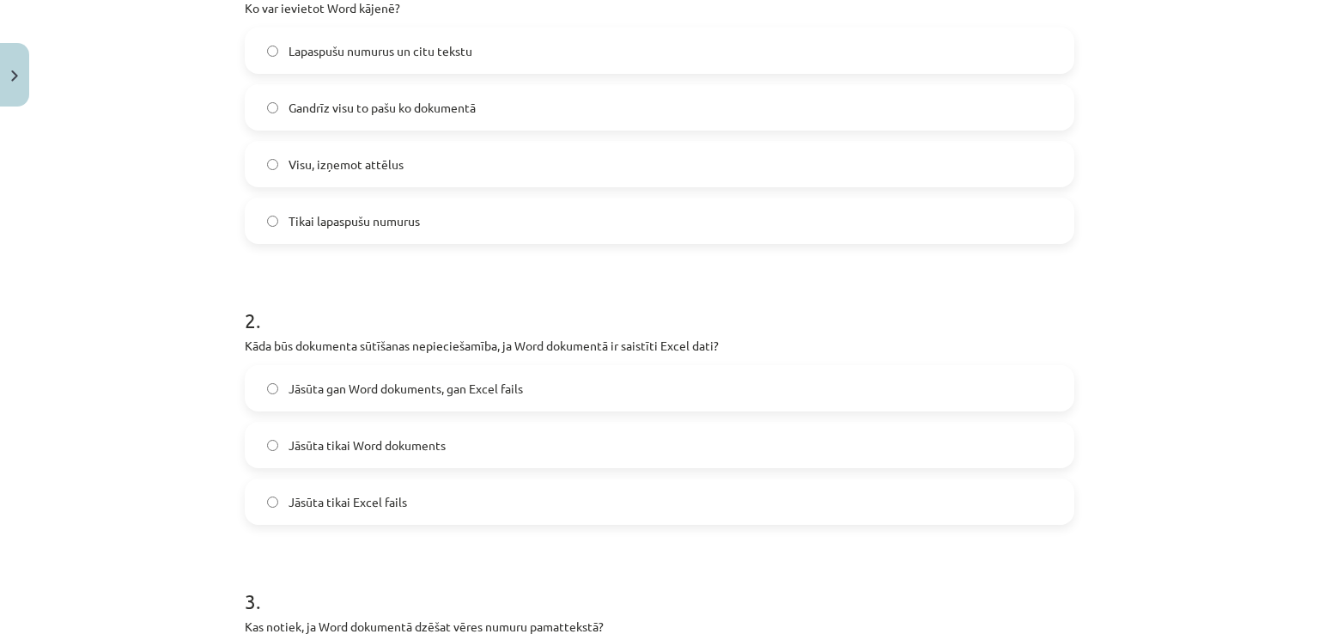
scroll to position [402, 0]
click at [546, 389] on label "Jāsūta gan Word dokuments, gan Excel fails" at bounding box center [660, 387] width 826 height 43
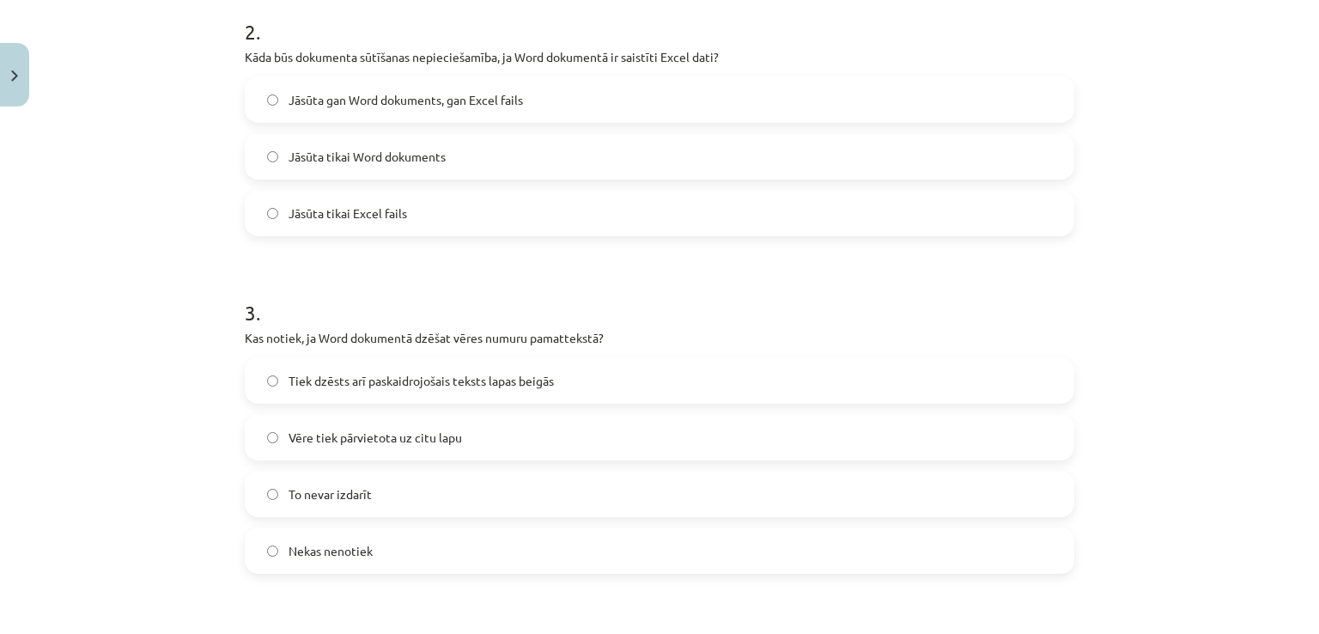
scroll to position [691, 0]
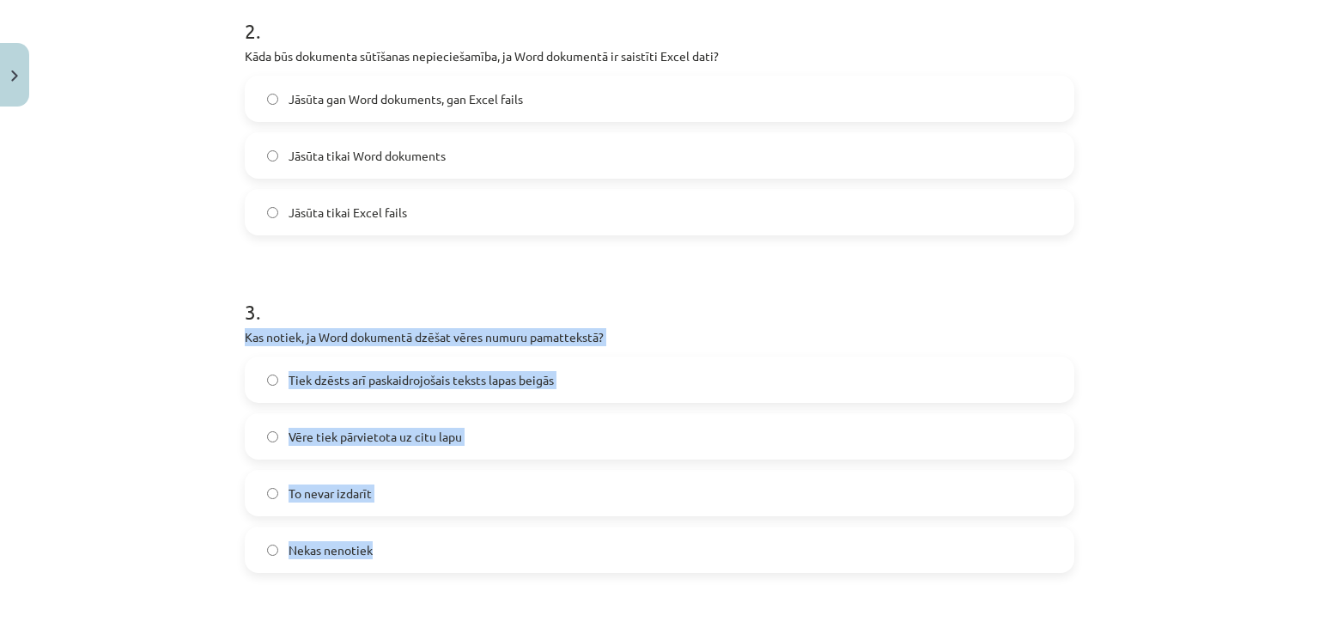
drag, startPoint x: 235, startPoint y: 334, endPoint x: 515, endPoint y: 533, distance: 343.9
copy div "Kas notiek, ja Word dokumentā dzēšat vēres numuru pamattekstā? Tiek dzēsts arī …"
click at [601, 376] on label "Tiek dzēsts arī paskaidrojošais teksts lapas beigās" at bounding box center [660, 379] width 826 height 43
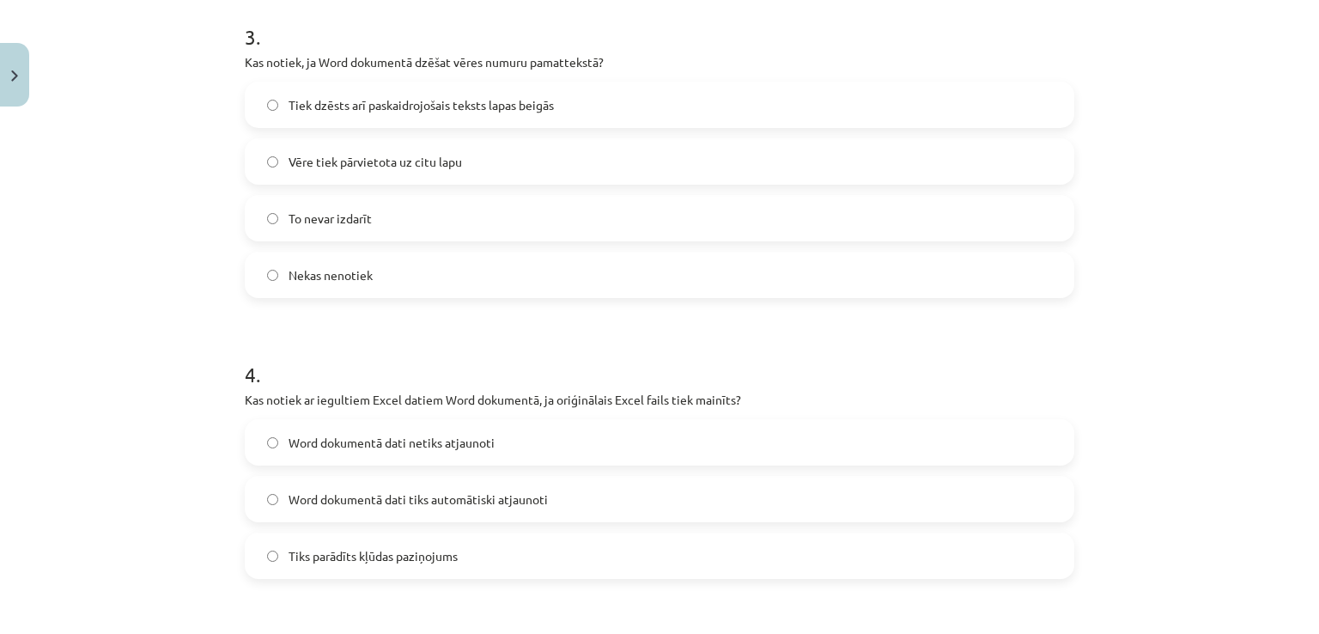
scroll to position [966, 0]
click at [521, 506] on span "Word dokumentā dati tiks automātiski atjaunoti" at bounding box center [418, 499] width 259 height 18
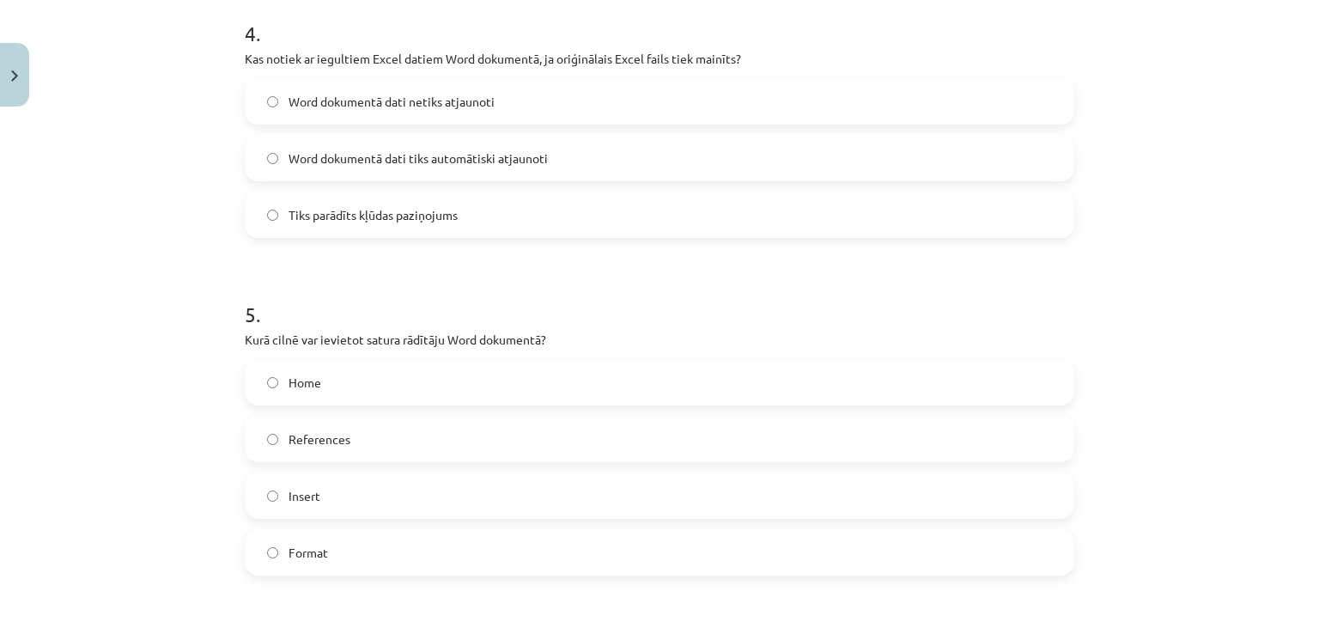
scroll to position [1310, 0]
click at [521, 506] on label "Insert" at bounding box center [660, 492] width 826 height 43
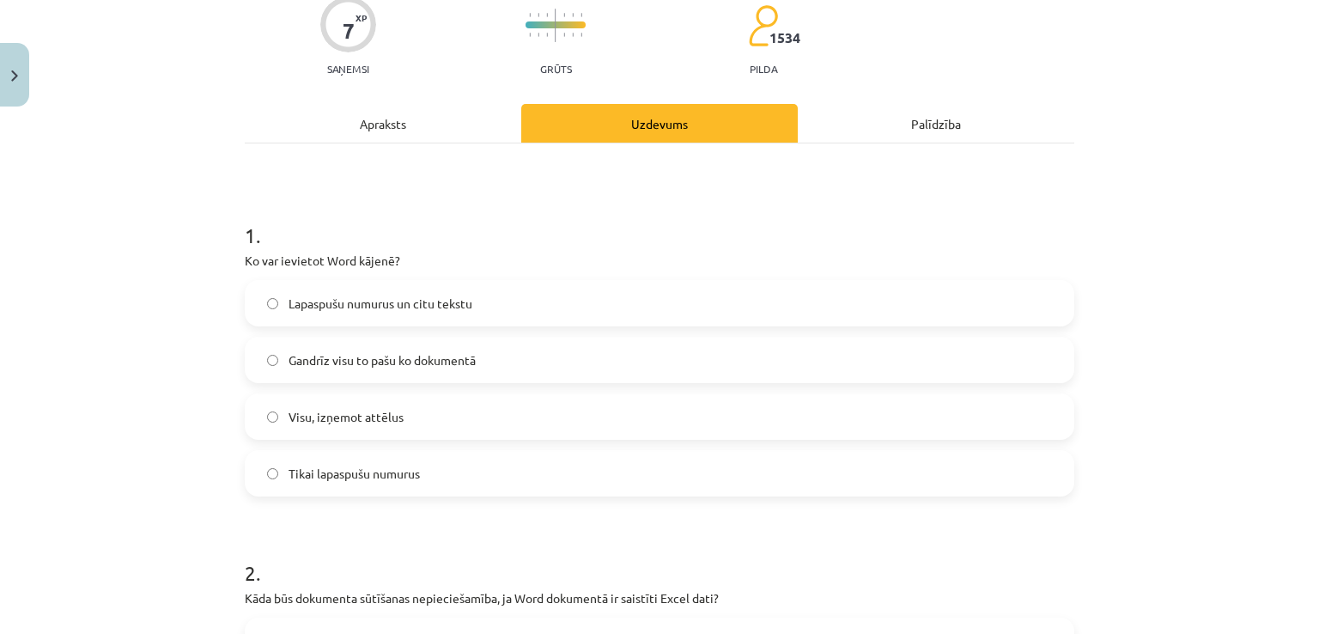
click at [404, 135] on div "Apraksts" at bounding box center [383, 123] width 277 height 39
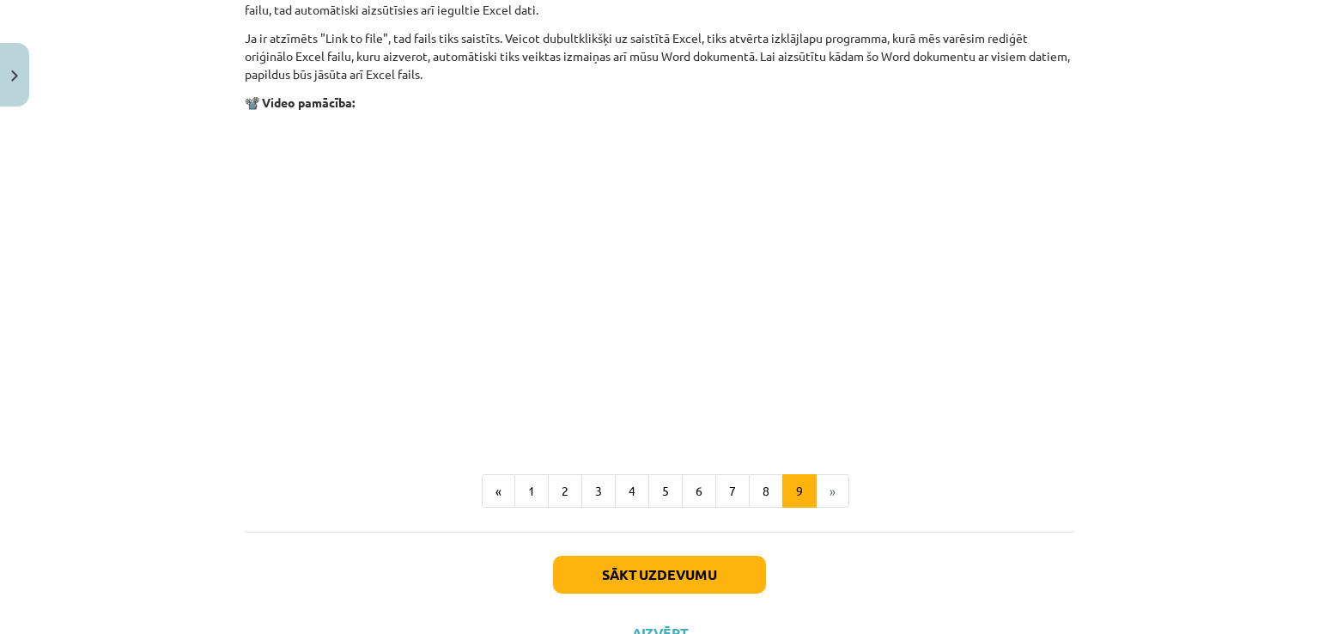
scroll to position [2079, 0]
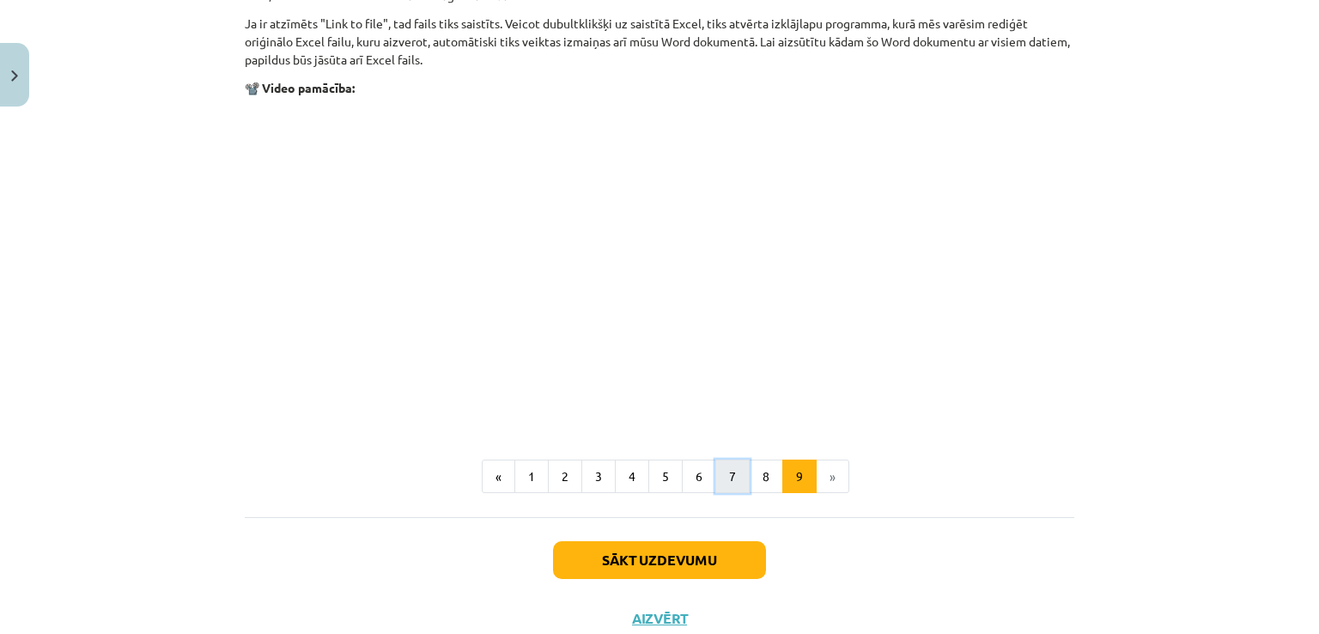
click at [739, 469] on button "7" at bounding box center [733, 477] width 34 height 34
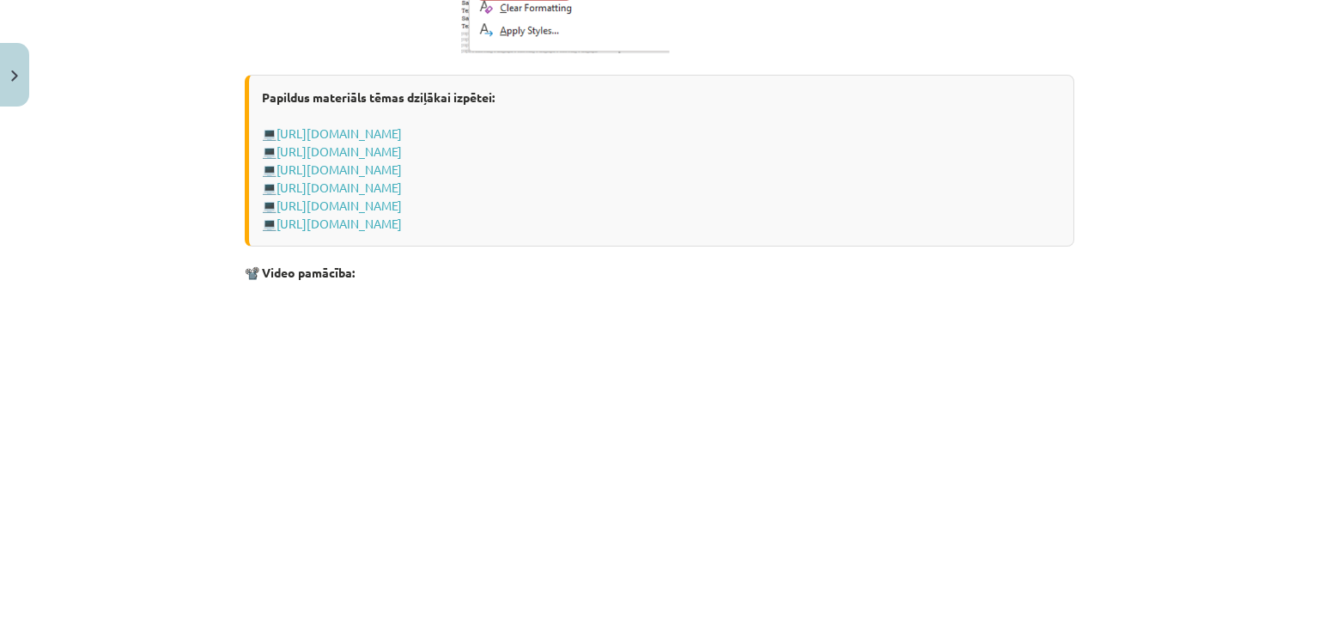
scroll to position [1474, 0]
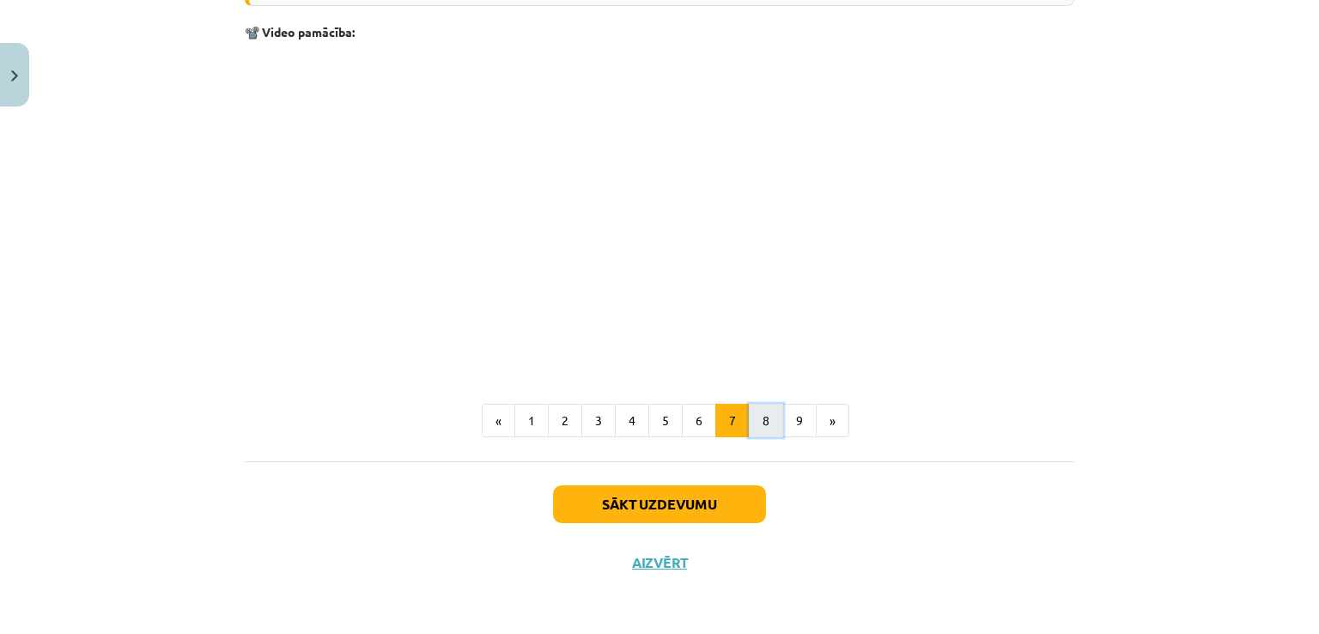
click at [754, 419] on button "8" at bounding box center [766, 421] width 34 height 34
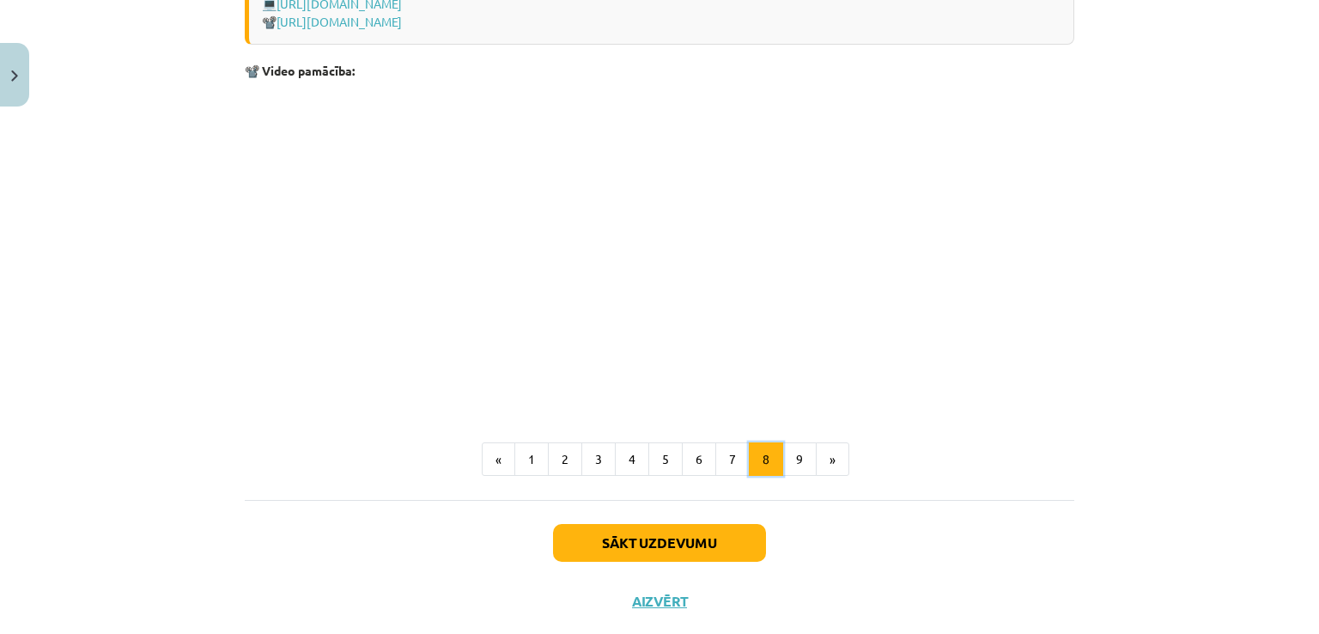
scroll to position [1306, 0]
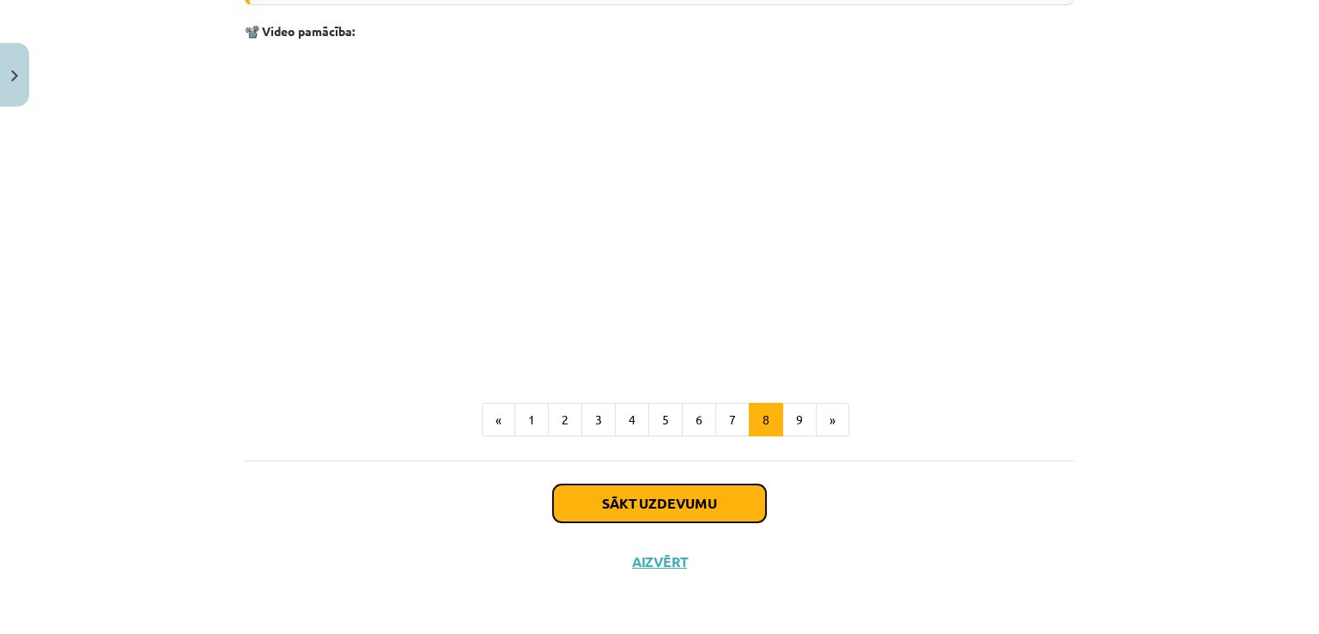
click at [612, 485] on button "Sākt uzdevumu" at bounding box center [659, 504] width 213 height 38
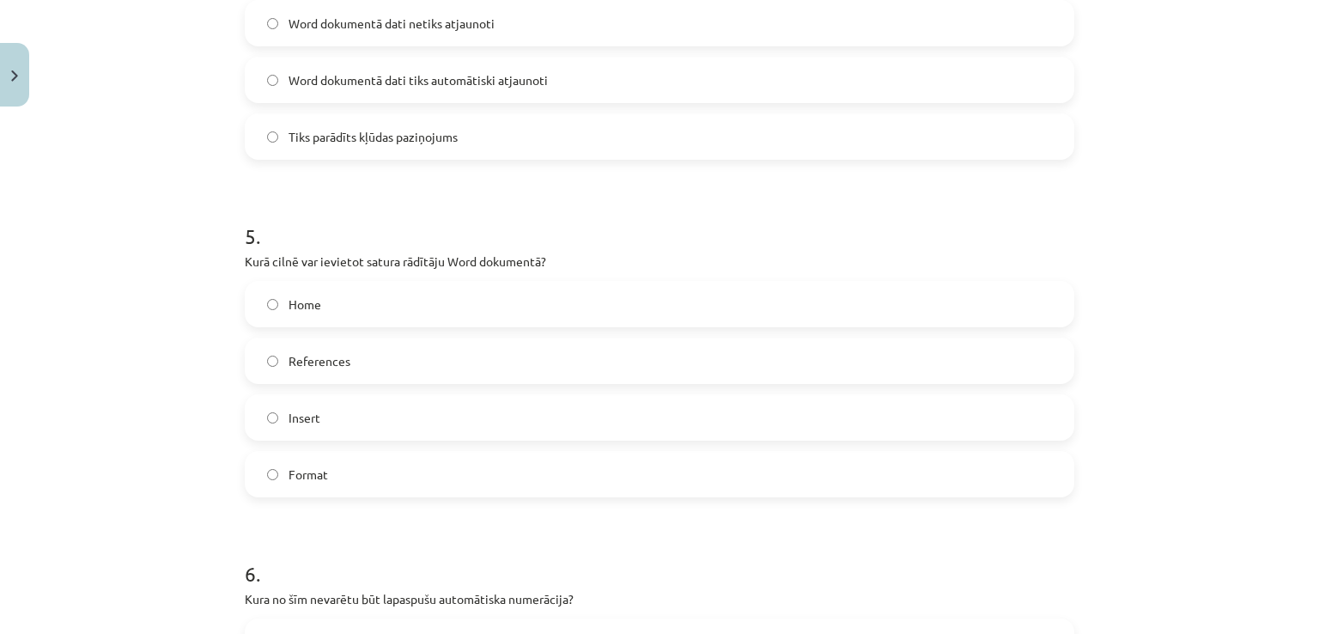
scroll to position [1381, 0]
click at [547, 365] on label "References" at bounding box center [660, 364] width 826 height 43
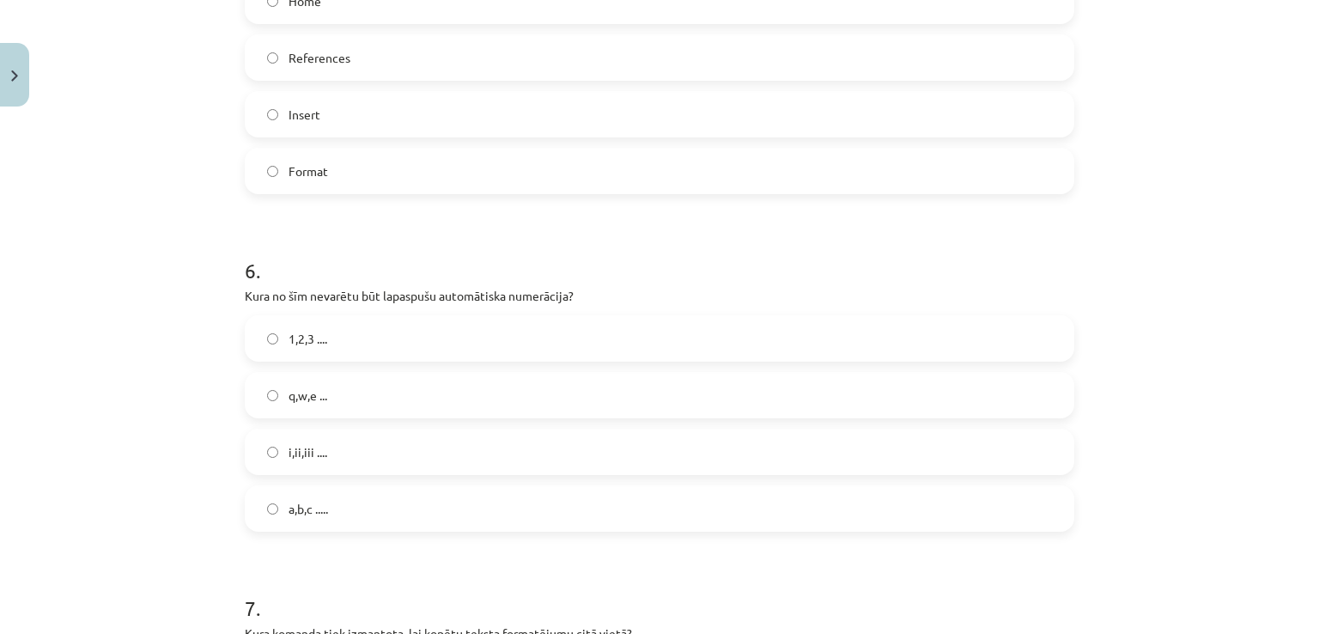
scroll to position [1689, 0]
click at [492, 399] on label "q,w,e ..." at bounding box center [660, 394] width 826 height 43
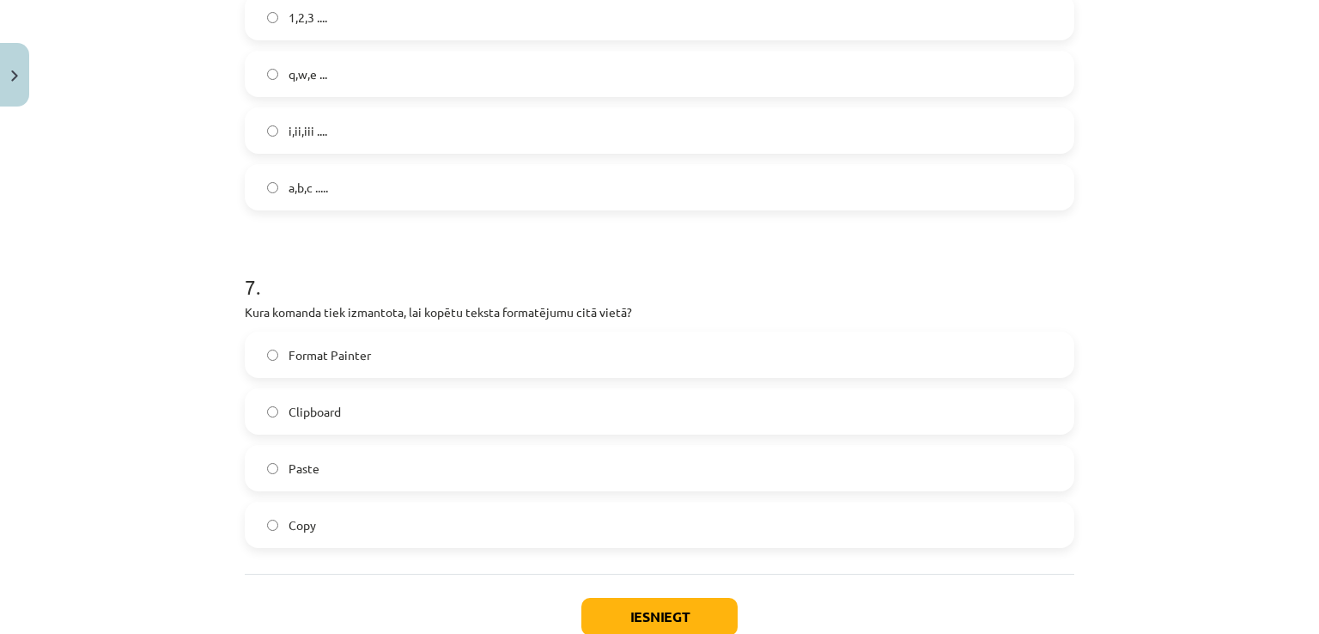
scroll to position [2008, 0]
click at [460, 359] on label "Format Painter" at bounding box center [660, 355] width 826 height 43
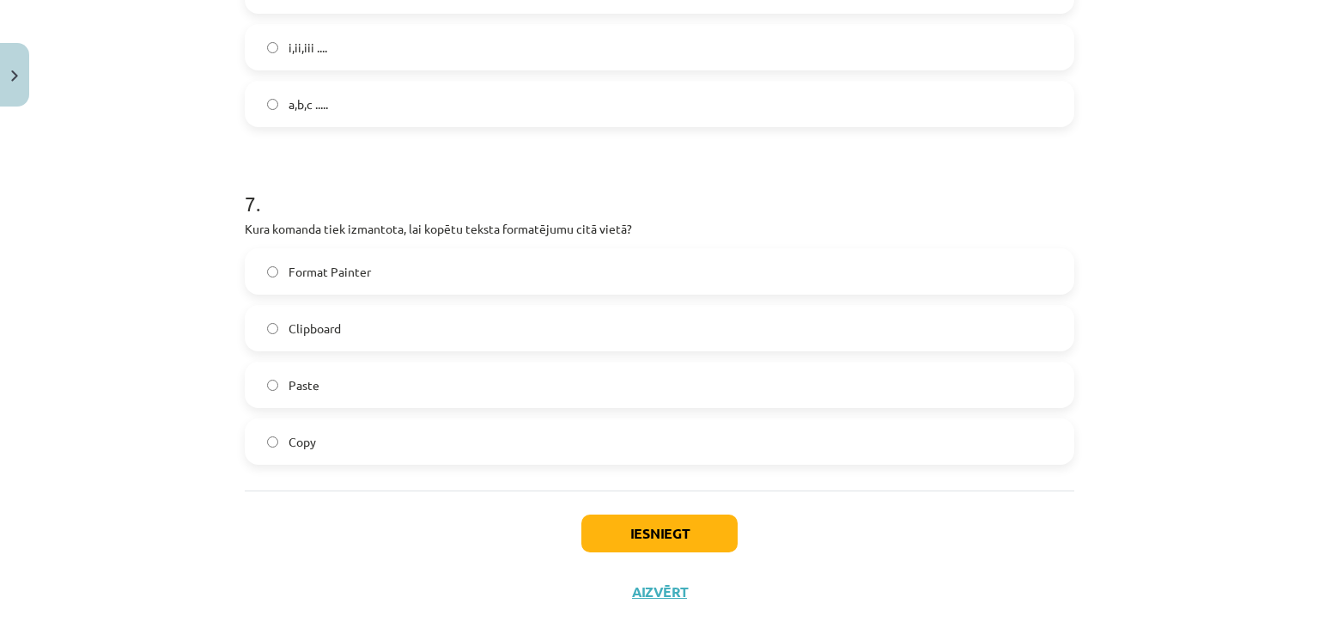
scroll to position [2095, 0]
click at [619, 538] on button "Iesniegt" at bounding box center [660, 531] width 156 height 38
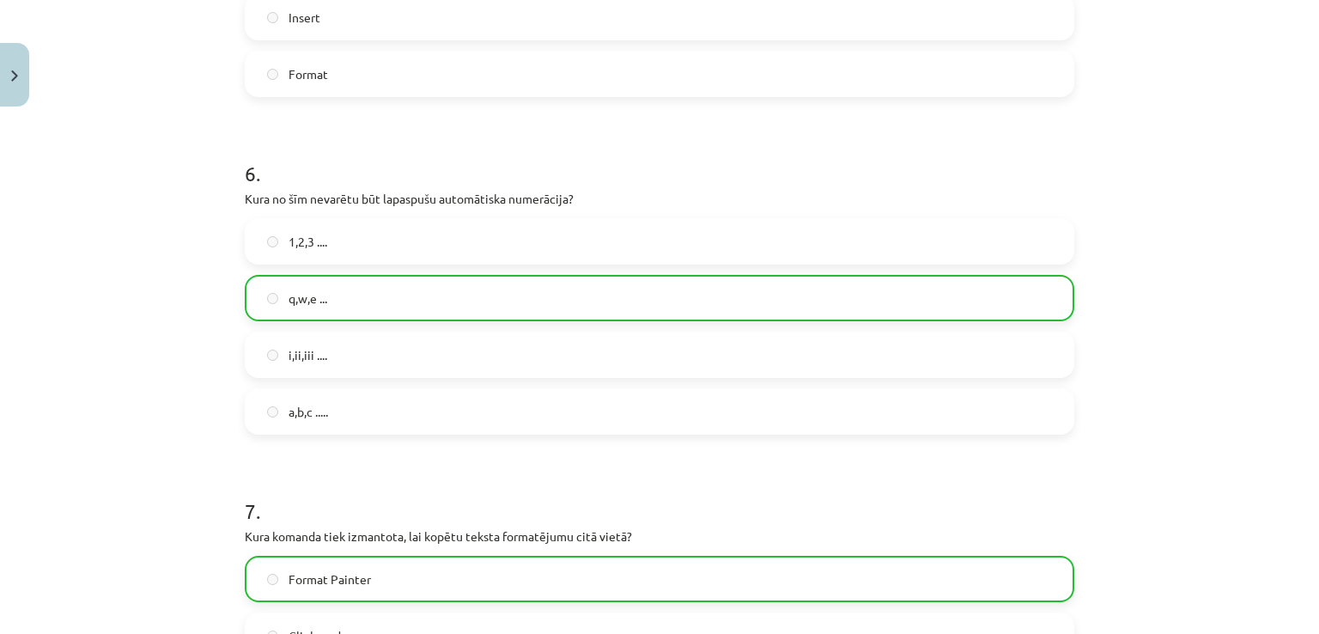
scroll to position [2176, 0]
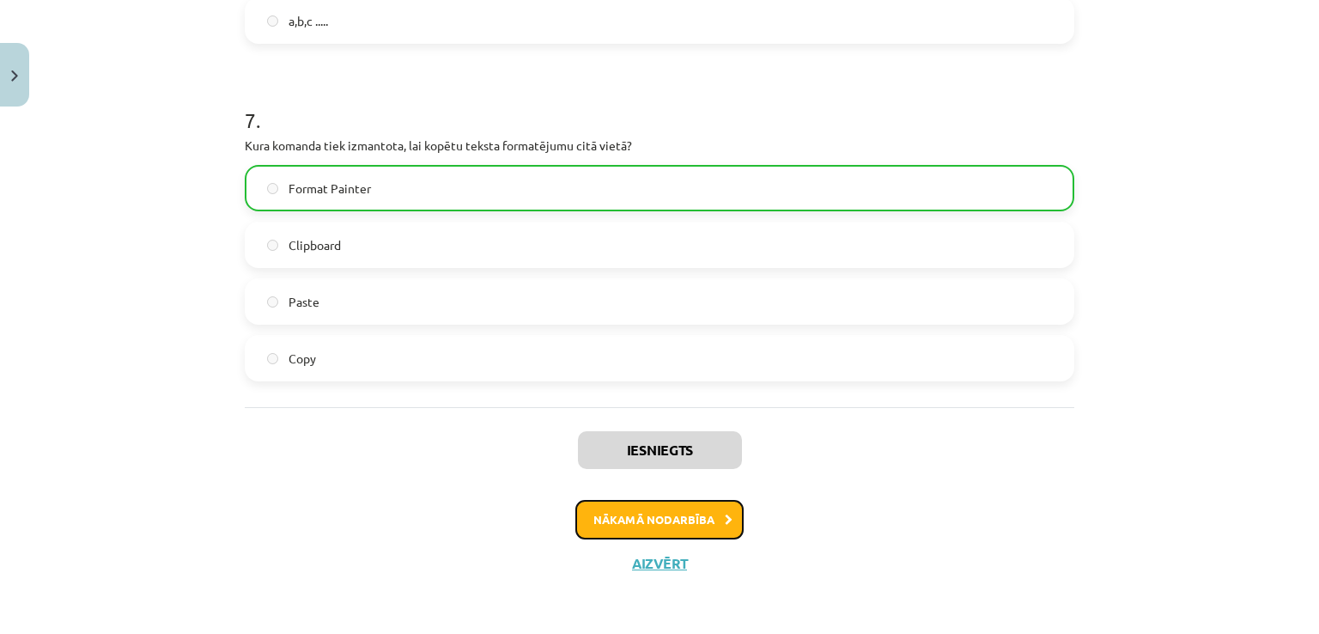
click at [648, 518] on button "Nākamā nodarbība" at bounding box center [660, 520] width 168 height 40
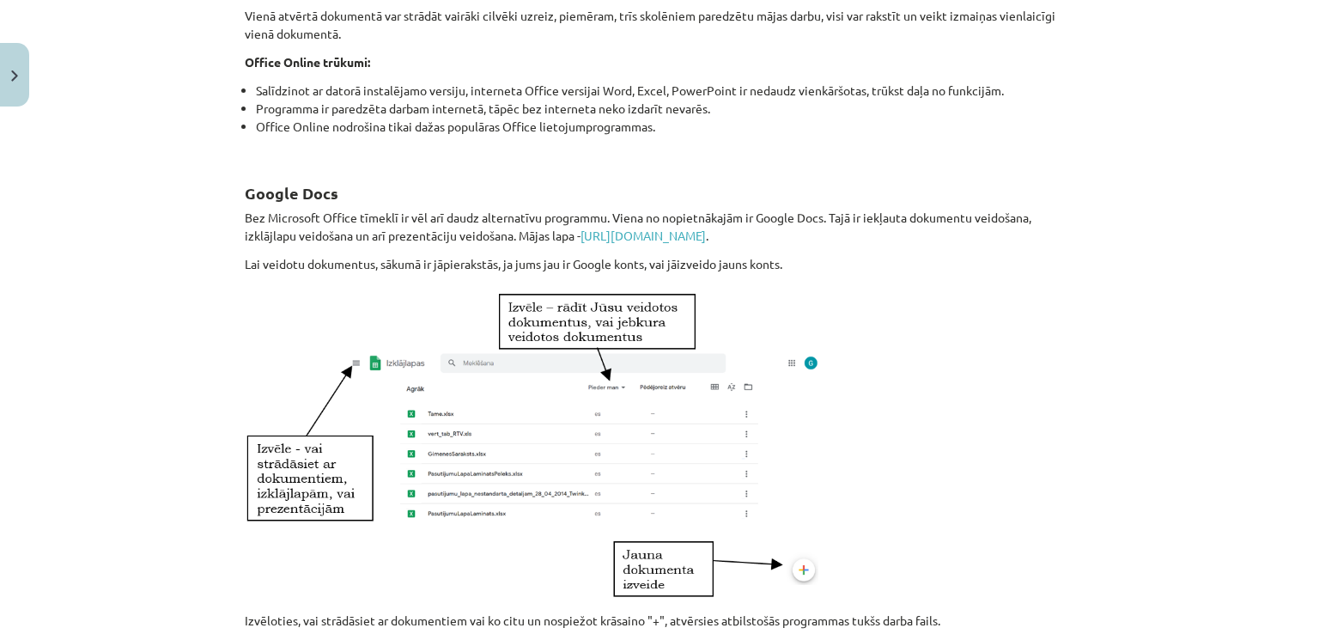
scroll to position [559, 0]
click at [660, 235] on link "[URL][DOMAIN_NAME]" at bounding box center [643, 234] width 125 height 15
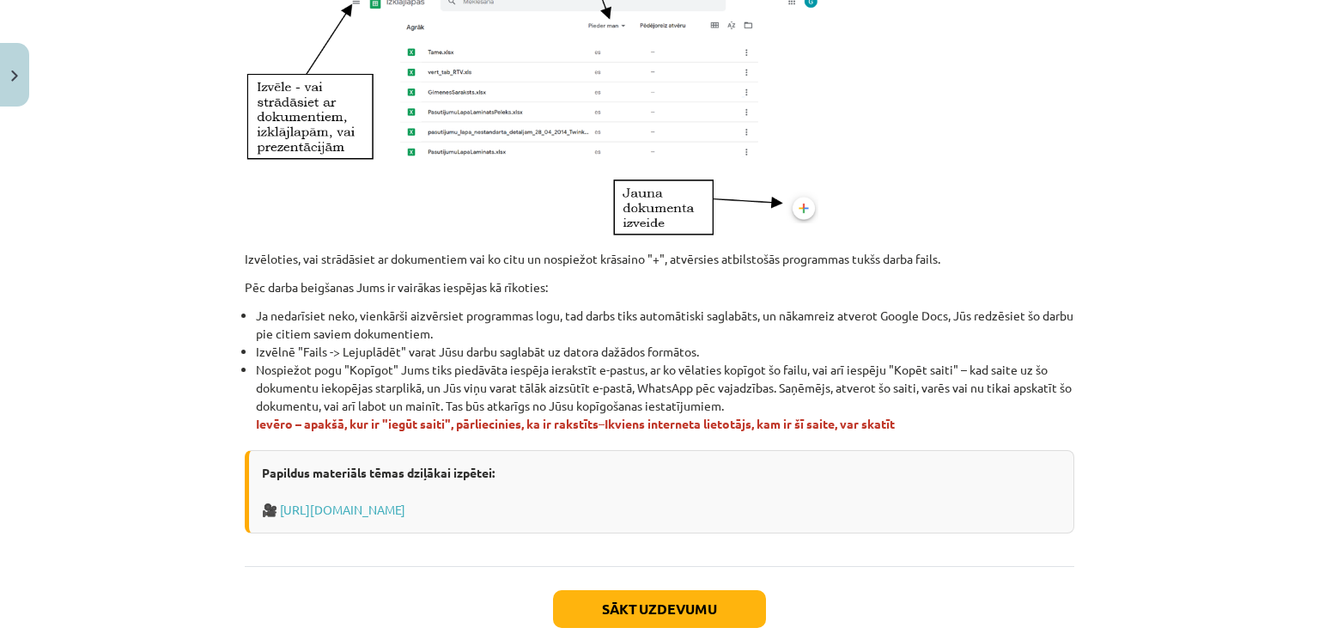
scroll to position [936, 0]
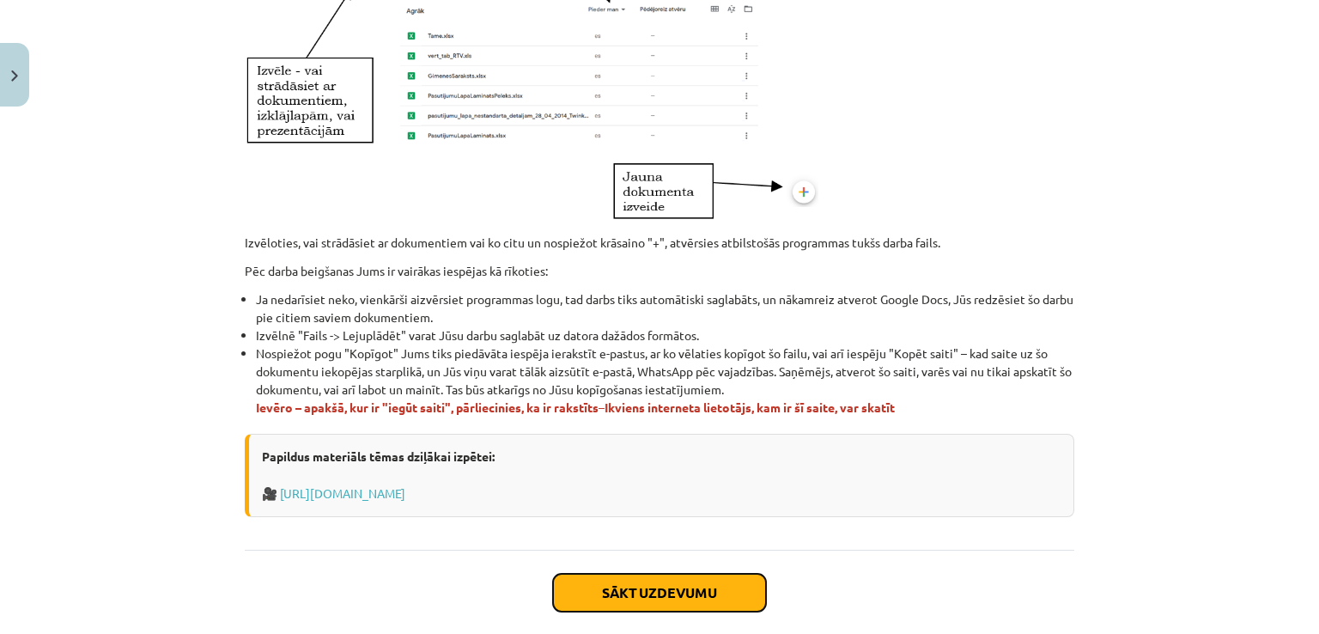
click at [636, 598] on button "Sākt uzdevumu" at bounding box center [659, 593] width 213 height 38
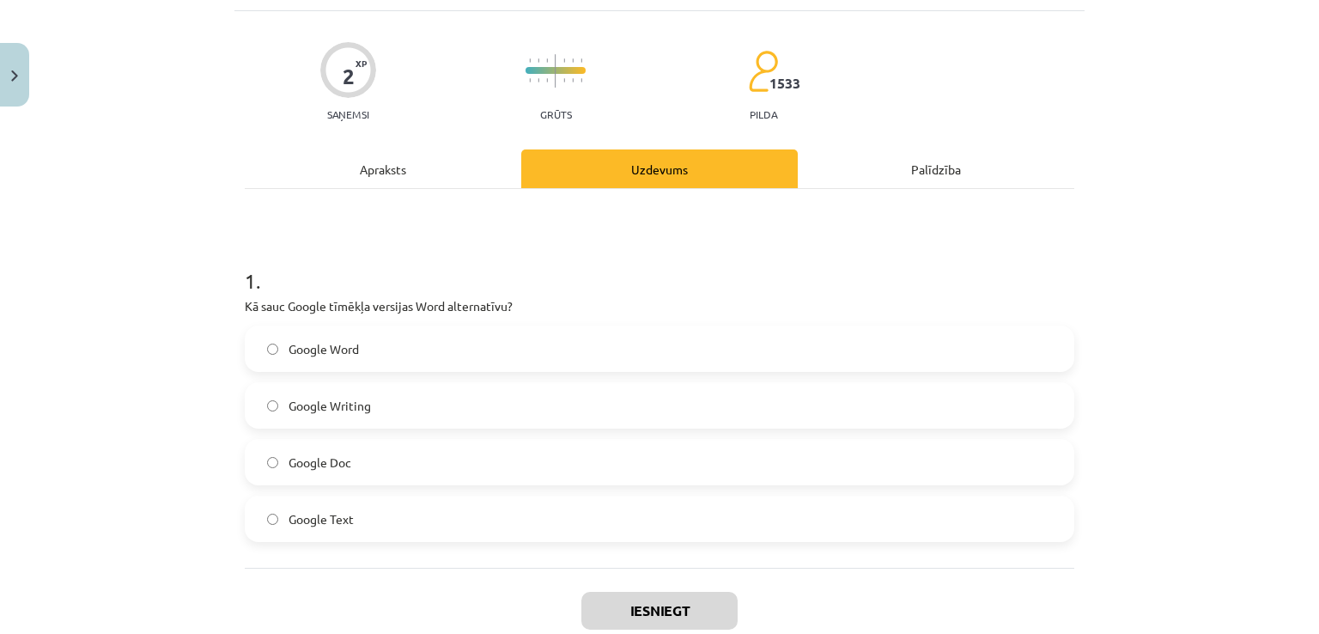
scroll to position [107, 0]
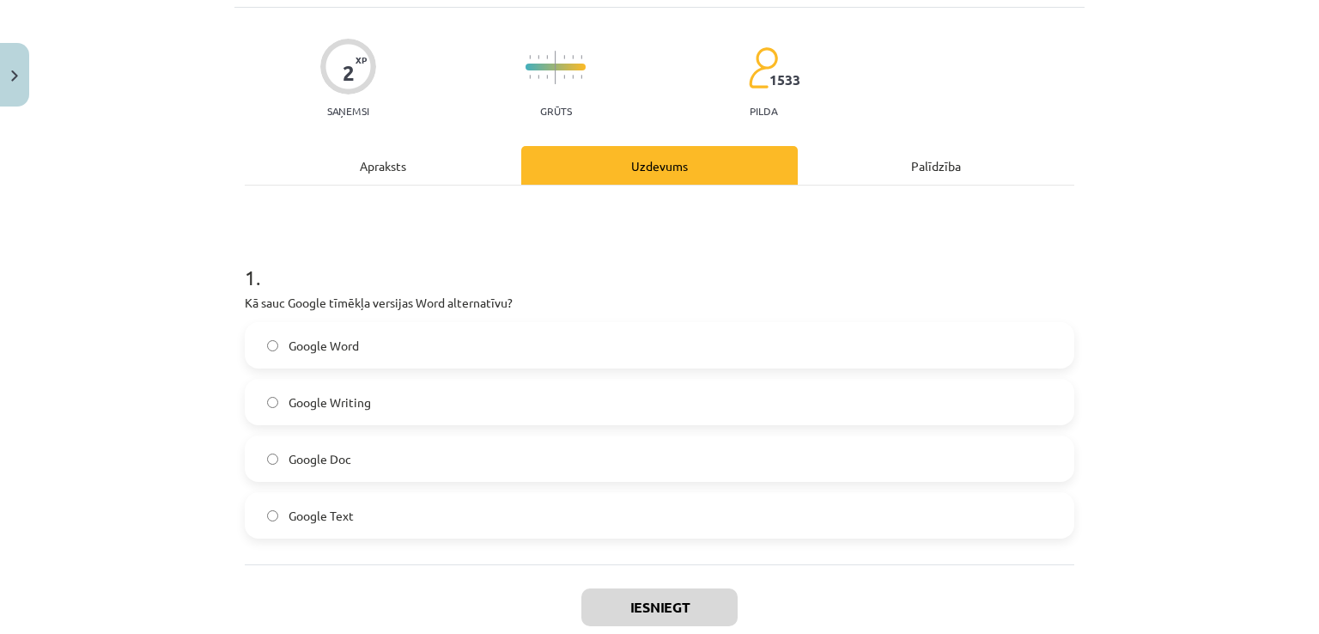
click at [423, 177] on div "Apraksts" at bounding box center [383, 165] width 277 height 39
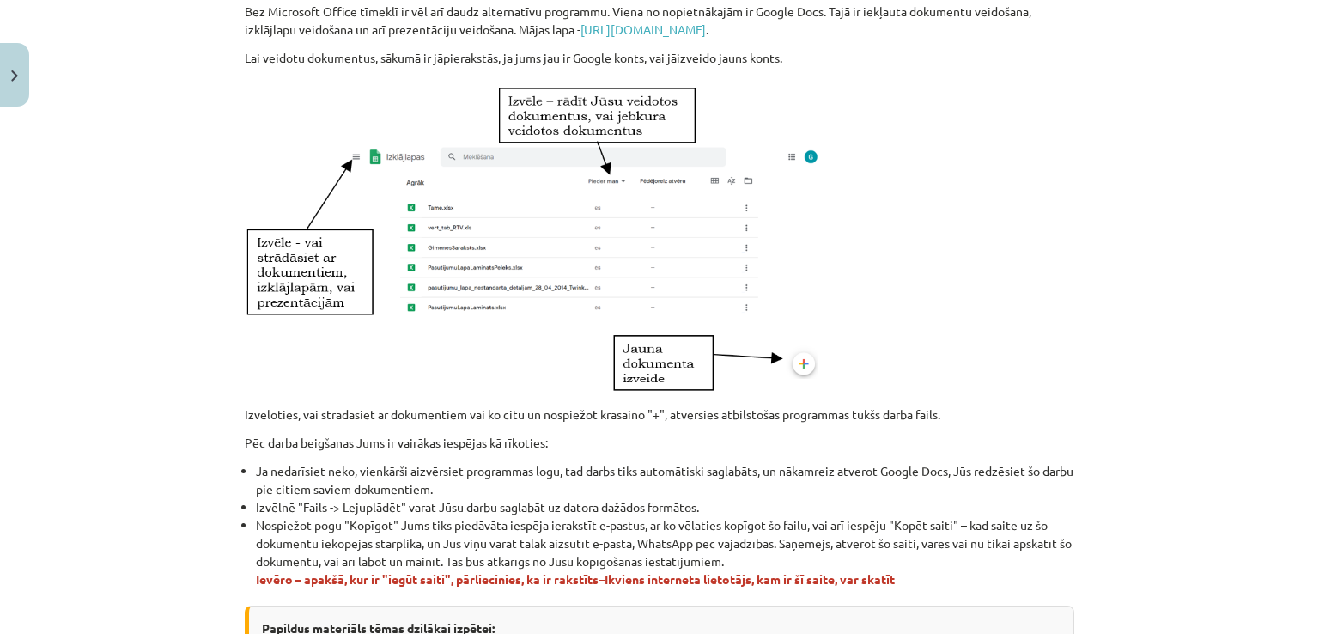
scroll to position [1025, 0]
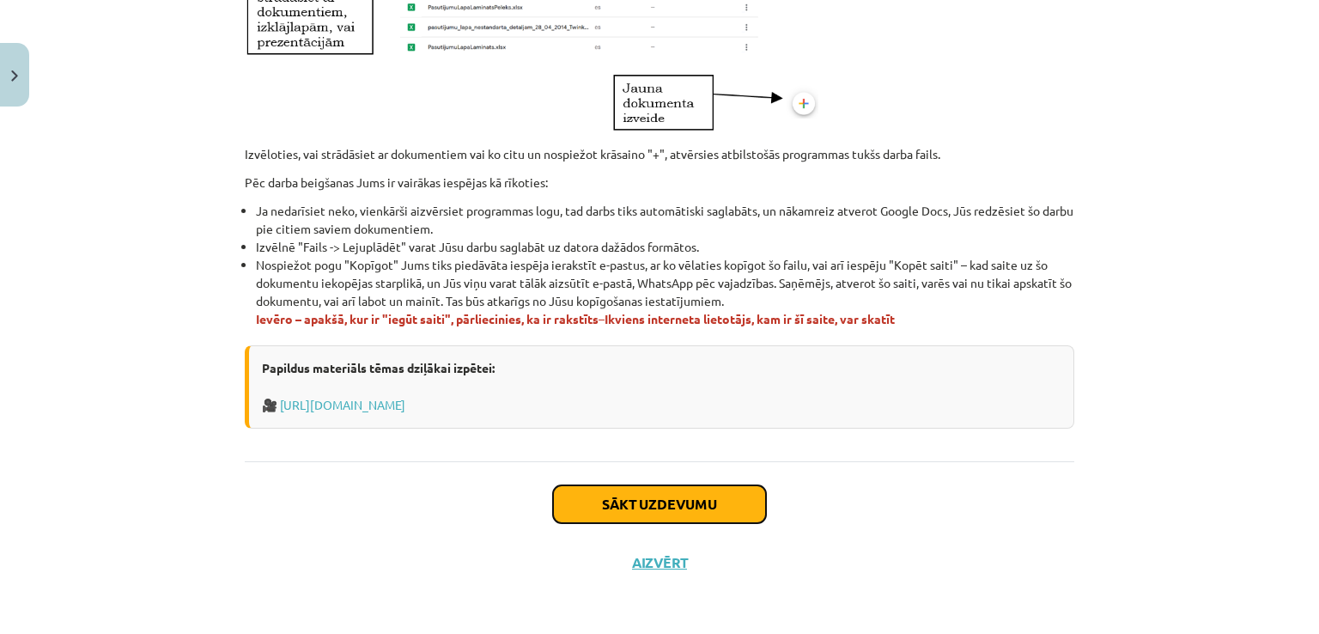
click at [606, 506] on button "Sākt uzdevumu" at bounding box center [659, 504] width 213 height 38
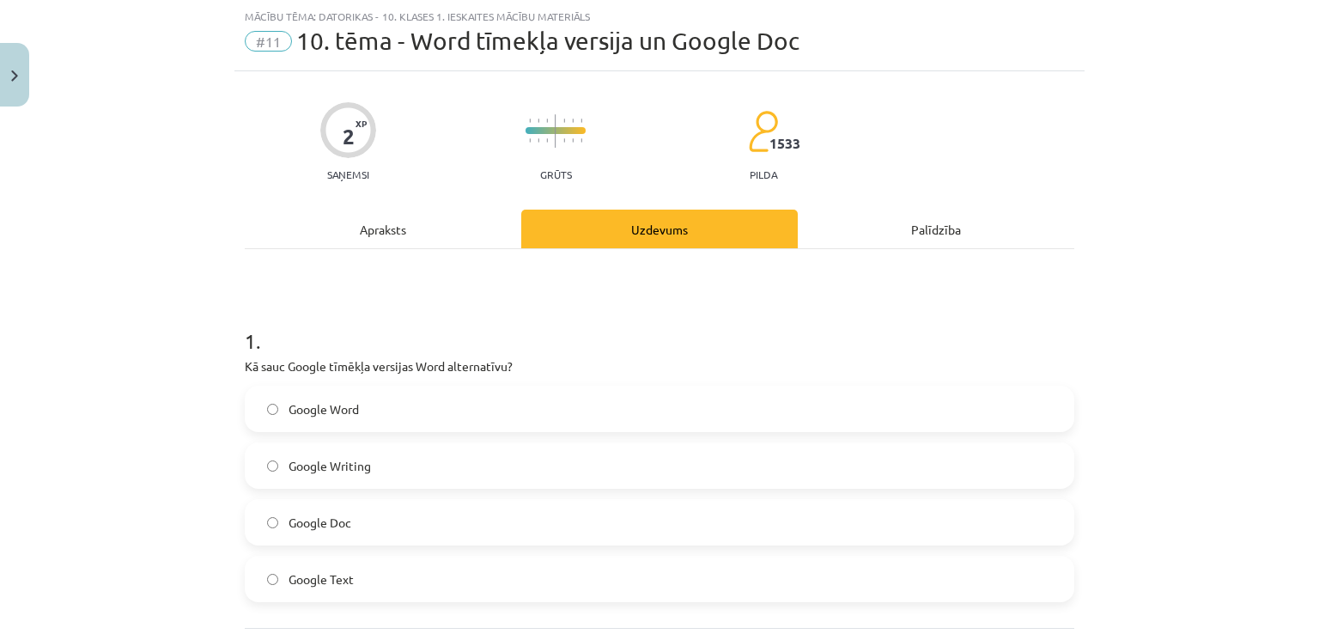
scroll to position [210, 0]
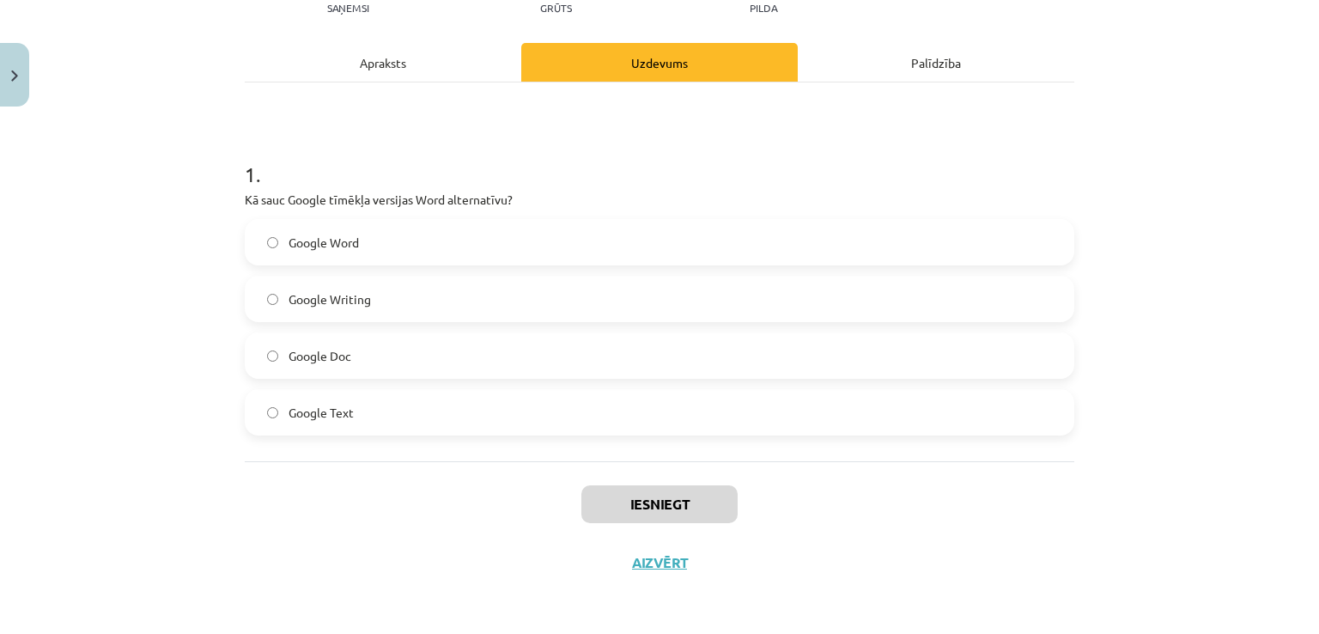
click at [385, 351] on label "Google Doc" at bounding box center [660, 355] width 826 height 43
click at [661, 496] on button "Iesniegt" at bounding box center [660, 504] width 156 height 38
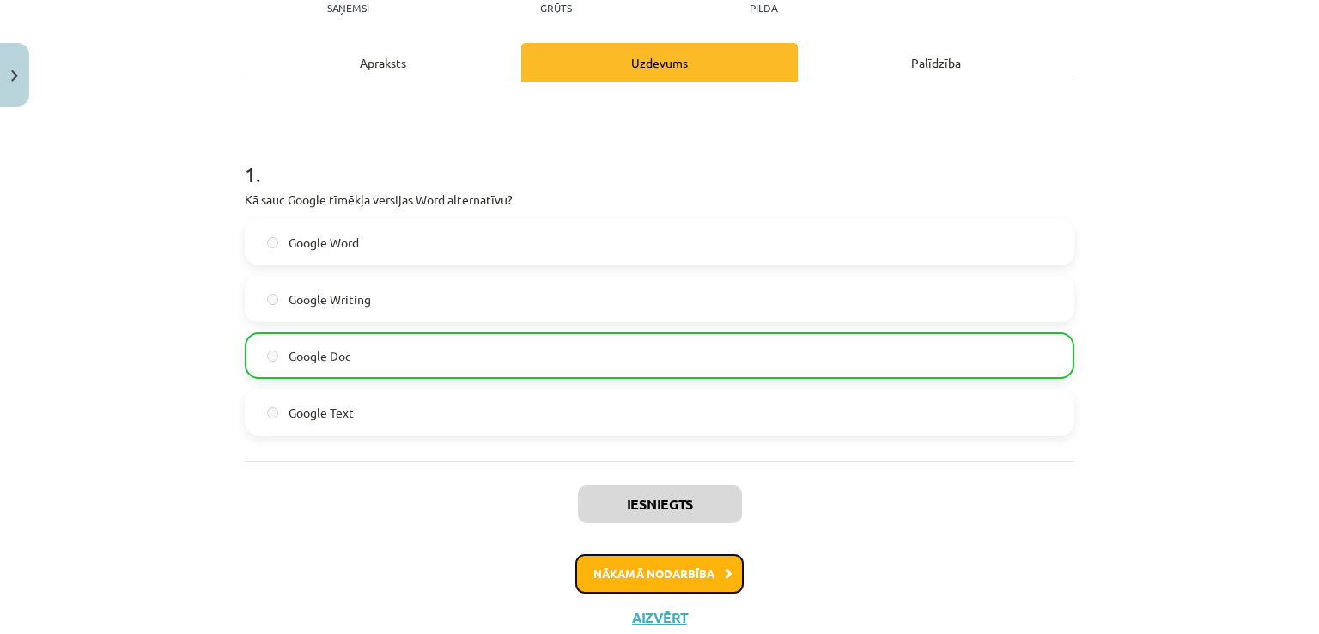
click at [657, 576] on button "Nākamā nodarbība" at bounding box center [660, 574] width 168 height 40
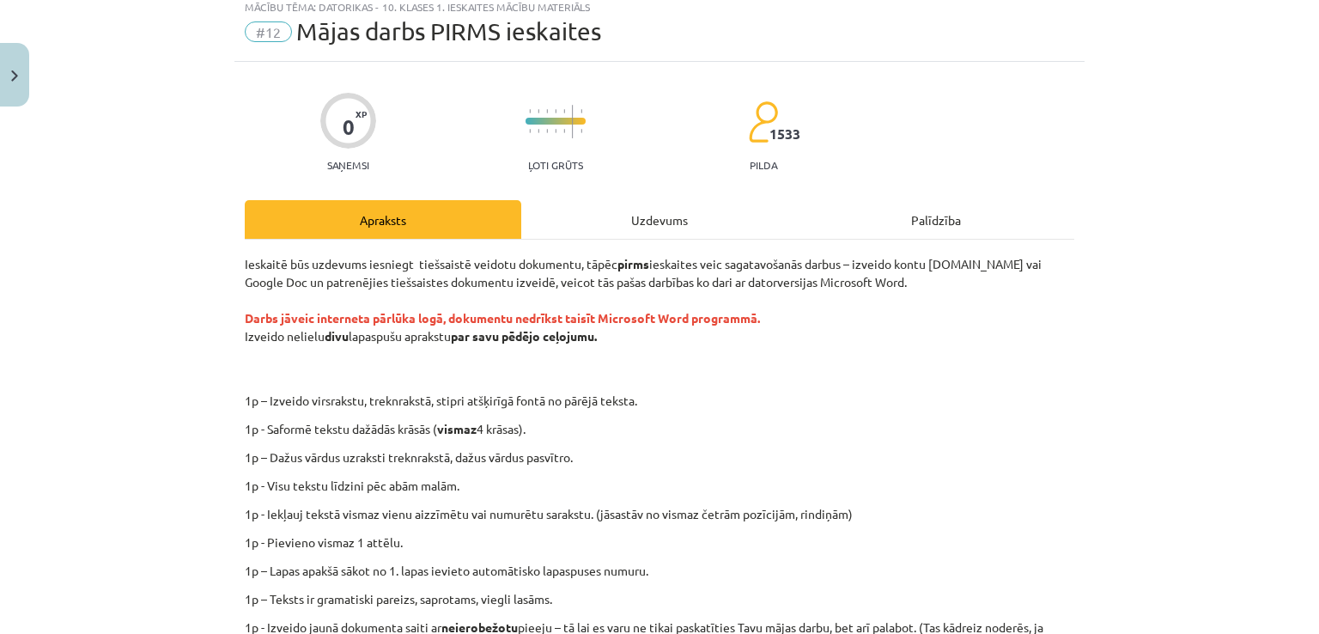
scroll to position [43, 0]
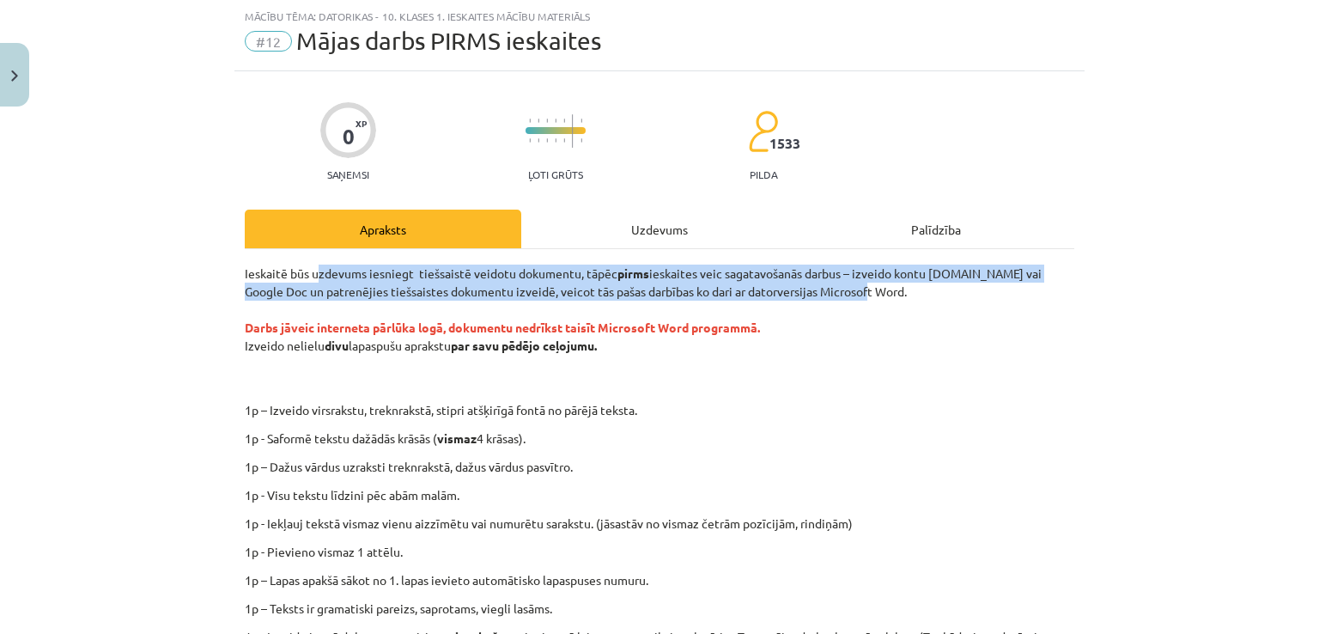
drag, startPoint x: 313, startPoint y: 267, endPoint x: 844, endPoint y: 293, distance: 532.4
click at [844, 293] on p "Ieskaitē būs uzdevums iesniegt tiešsaistē veidotu dokumentu, tāpēc pirms ieskai…" at bounding box center [660, 328] width 830 height 126
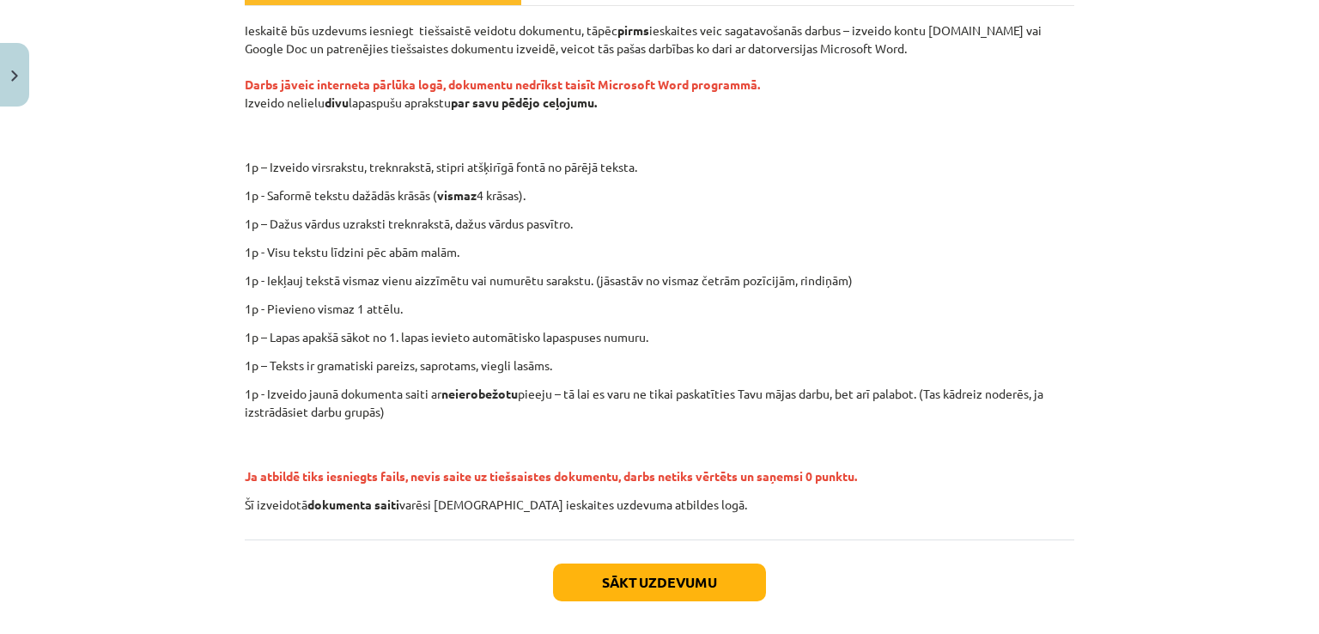
scroll to position [284, 0]
